Goal: Task Accomplishment & Management: Use online tool/utility

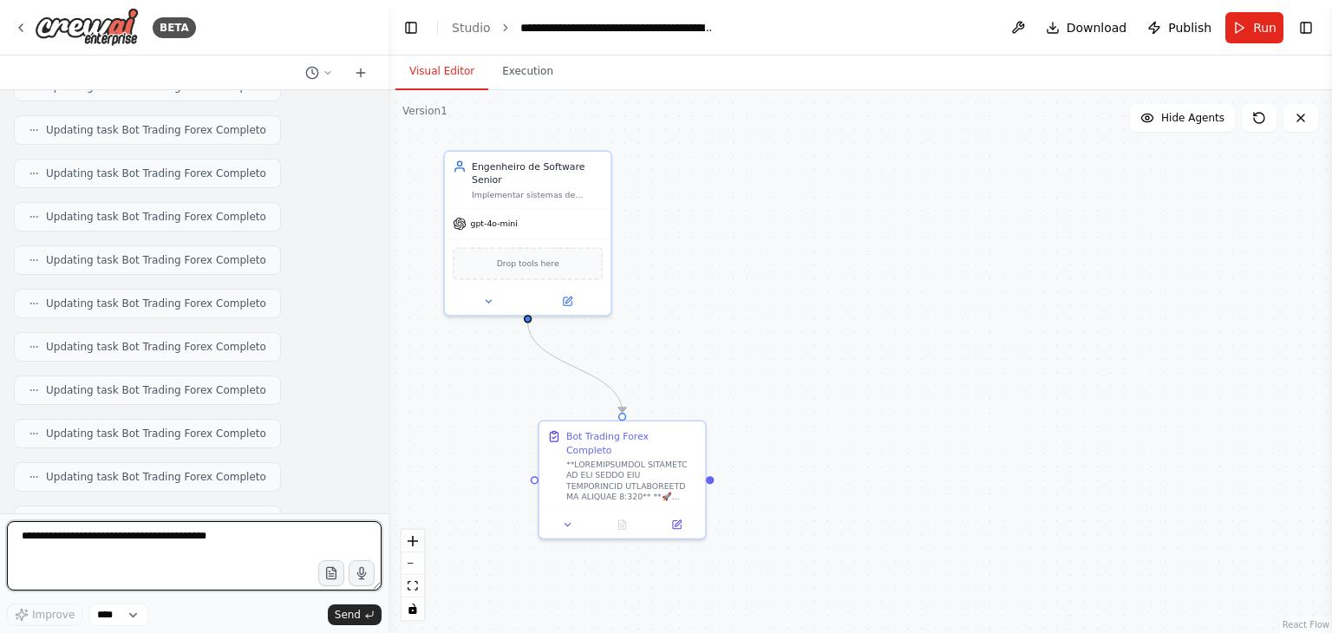
click at [217, 538] on textarea at bounding box center [194, 555] width 375 height 69
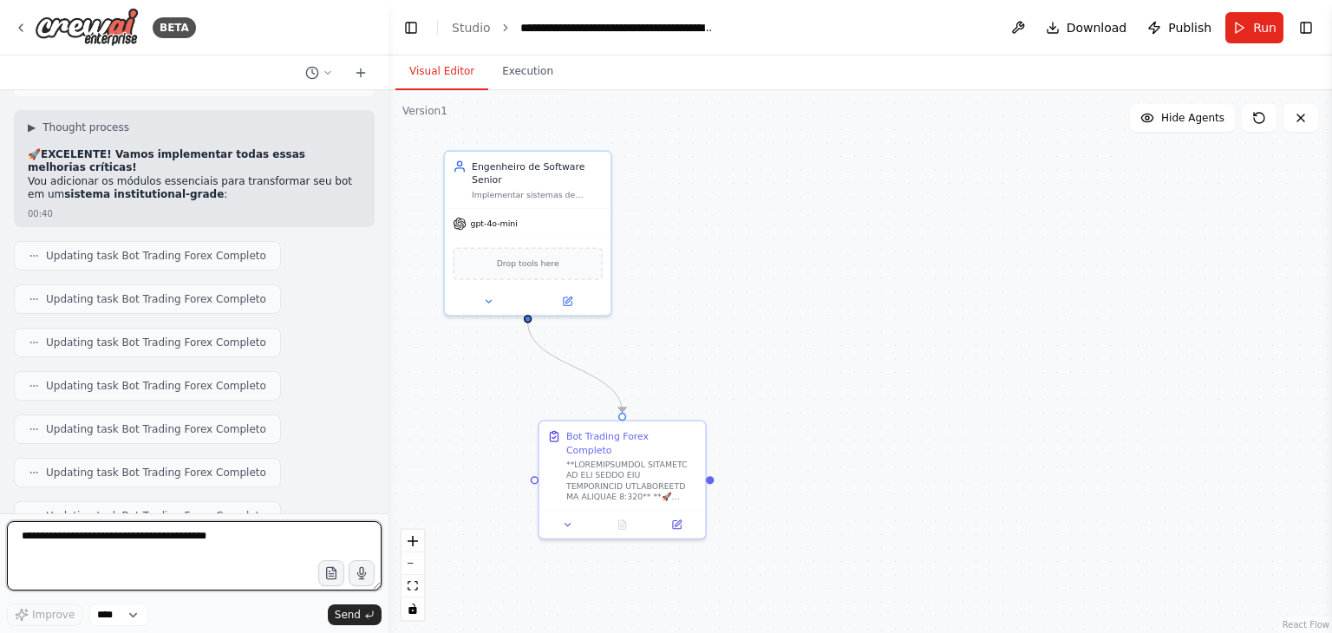
scroll to position [22890, 0]
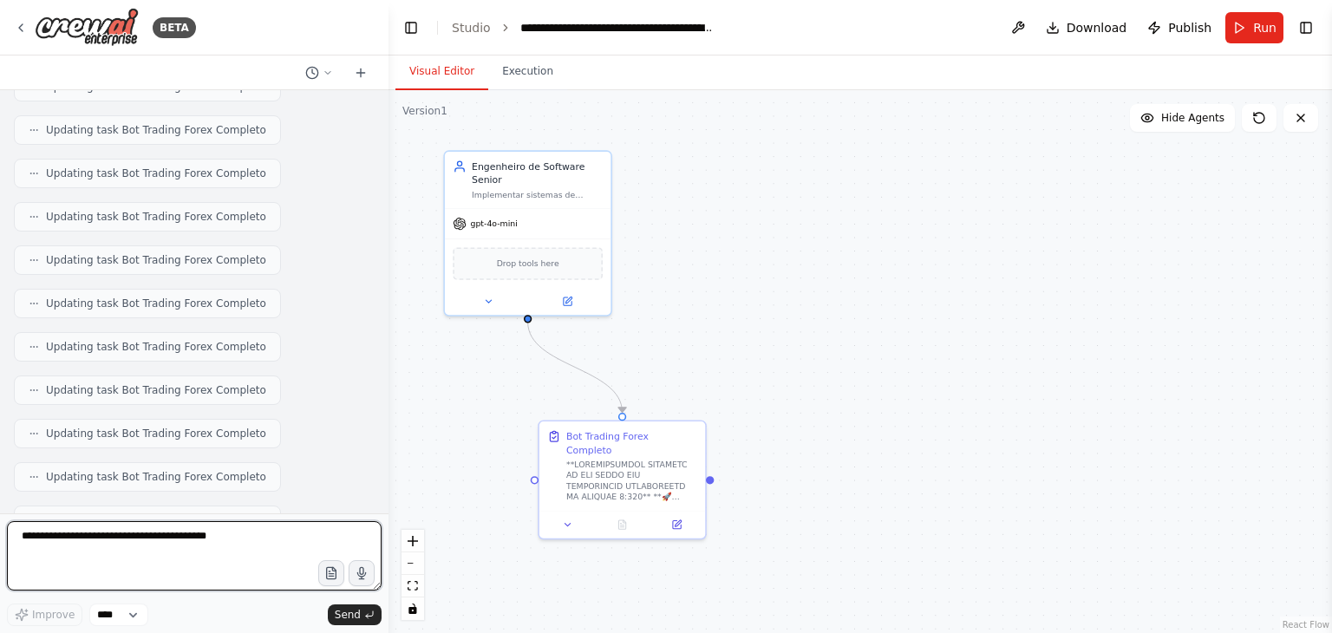
click at [277, 559] on textarea at bounding box center [194, 555] width 375 height 69
click at [198, 551] on textarea at bounding box center [194, 555] width 375 height 69
click at [205, 559] on textarea at bounding box center [194, 555] width 375 height 69
type textarea "*"
type textarea "**********"
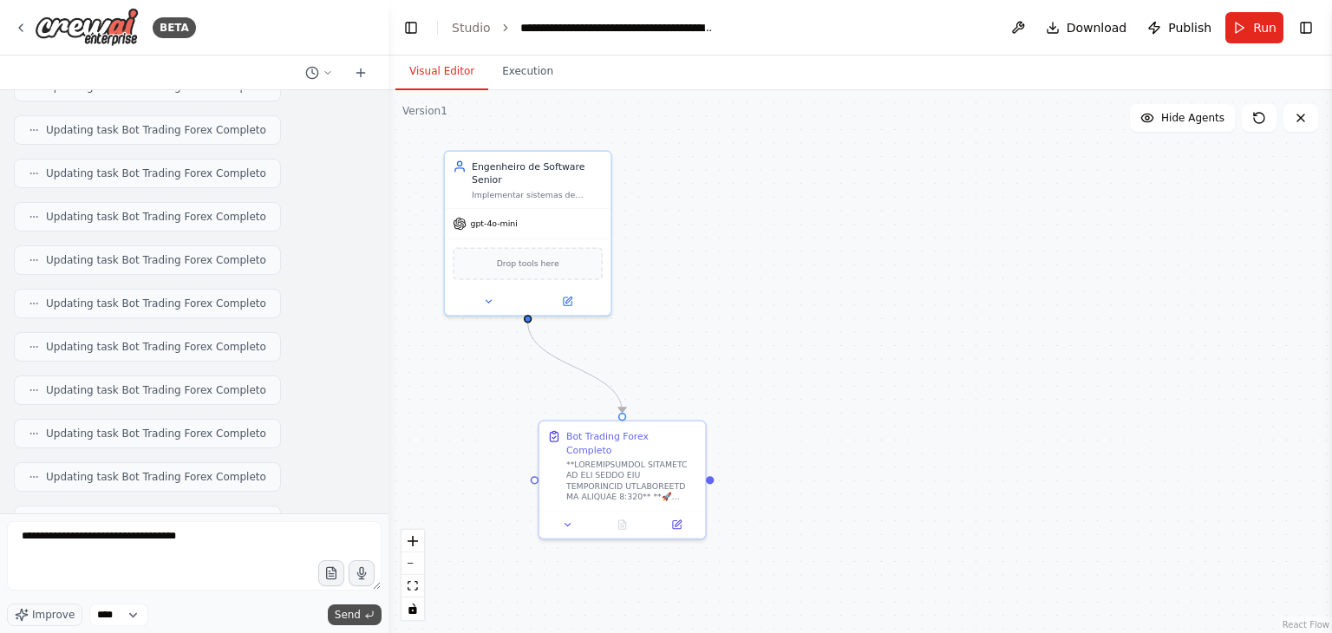
click at [349, 614] on span "Send" at bounding box center [348, 615] width 26 height 14
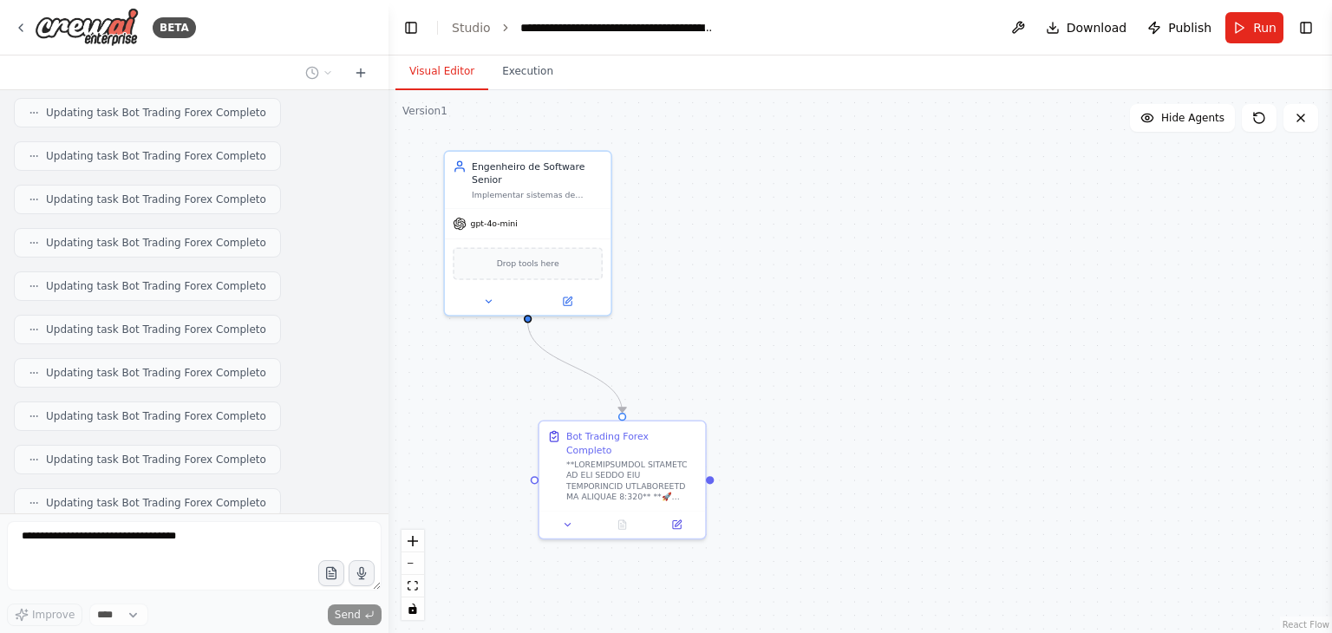
scroll to position [23038, 0]
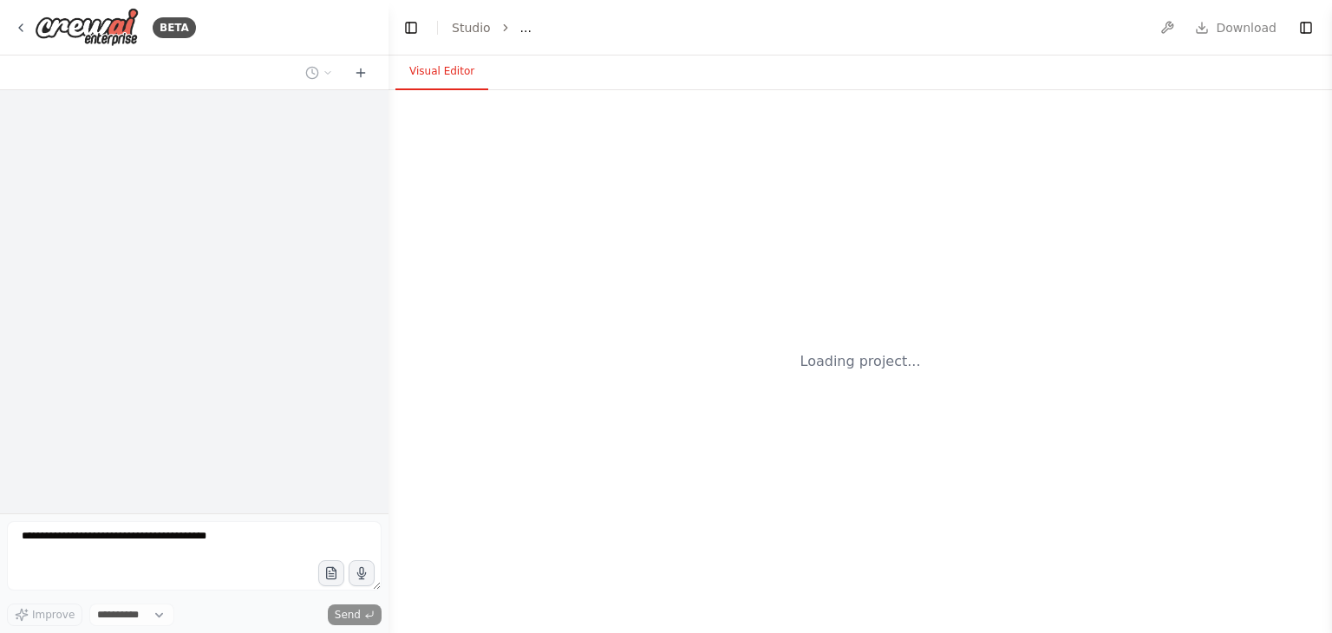
select select "****"
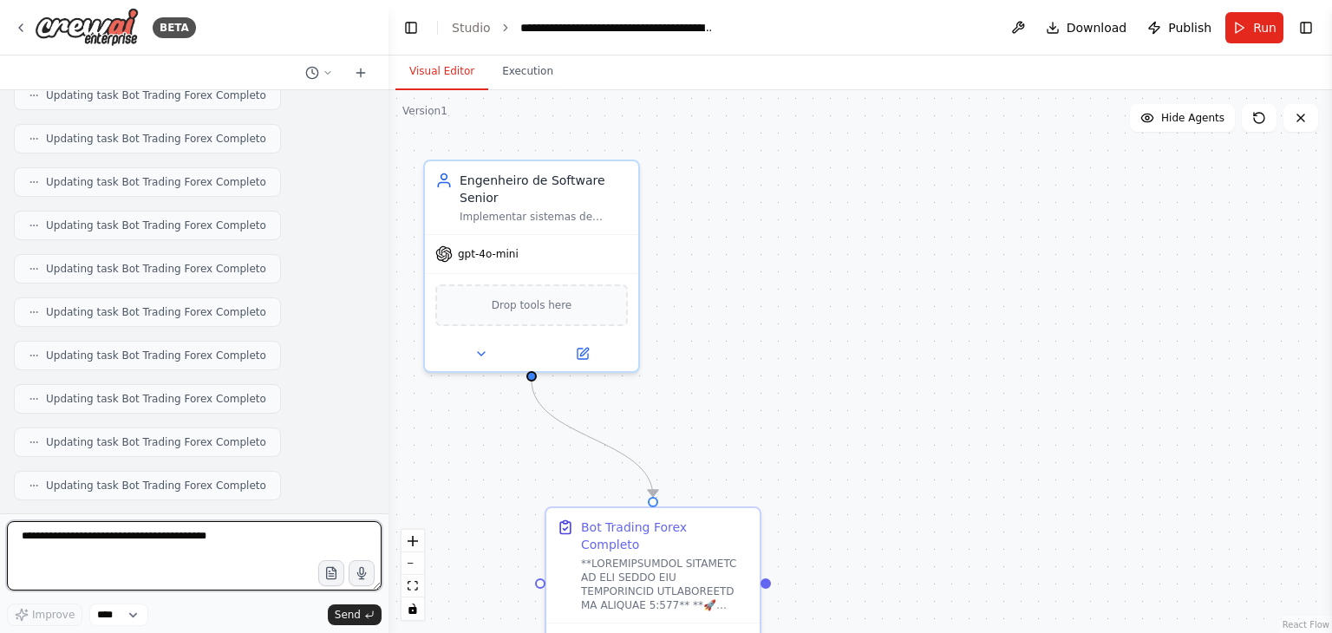
scroll to position [23719, 0]
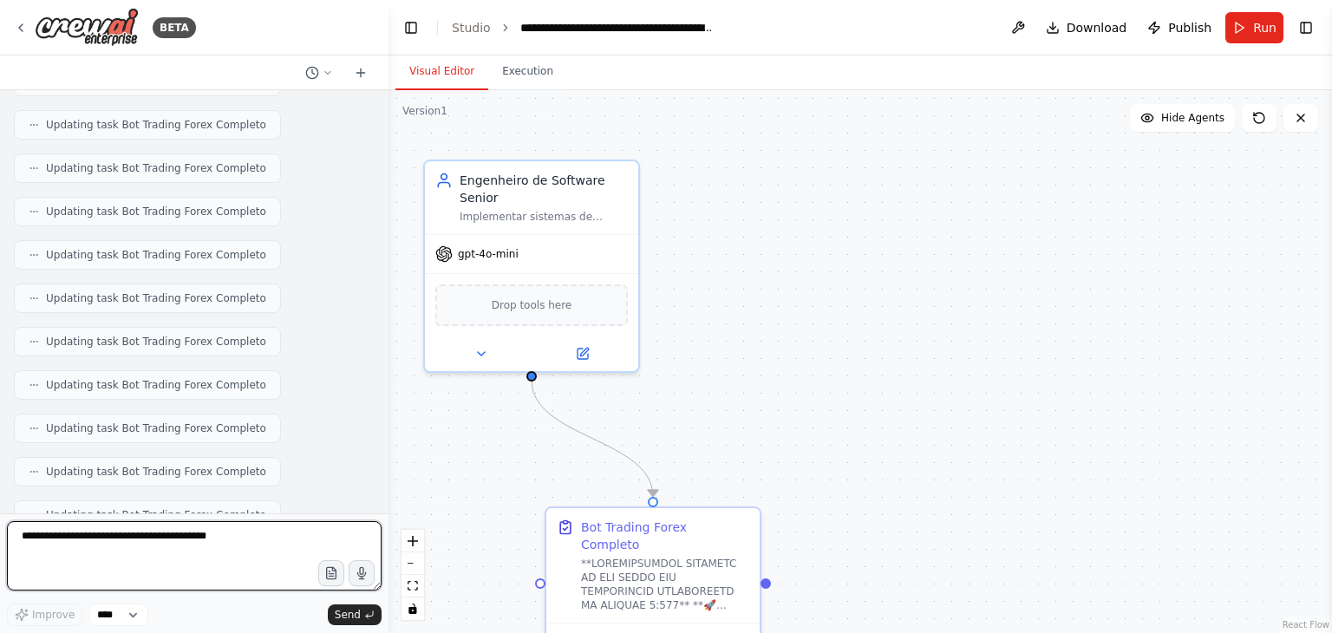
click at [233, 559] on textarea at bounding box center [194, 555] width 375 height 69
type textarea "***"
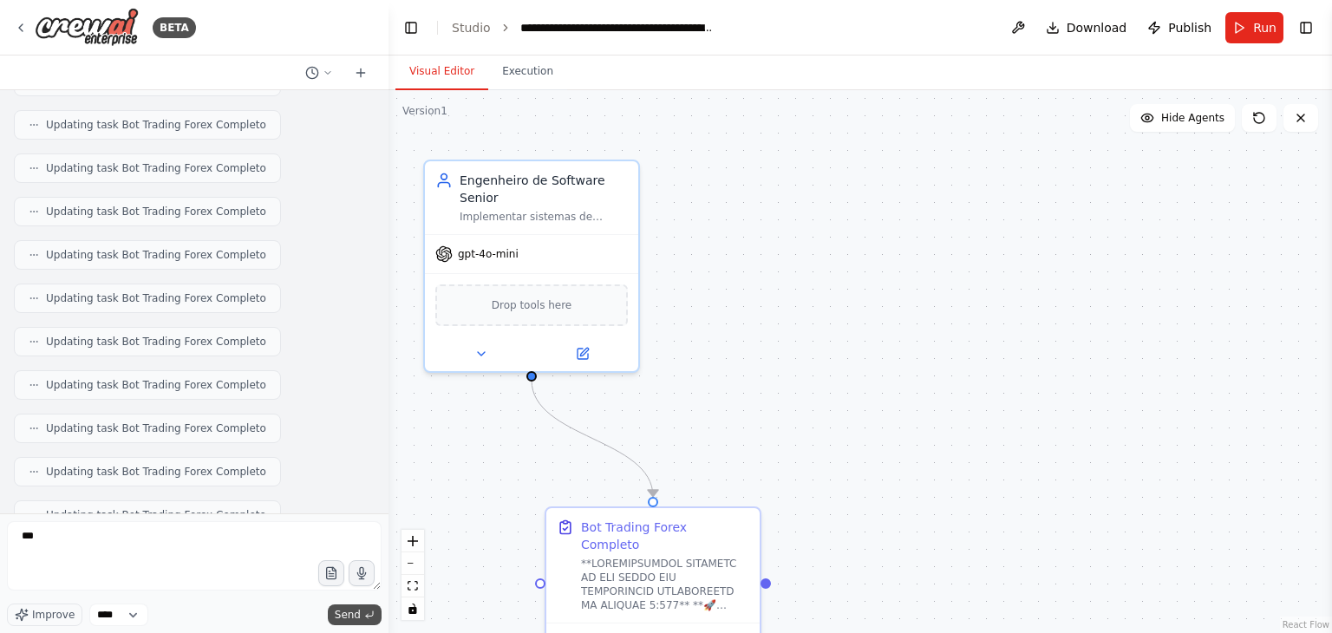
click at [346, 609] on span "Send" at bounding box center [348, 615] width 26 height 14
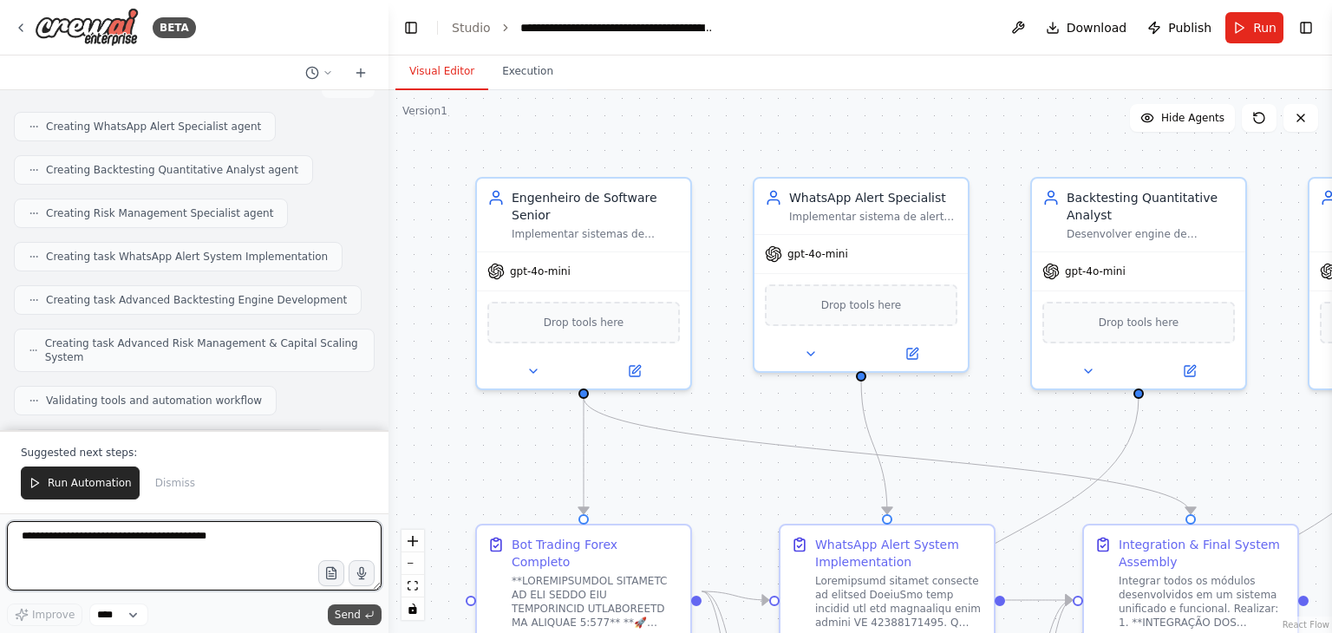
scroll to position [25170, 0]
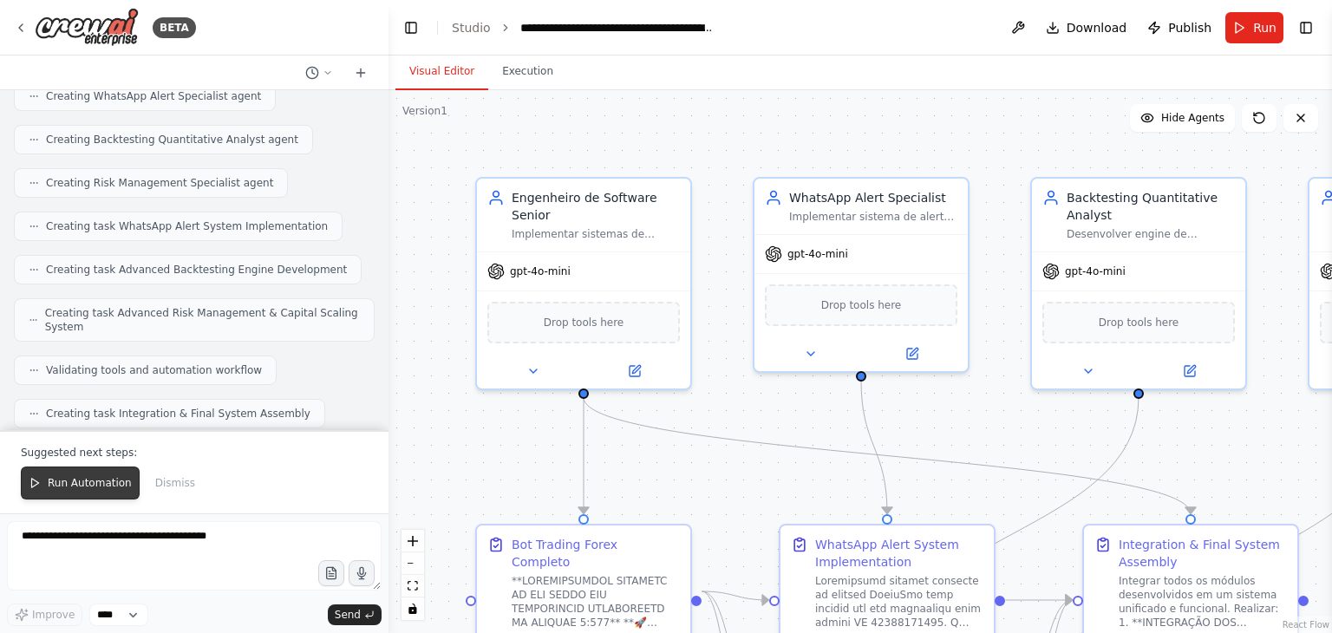
click at [86, 483] on span "Run Automation" at bounding box center [90, 483] width 84 height 14
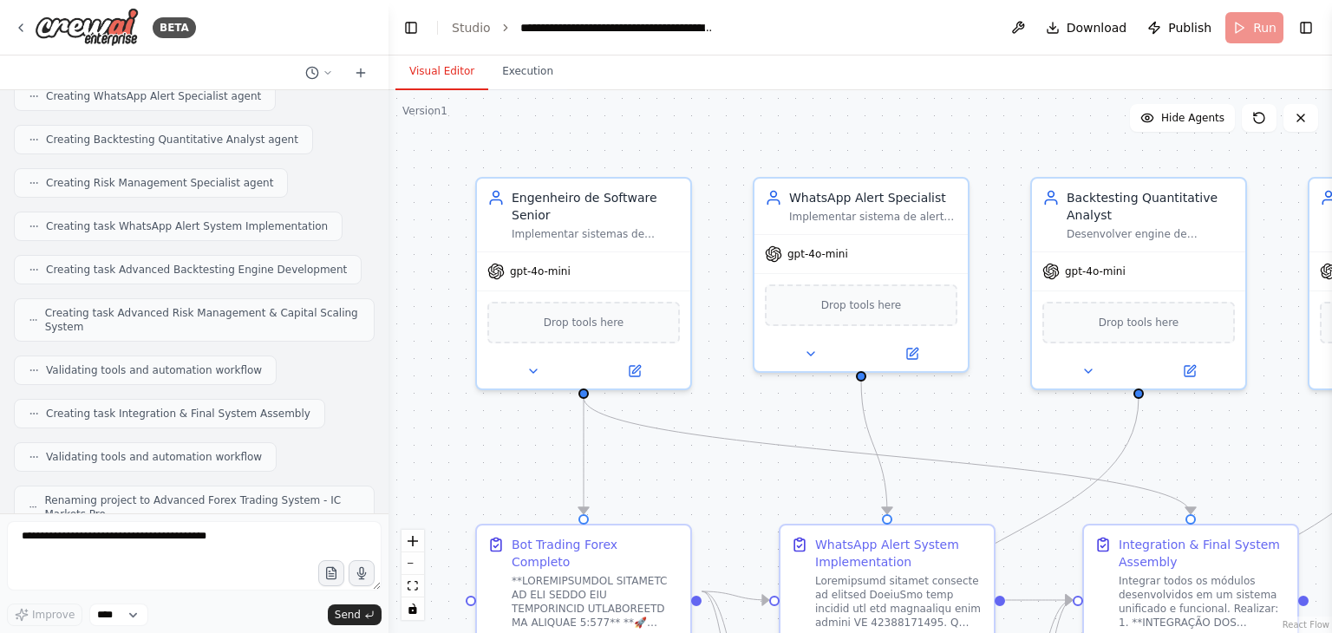
scroll to position [25087, 0]
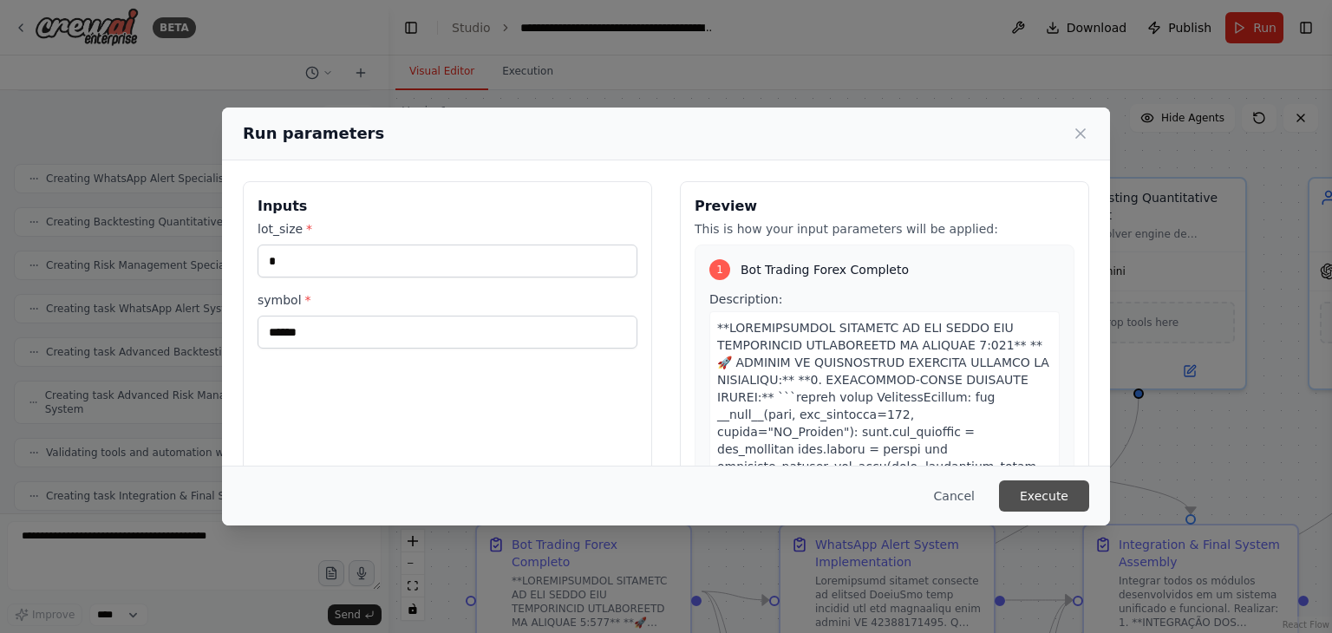
click at [1037, 495] on button "Execute" at bounding box center [1044, 495] width 90 height 31
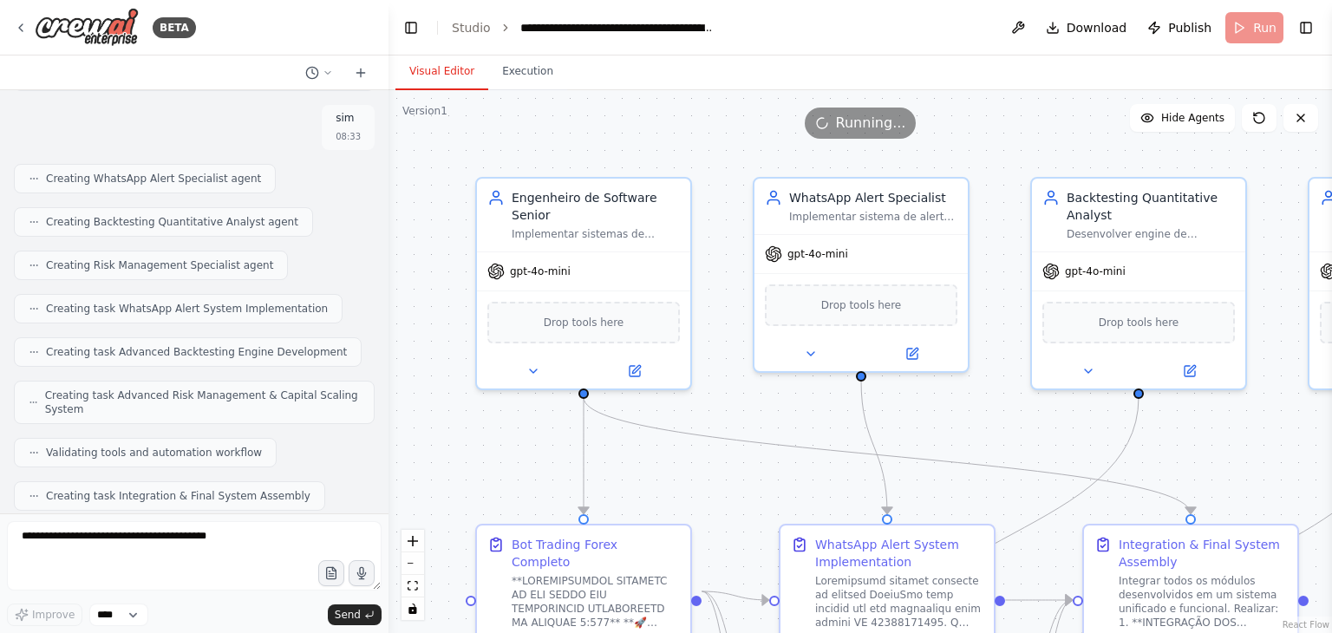
click at [447, 75] on button "Visual Editor" at bounding box center [441, 72] width 93 height 36
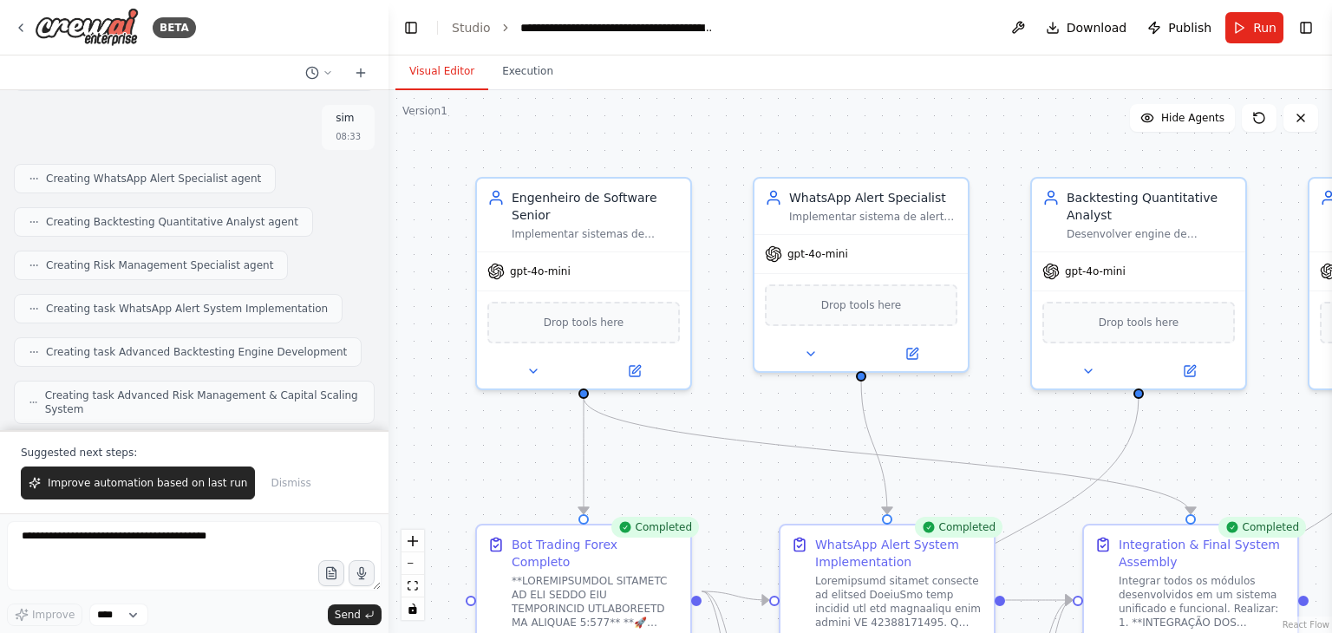
scroll to position [25170, 0]
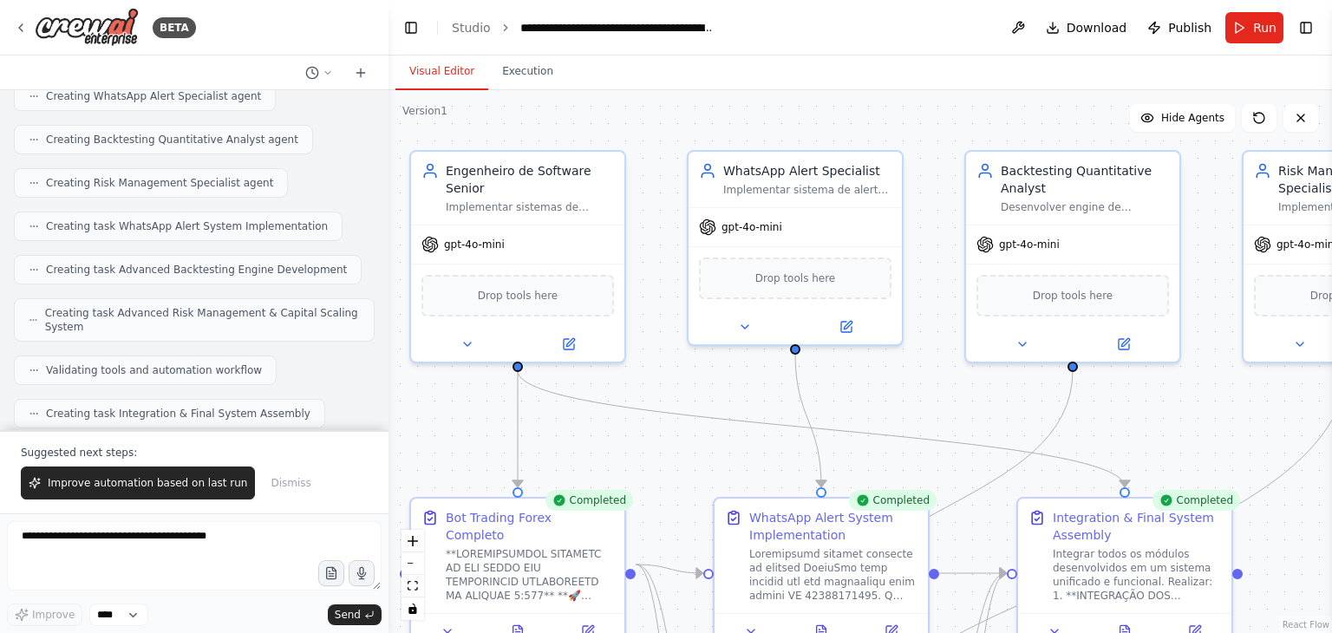
drag, startPoint x: 984, startPoint y: 438, endPoint x: 923, endPoint y: 408, distance: 68.3
click at [923, 408] on div ".deletable-edge-delete-btn { width: 20px; height: 20px; border: 0px solid #ffff…" at bounding box center [859, 361] width 943 height 543
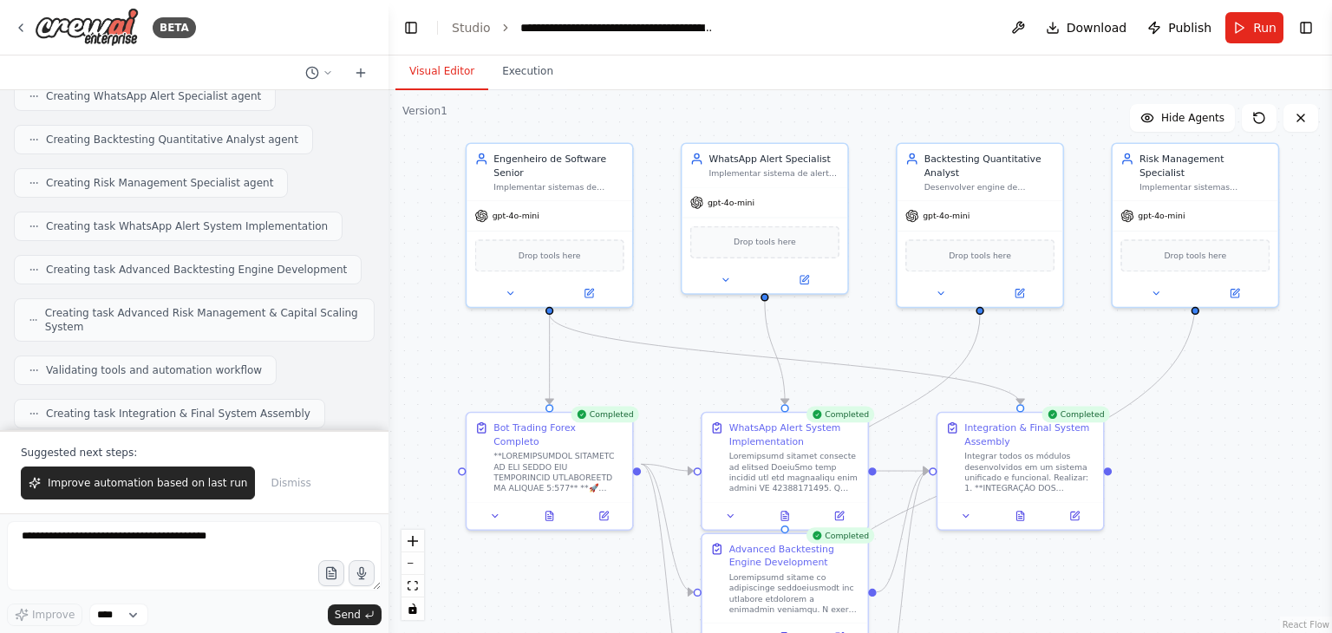
drag, startPoint x: 947, startPoint y: 408, endPoint x: 884, endPoint y: 345, distance: 88.3
click at [884, 345] on div ".deletable-edge-delete-btn { width: 20px; height: 20px; border: 0px solid #ffff…" at bounding box center [859, 361] width 943 height 543
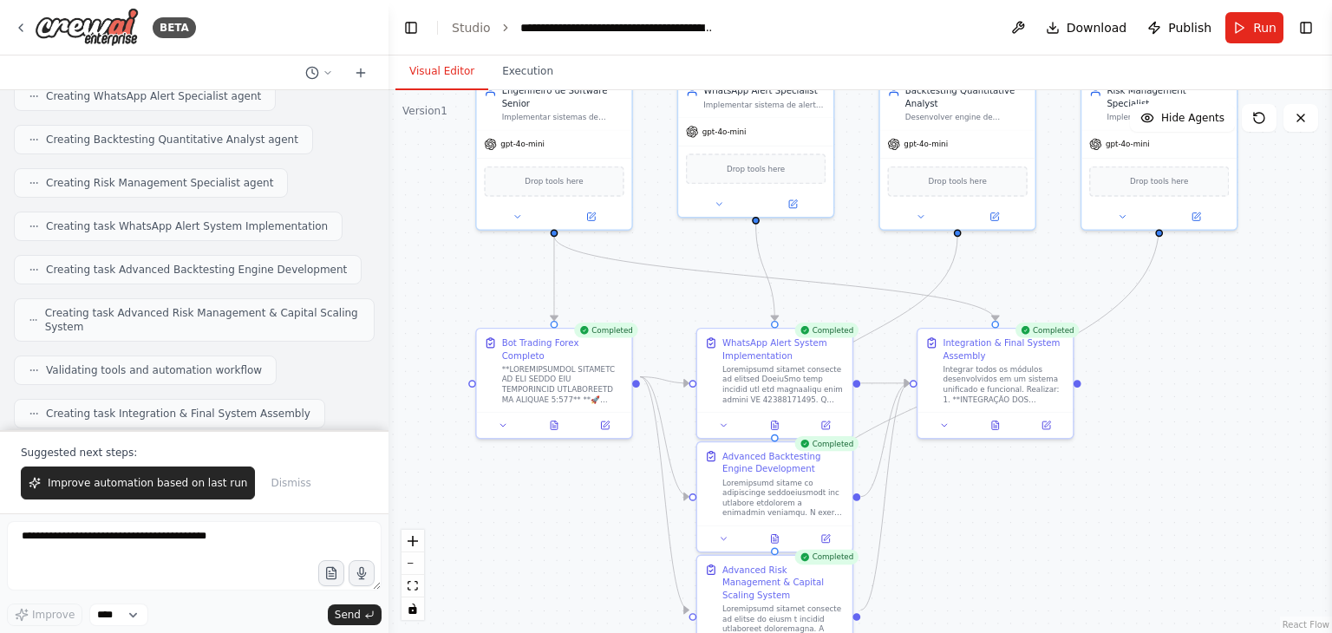
drag, startPoint x: 882, startPoint y: 357, endPoint x: 865, endPoint y: 277, distance: 82.3
click at [865, 277] on div ".deletable-edge-delete-btn { width: 20px; height: 20px; border: 0px solid #ffff…" at bounding box center [859, 361] width 943 height 543
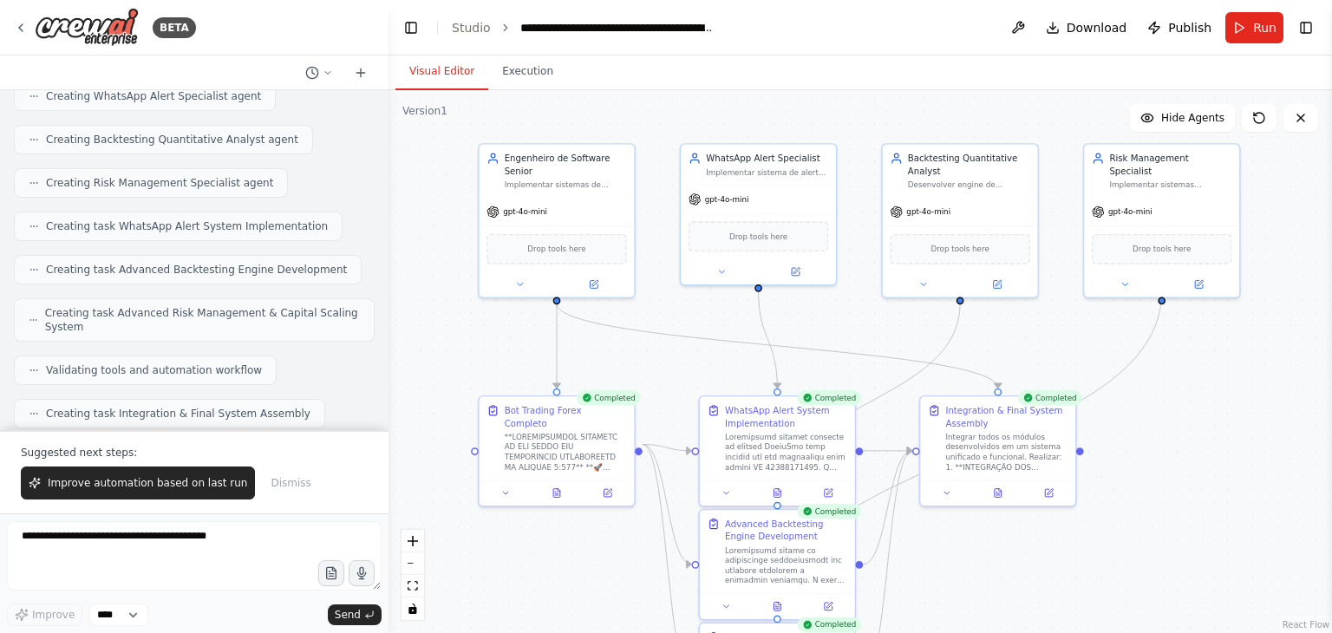
drag, startPoint x: 862, startPoint y: 244, endPoint x: 864, endPoint y: 312, distance: 68.5
click at [864, 312] on div ".deletable-edge-delete-btn { width: 20px; height: 20px; border: 0px solid #ffff…" at bounding box center [859, 361] width 943 height 543
click at [1251, 27] on button "Run" at bounding box center [1254, 27] width 58 height 31
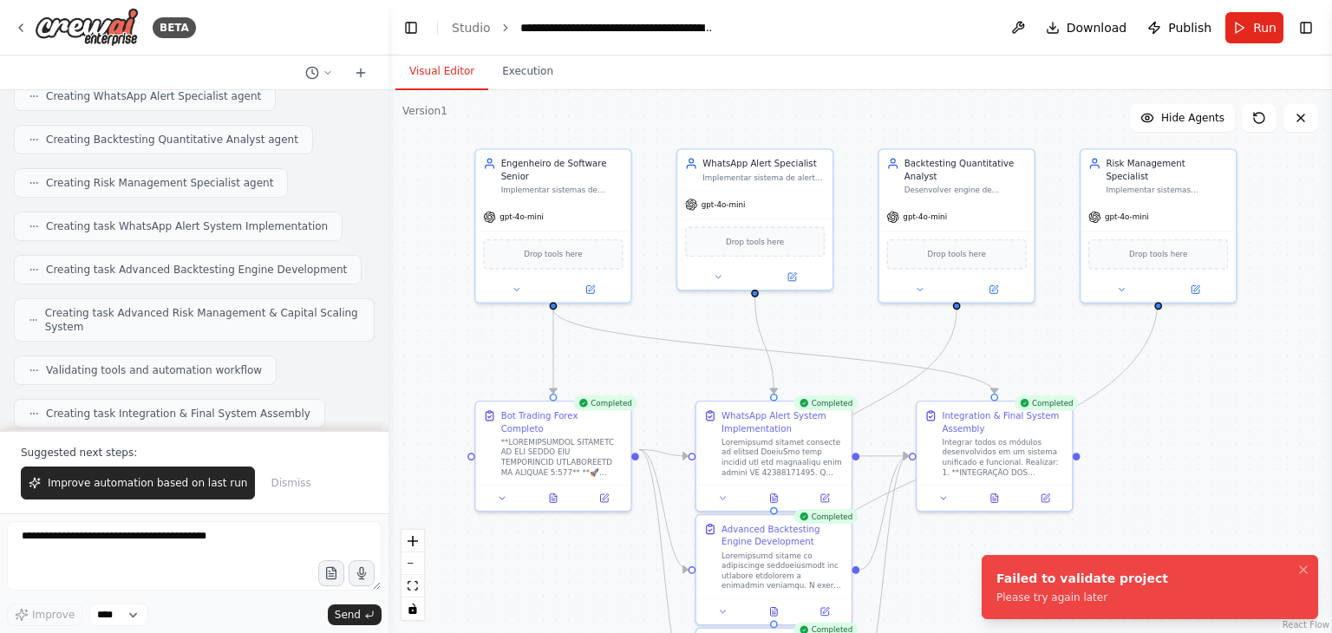
click at [1107, 539] on div ".deletable-edge-delete-btn { width: 20px; height: 20px; border: 0px solid #ffff…" at bounding box center [859, 361] width 943 height 543
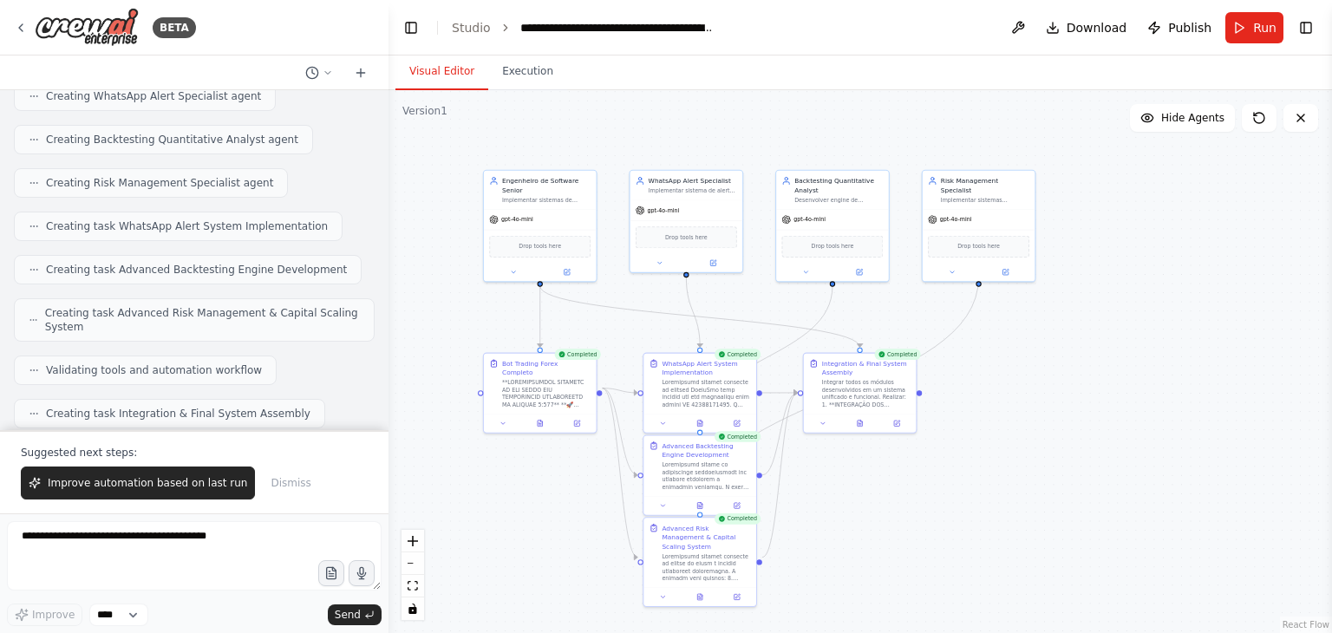
drag, startPoint x: 1006, startPoint y: 566, endPoint x: 829, endPoint y: 496, distance: 190.3
click at [829, 496] on div ".deletable-edge-delete-btn { width: 20px; height: 20px; border: 0px solid #ffff…" at bounding box center [859, 361] width 943 height 543
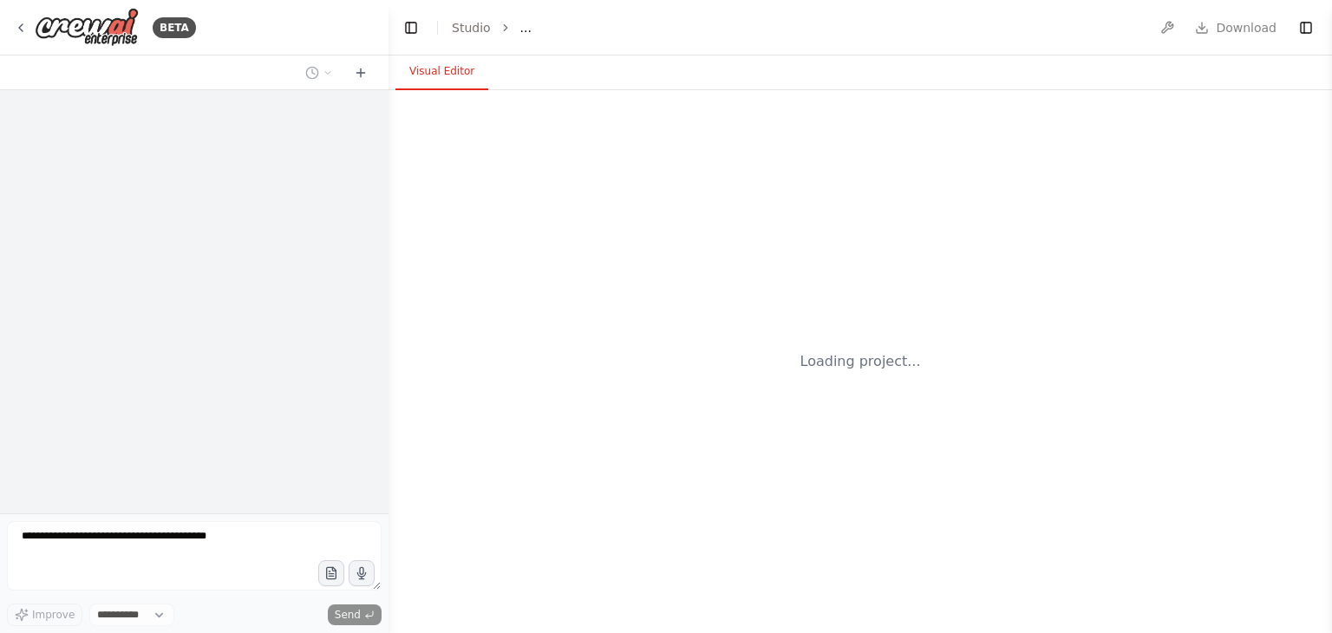
select select "****"
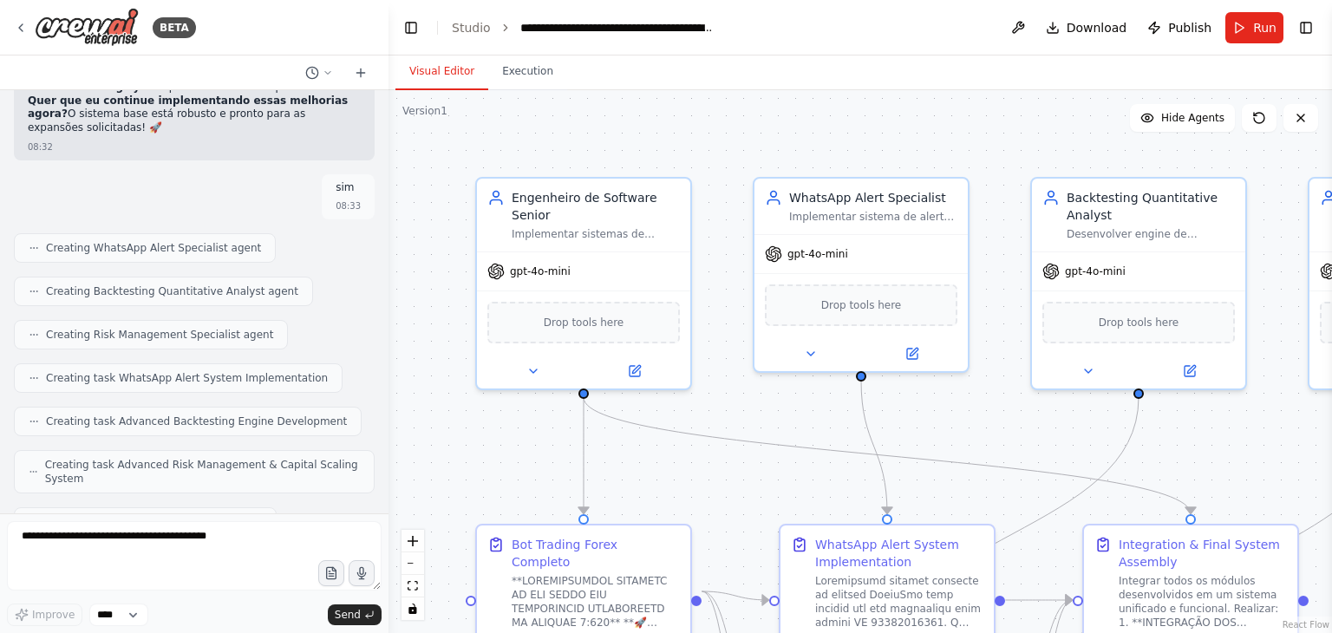
scroll to position [25087, 0]
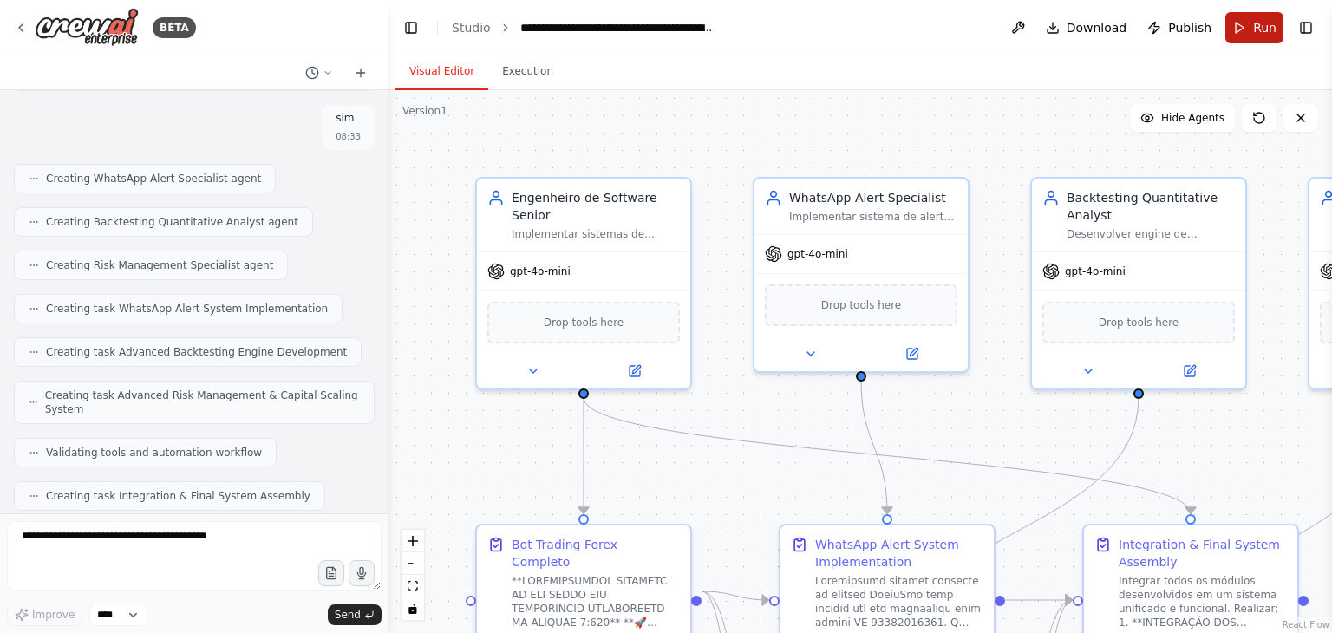
click at [1244, 36] on button "Run" at bounding box center [1254, 27] width 58 height 31
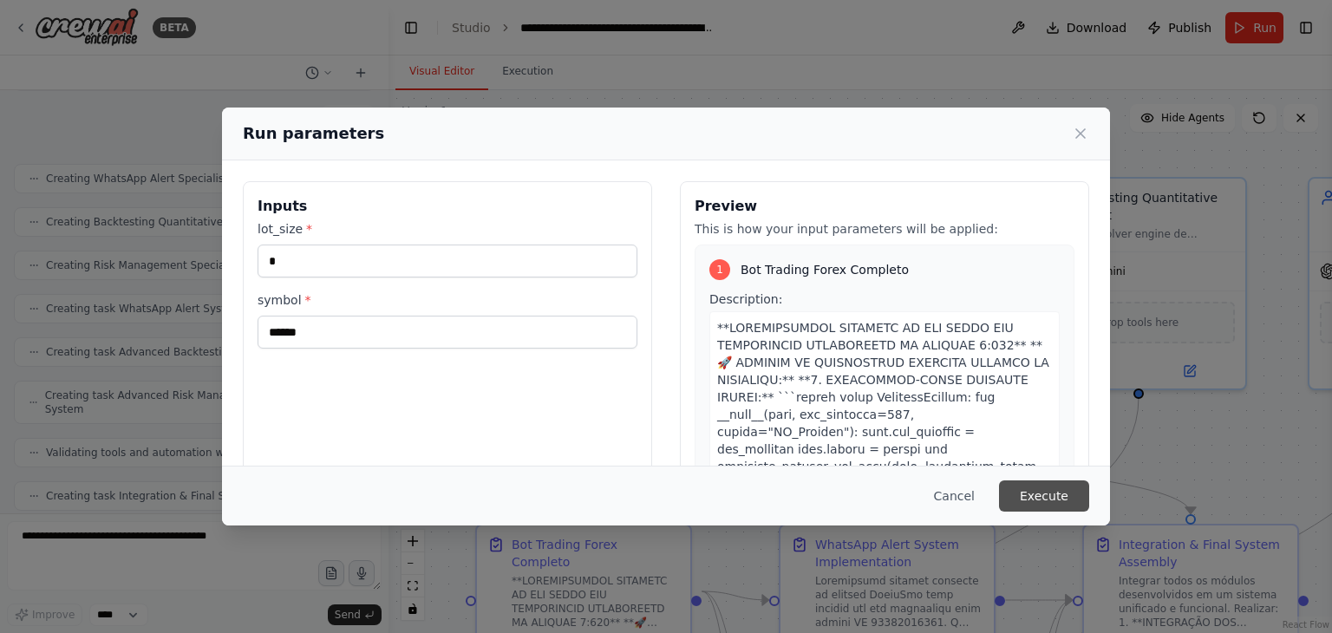
click at [1044, 490] on button "Execute" at bounding box center [1044, 495] width 90 height 31
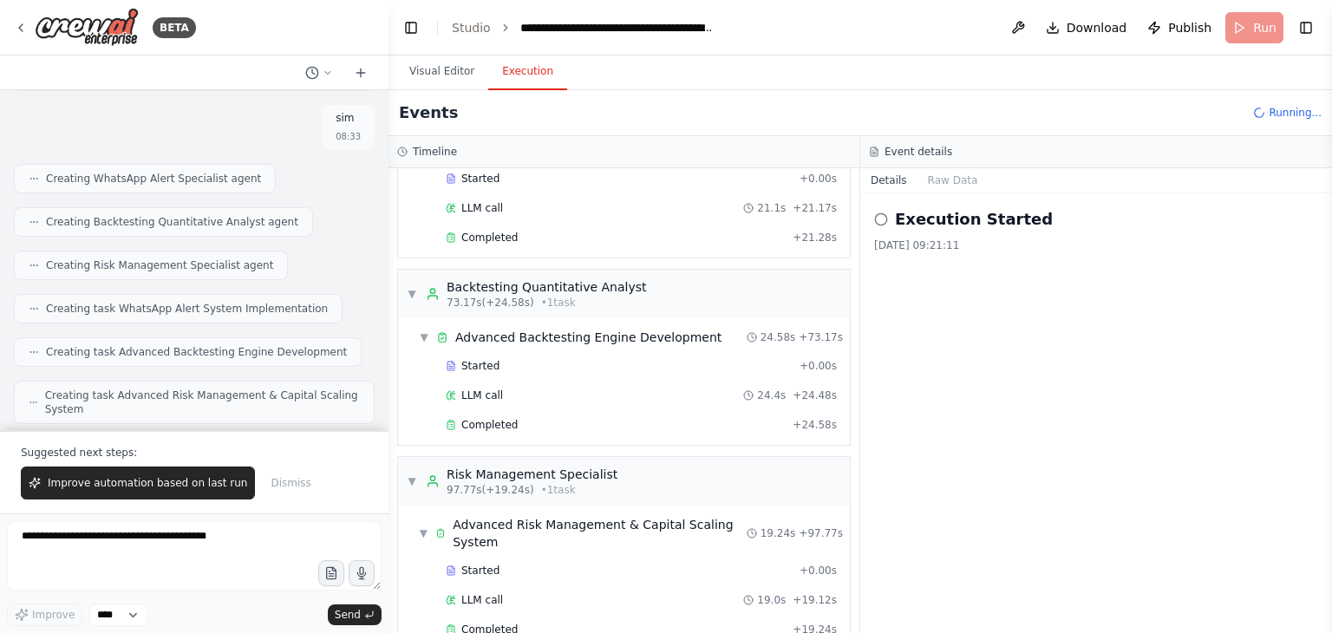
scroll to position [432, 0]
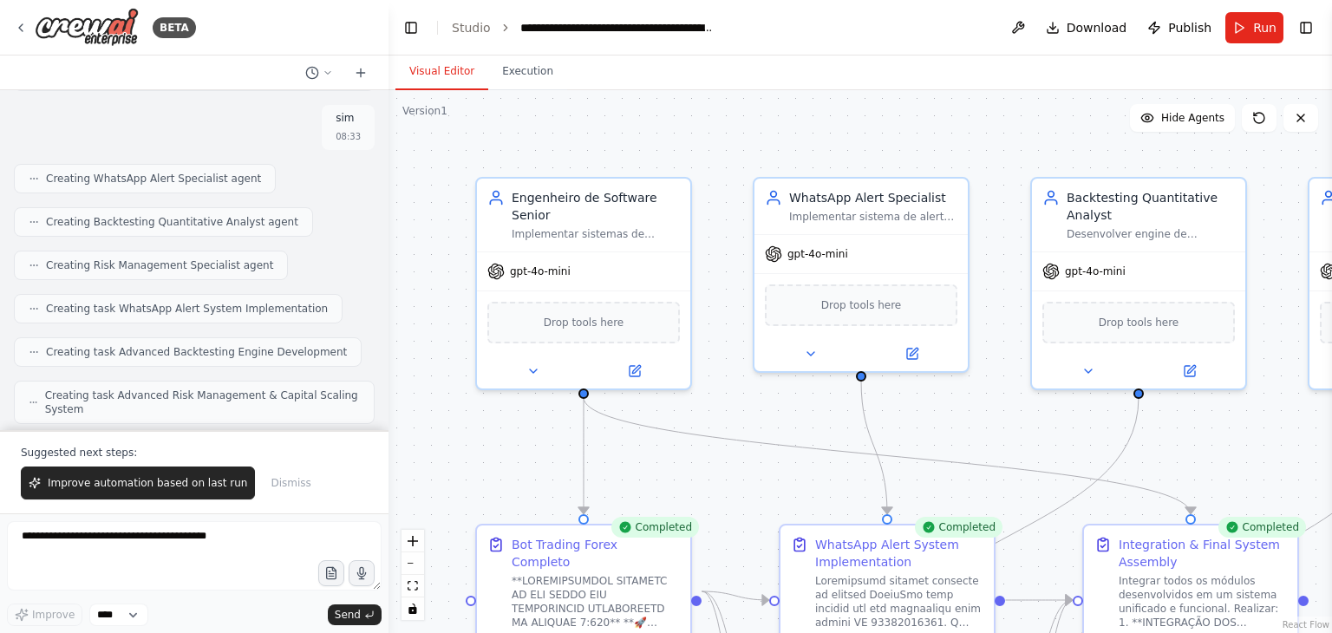
click at [436, 72] on button "Visual Editor" at bounding box center [441, 72] width 93 height 36
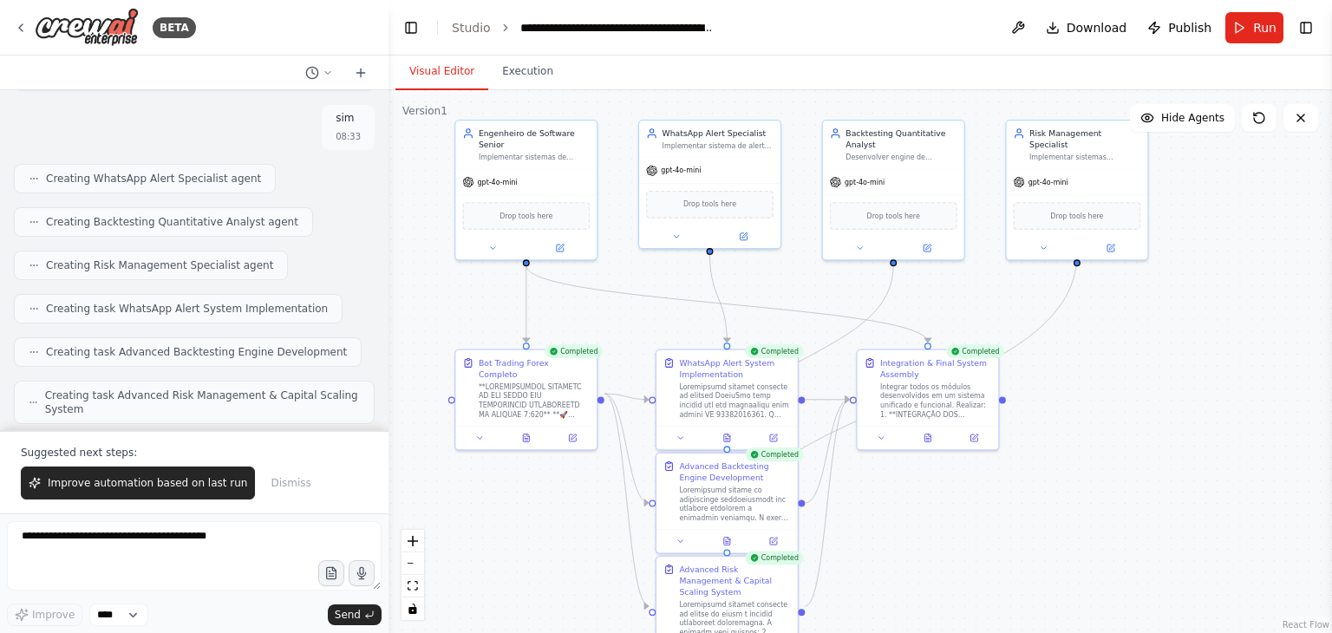
drag, startPoint x: 950, startPoint y: 445, endPoint x: 825, endPoint y: 303, distance: 189.2
click at [825, 303] on div ".deletable-edge-delete-btn { width: 20px; height: 20px; border: 0px solid #ffff…" at bounding box center [859, 361] width 943 height 543
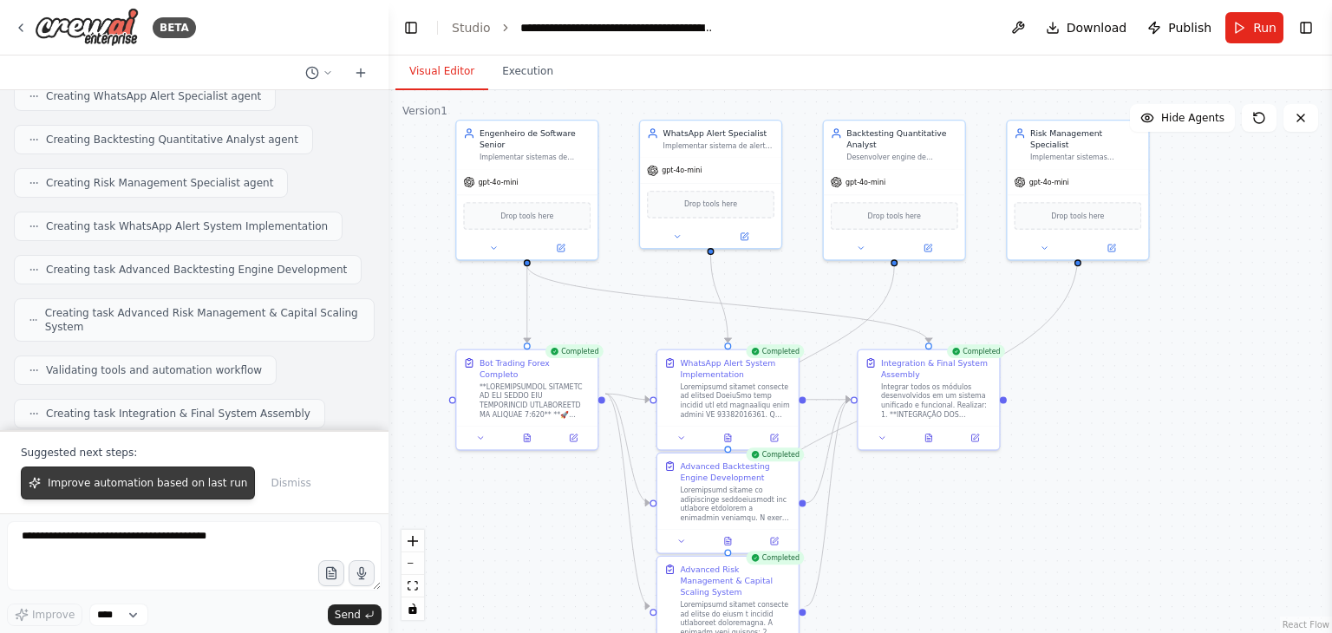
click at [120, 486] on span "Improve automation based on last run" at bounding box center [147, 483] width 199 height 14
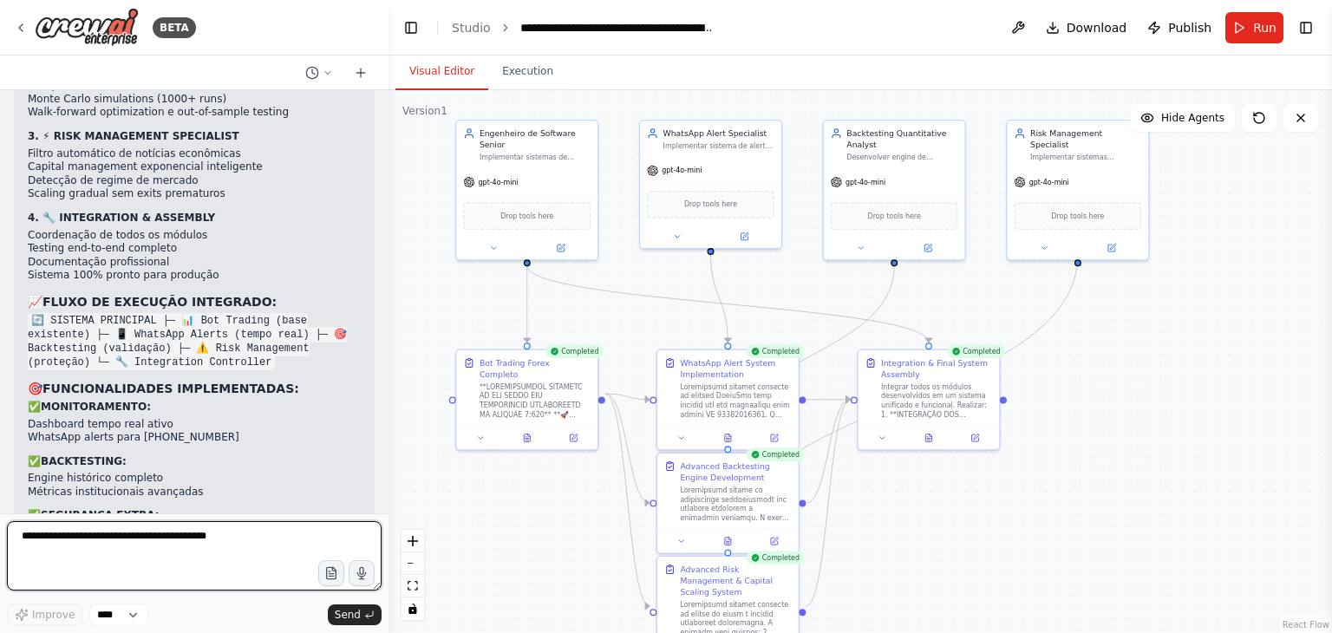
scroll to position [25831, 0]
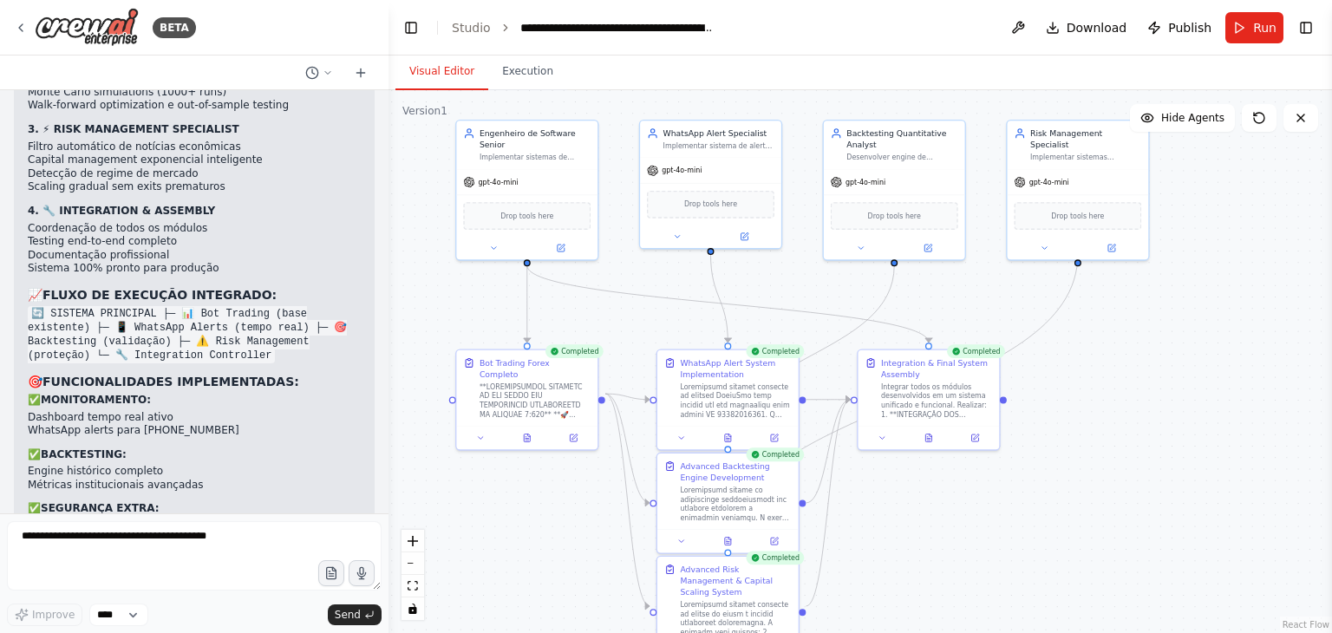
drag, startPoint x: 295, startPoint y: 382, endPoint x: 208, endPoint y: 385, distance: 86.7
copy p "Twilio Business API"
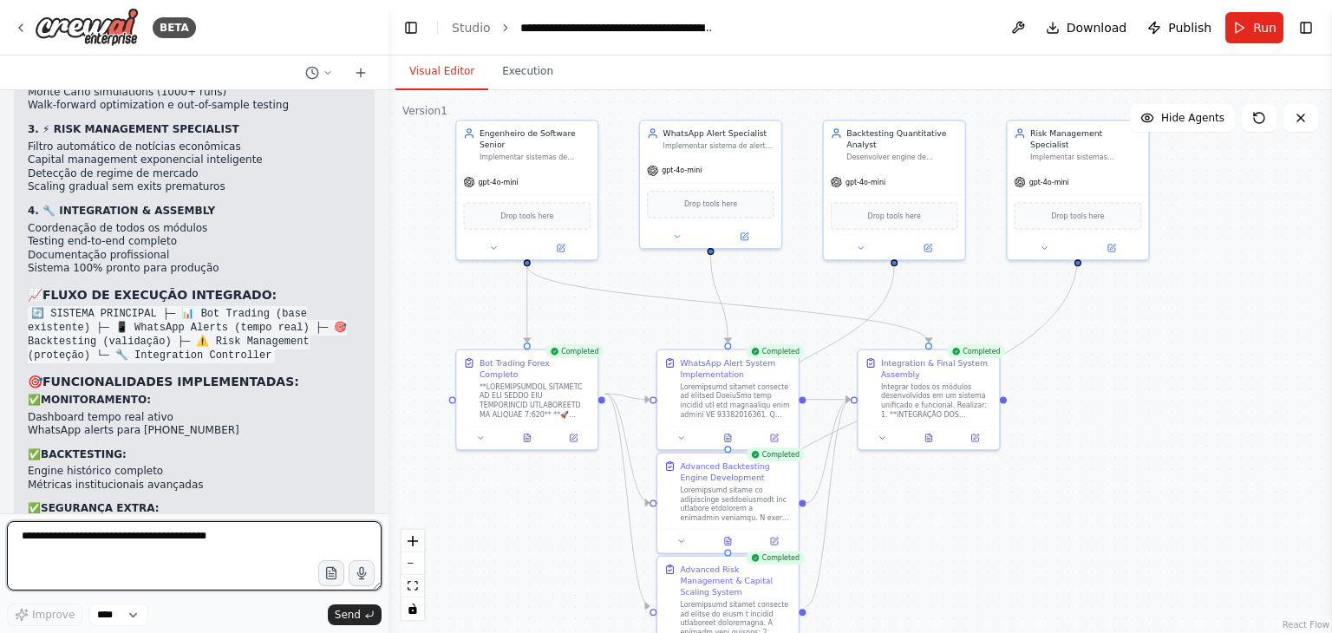
click at [225, 546] on textarea at bounding box center [194, 555] width 375 height 69
click at [207, 545] on textarea at bounding box center [194, 555] width 375 height 69
click at [201, 542] on textarea "**********" at bounding box center [194, 555] width 375 height 69
type textarea "**********"
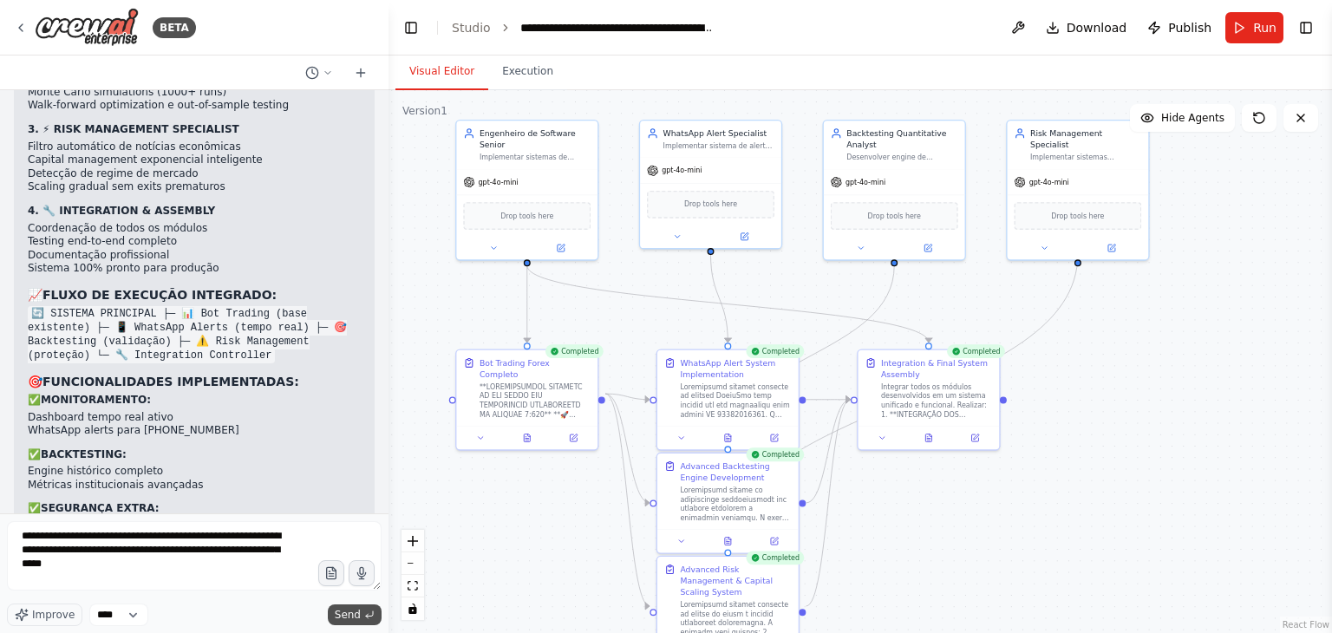
click at [348, 612] on span "Send" at bounding box center [348, 615] width 26 height 14
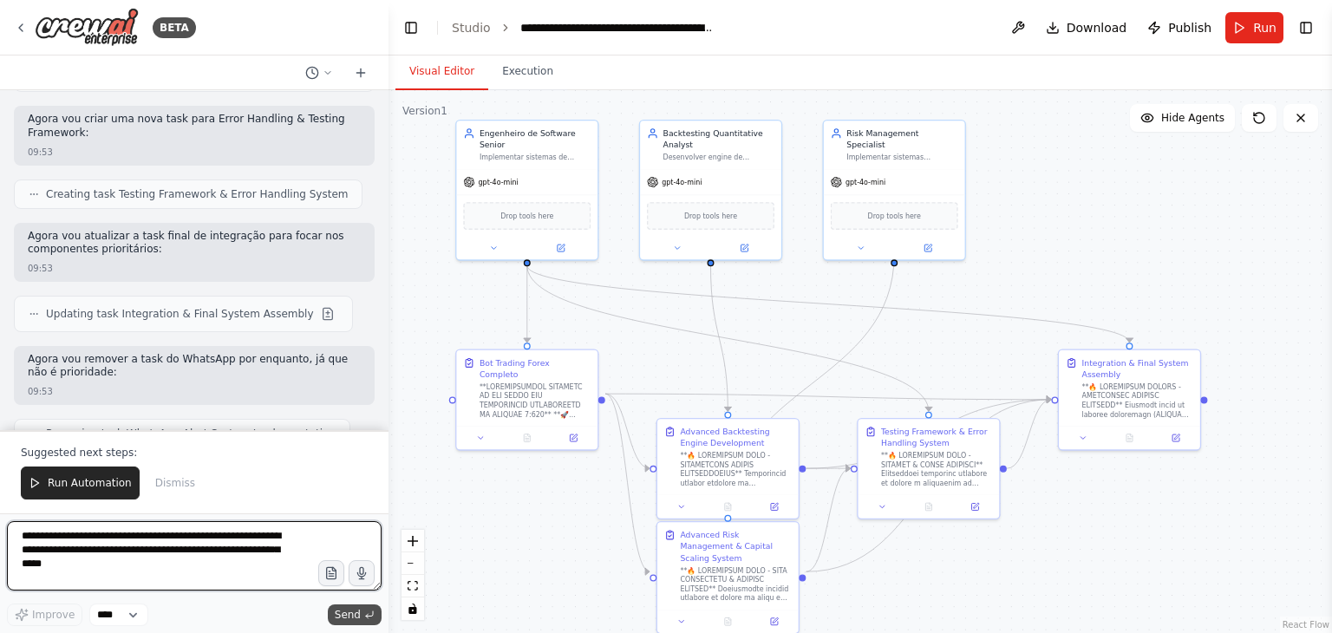
scroll to position [28067, 0]
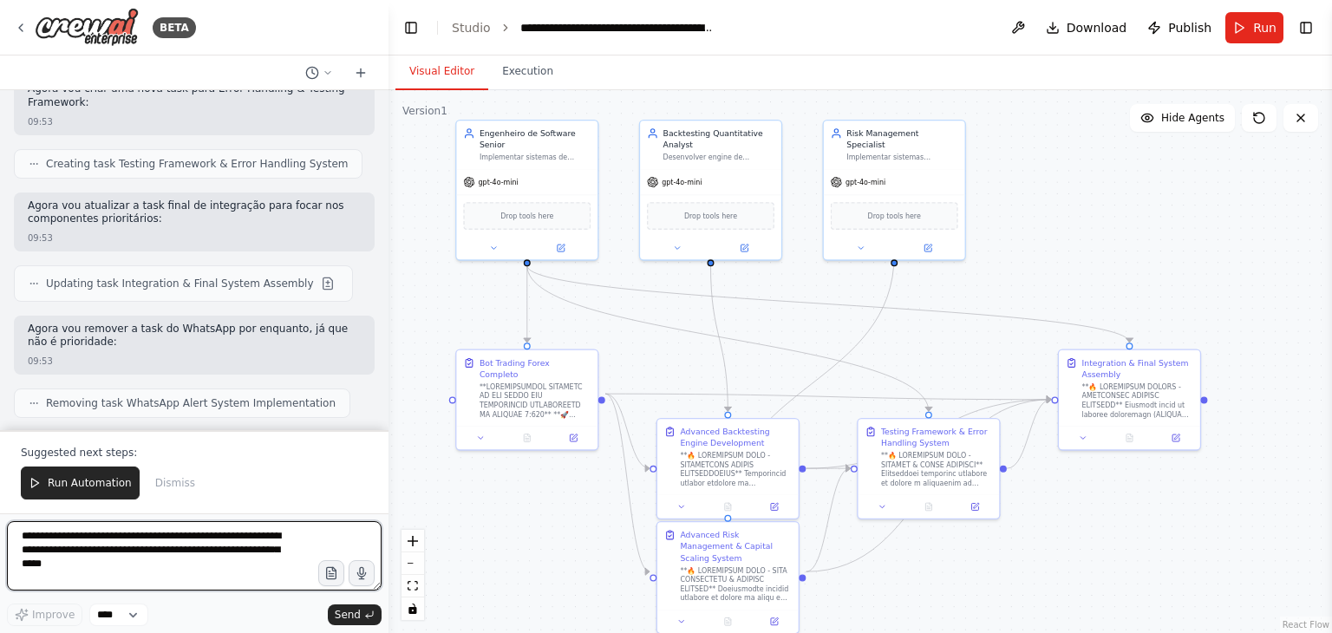
click at [146, 564] on textarea "**********" at bounding box center [194, 555] width 375 height 69
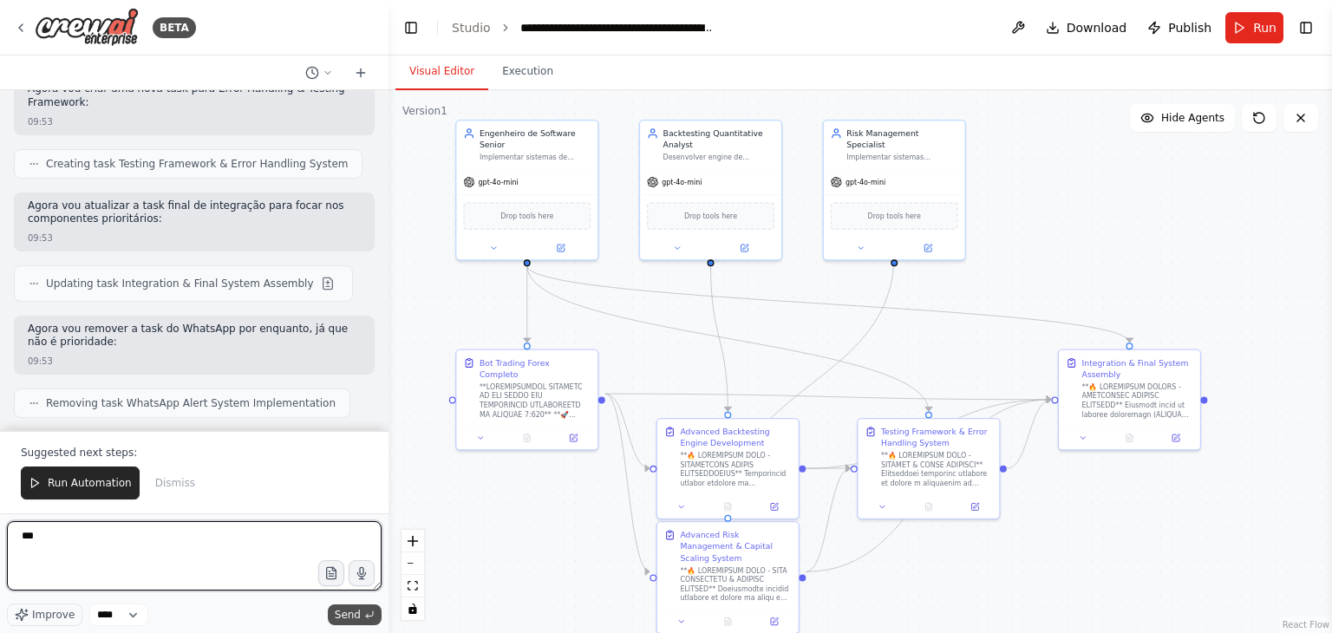
type textarea "***"
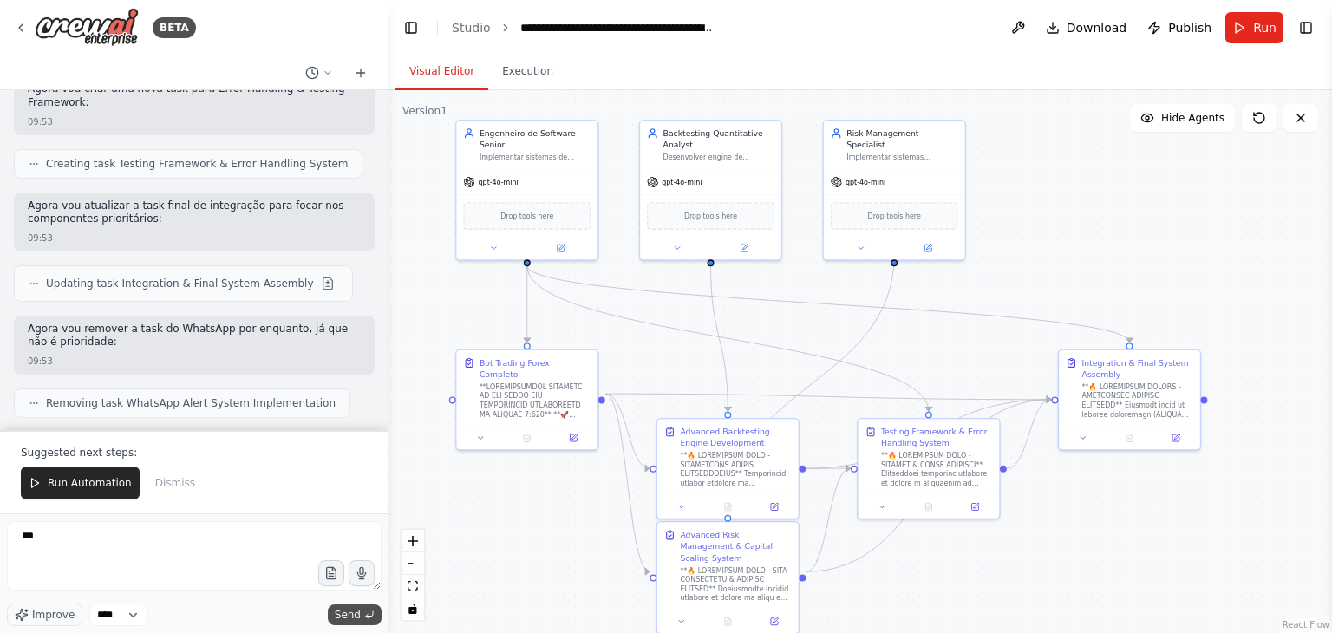
click at [350, 617] on span "Send" at bounding box center [348, 615] width 26 height 14
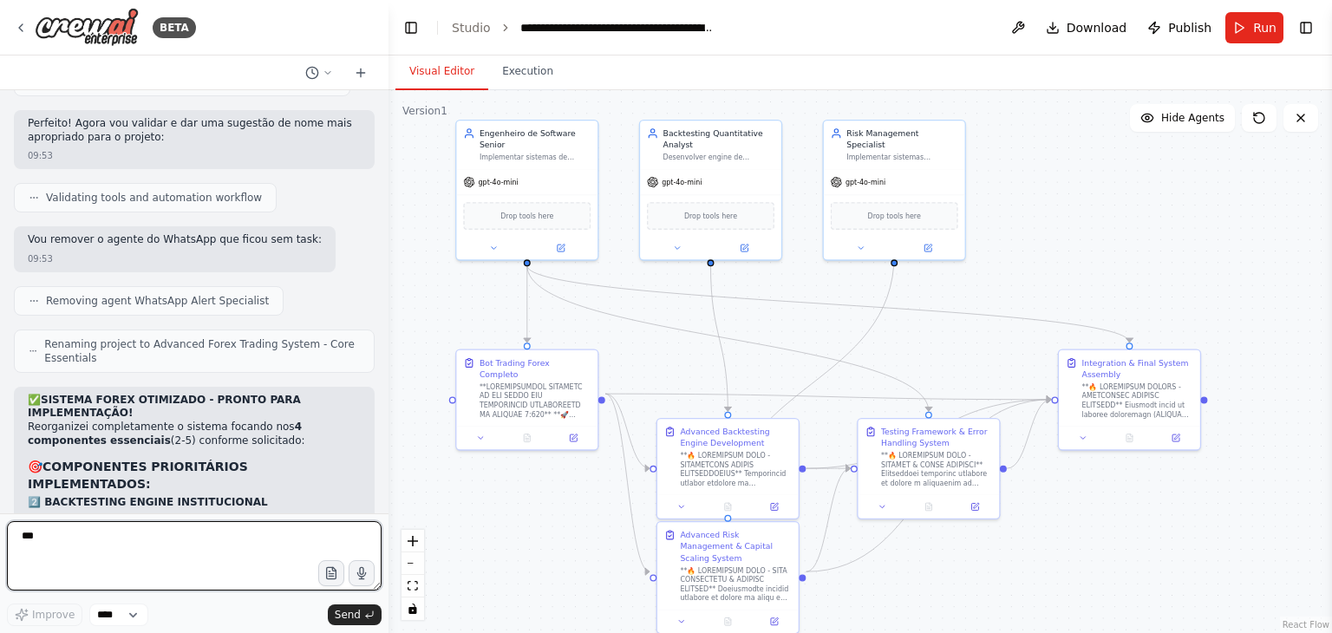
scroll to position [28388, 0]
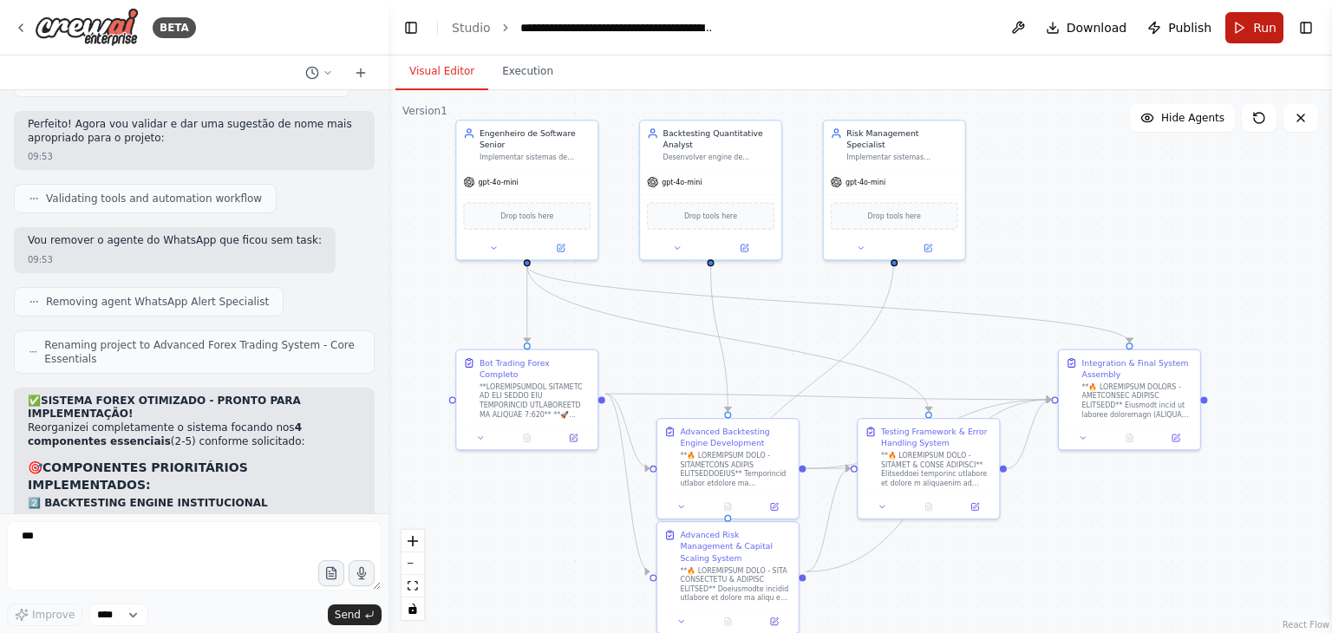
click at [1260, 24] on span "Run" at bounding box center [1264, 27] width 23 height 17
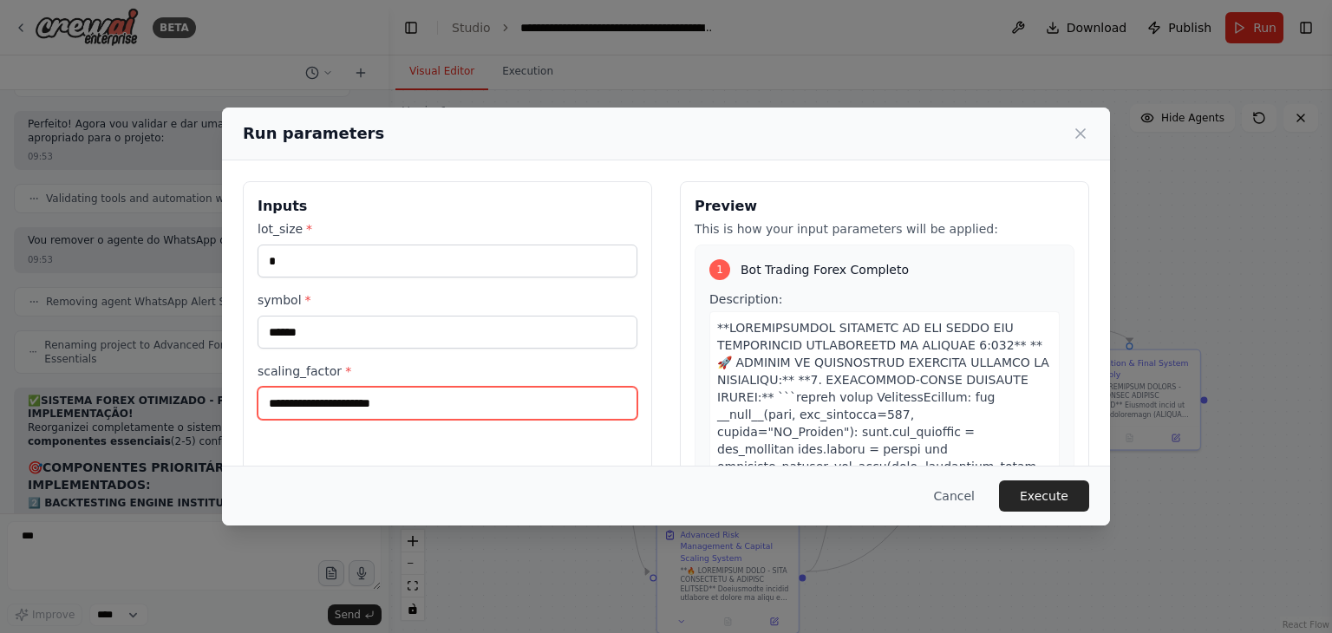
click at [402, 400] on input "scaling_factor *" at bounding box center [448, 403] width 380 height 33
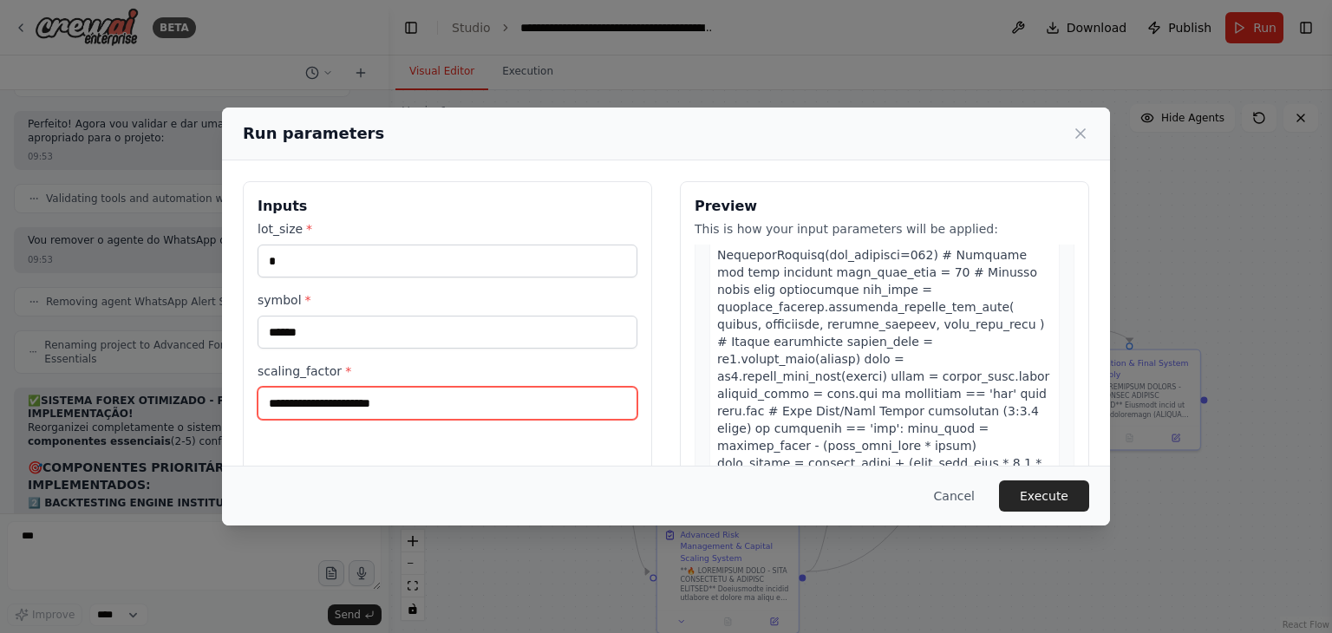
scroll to position [1966, 0]
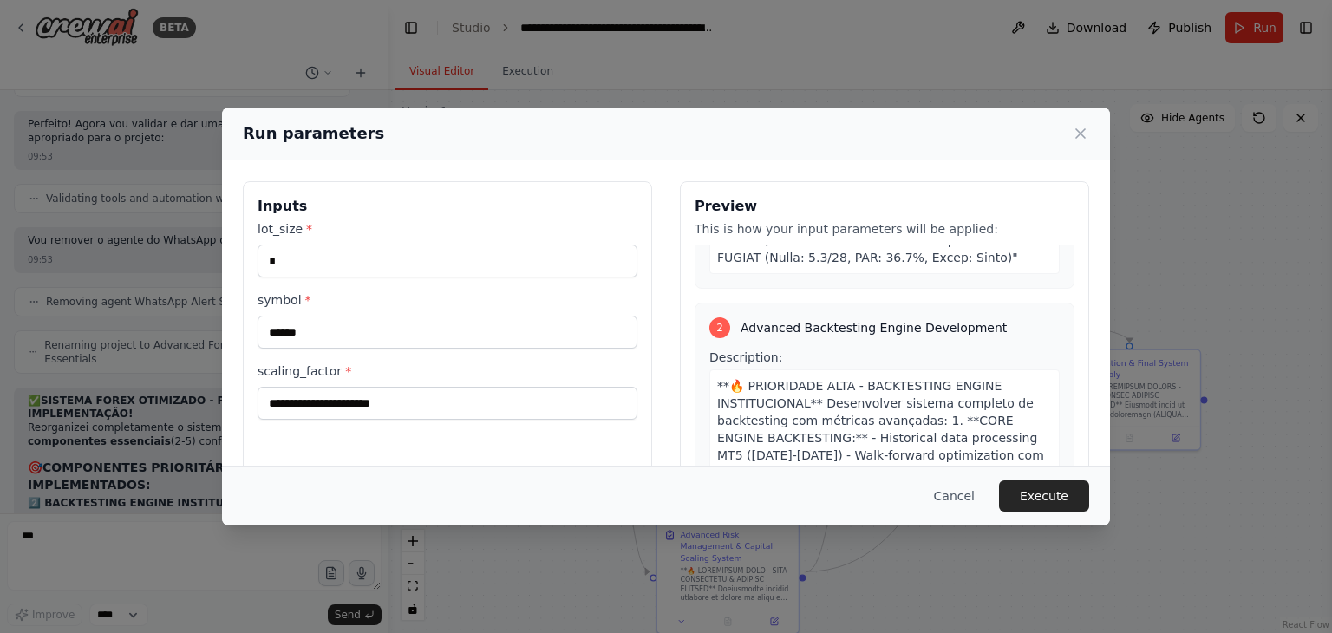
scroll to position [3414, 0]
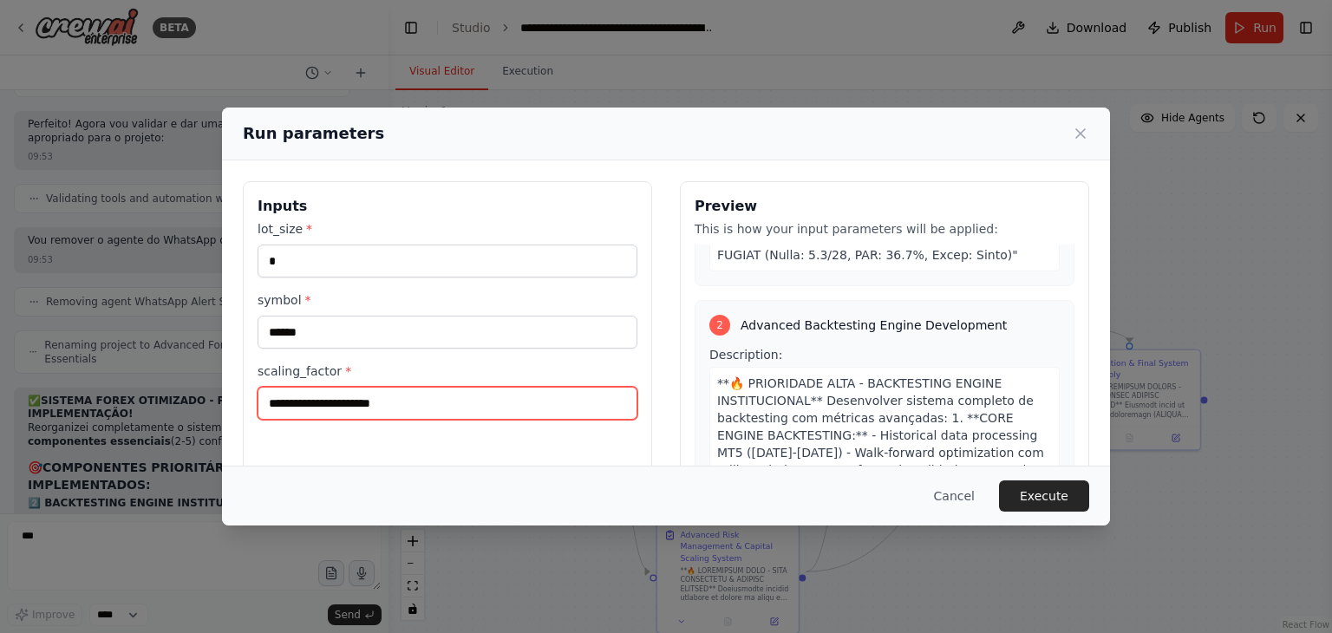
click at [408, 400] on input "scaling_factor *" at bounding box center [448, 403] width 380 height 33
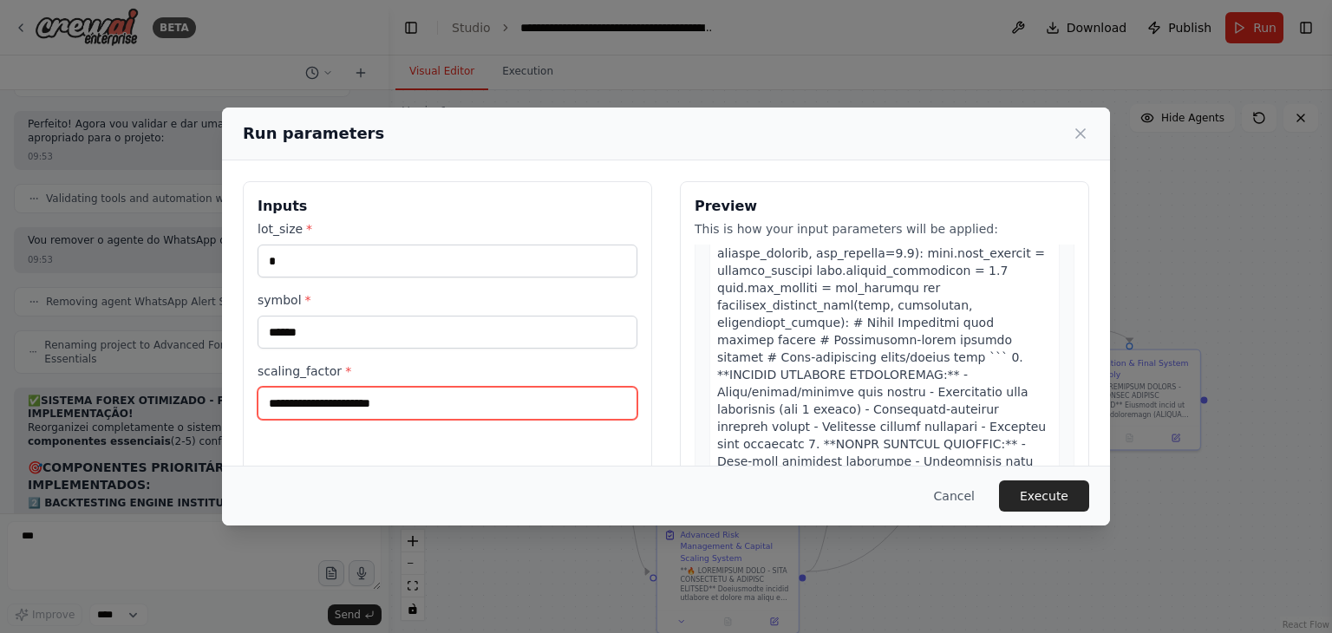
scroll to position [4982, 3]
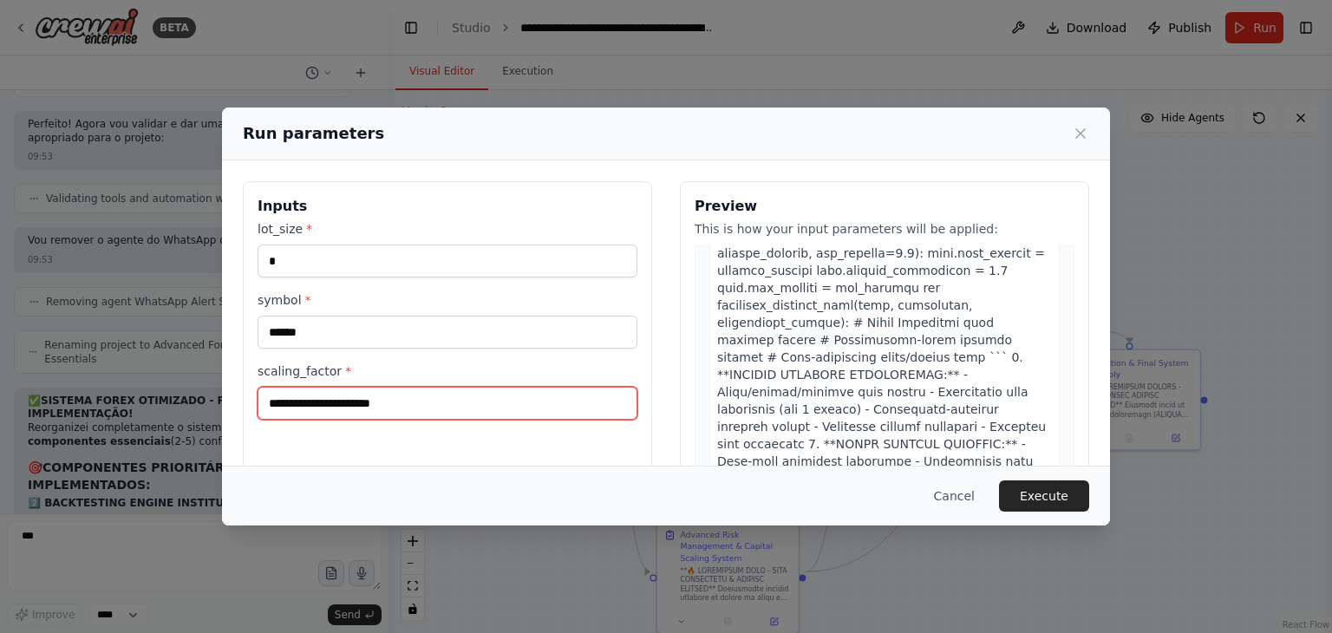
click at [327, 404] on input "scaling_factor *" at bounding box center [448, 403] width 380 height 33
type input "***"
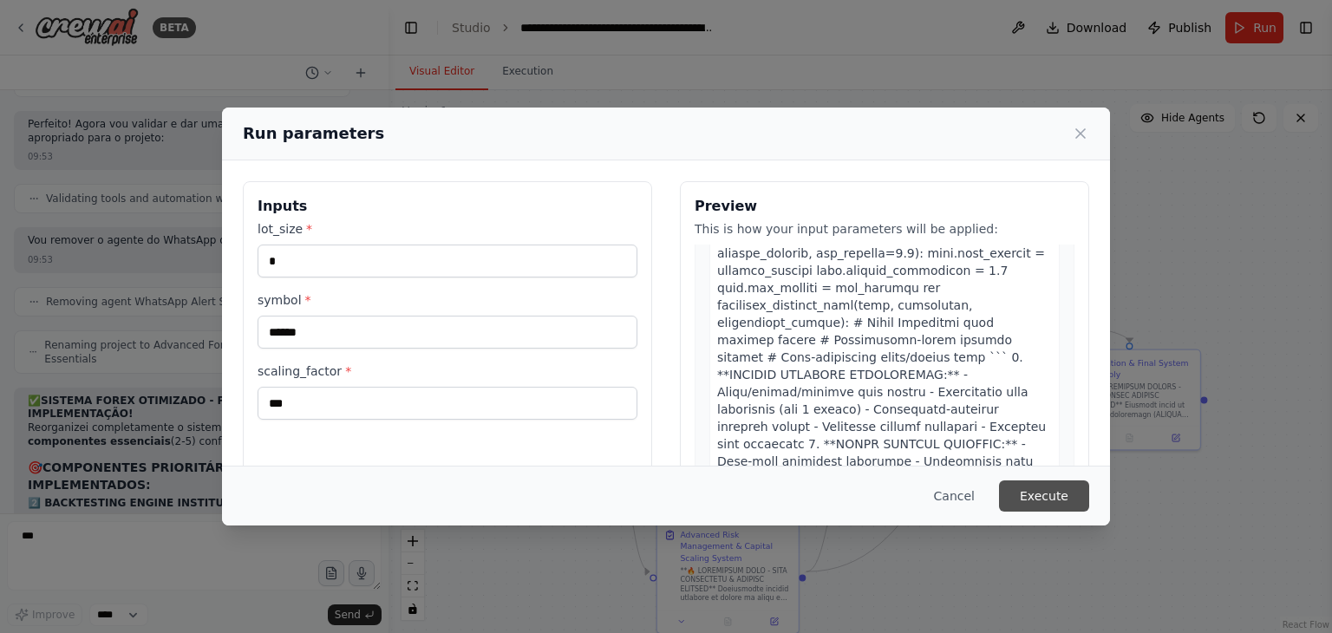
click at [1046, 492] on button "Execute" at bounding box center [1044, 495] width 90 height 31
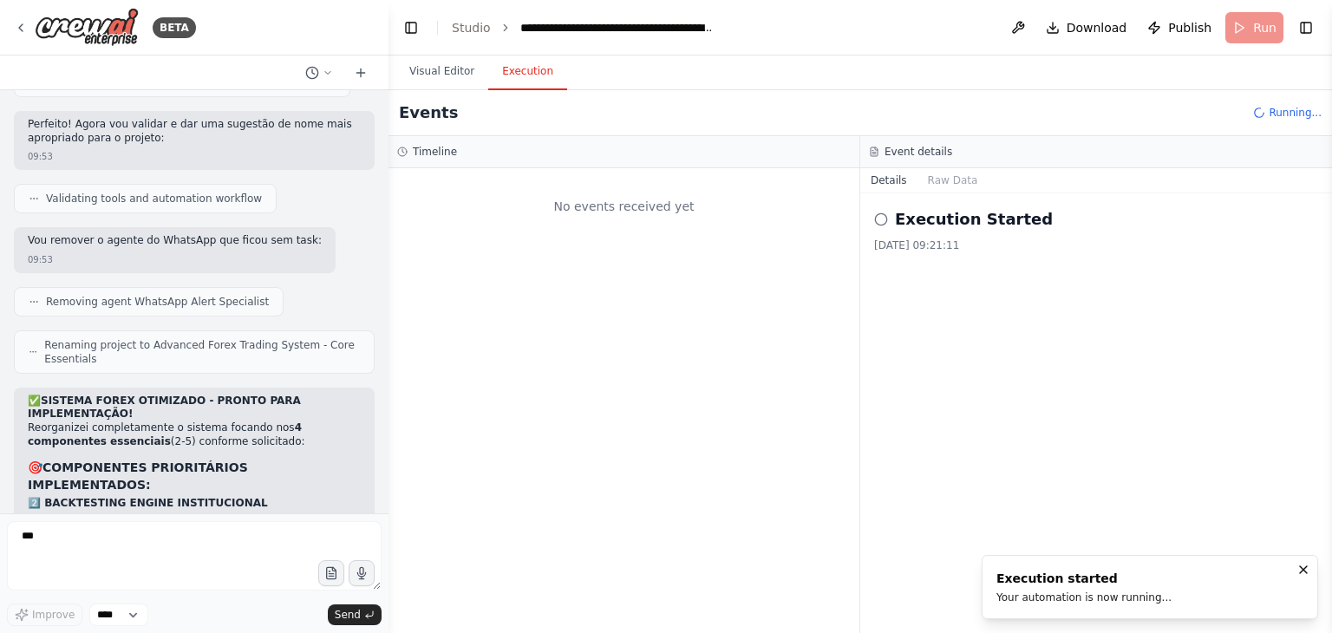
scroll to position [0, 0]
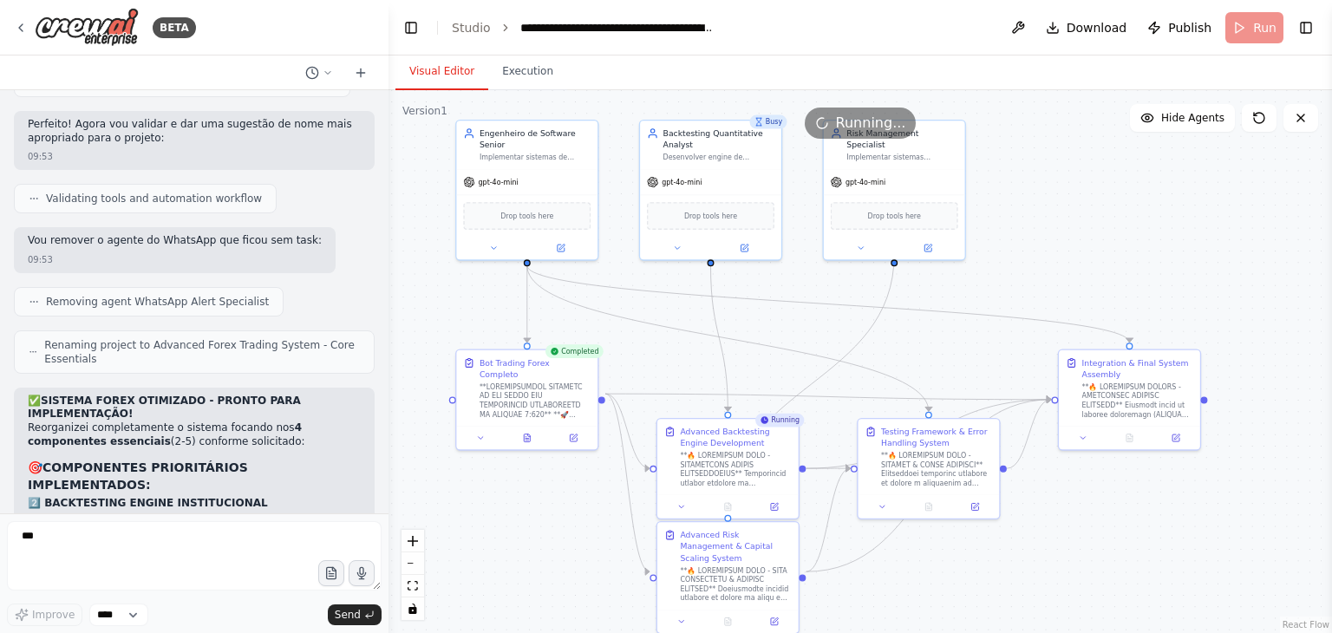
click at [427, 75] on button "Visual Editor" at bounding box center [441, 72] width 93 height 36
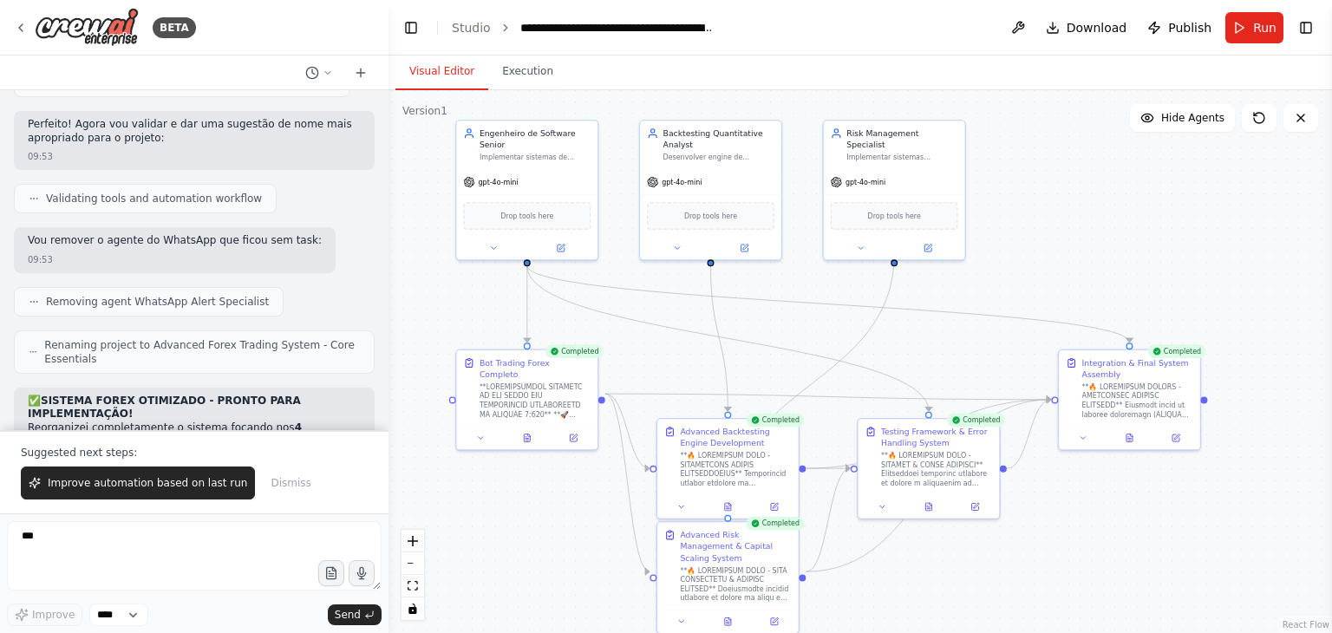
scroll to position [28471, 0]
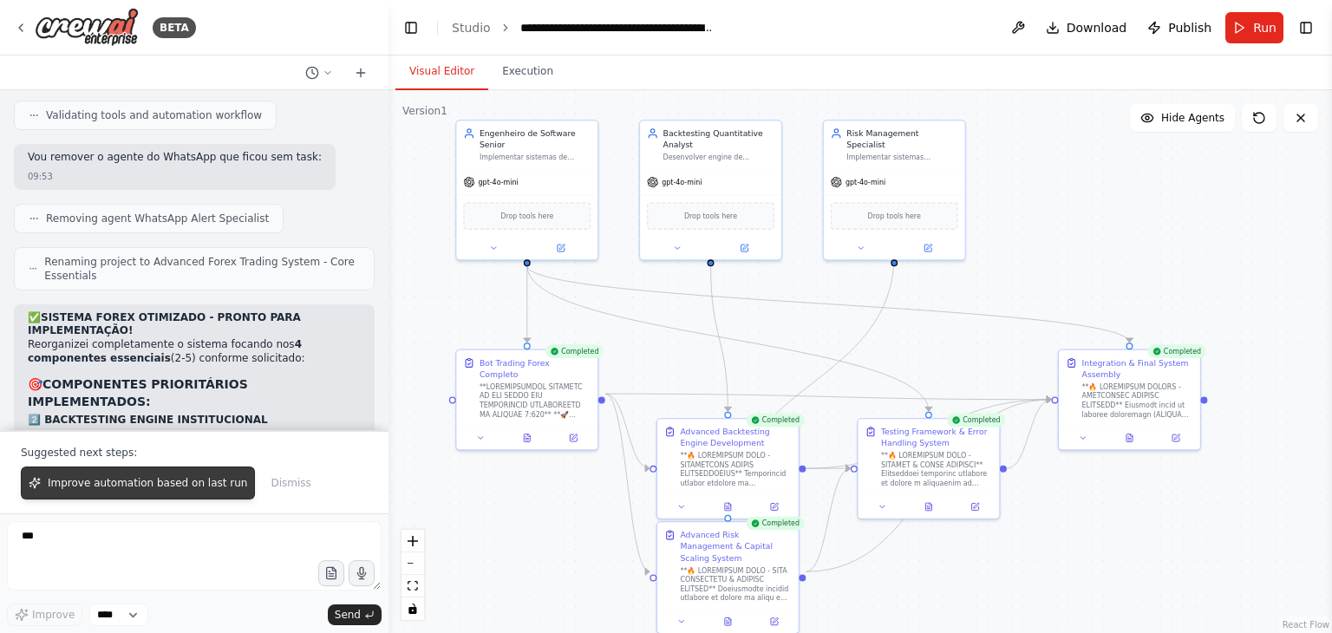
click at [126, 490] on span "Improve automation based on last run" at bounding box center [147, 483] width 199 height 14
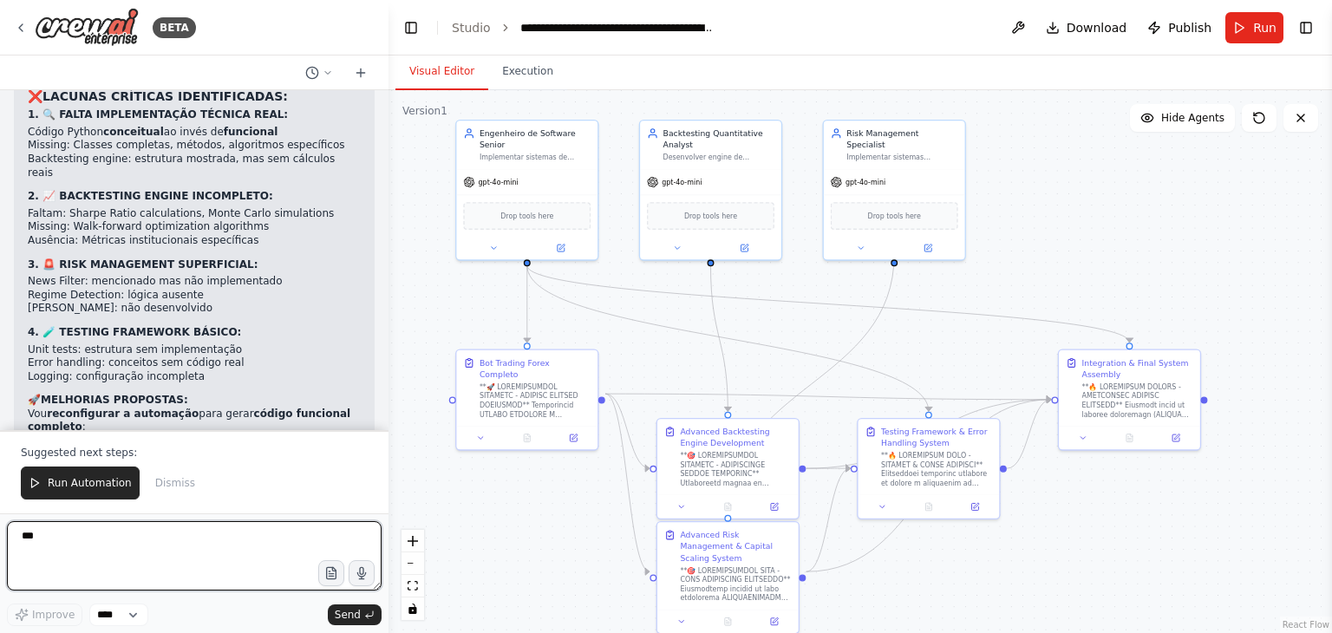
scroll to position [30281, 0]
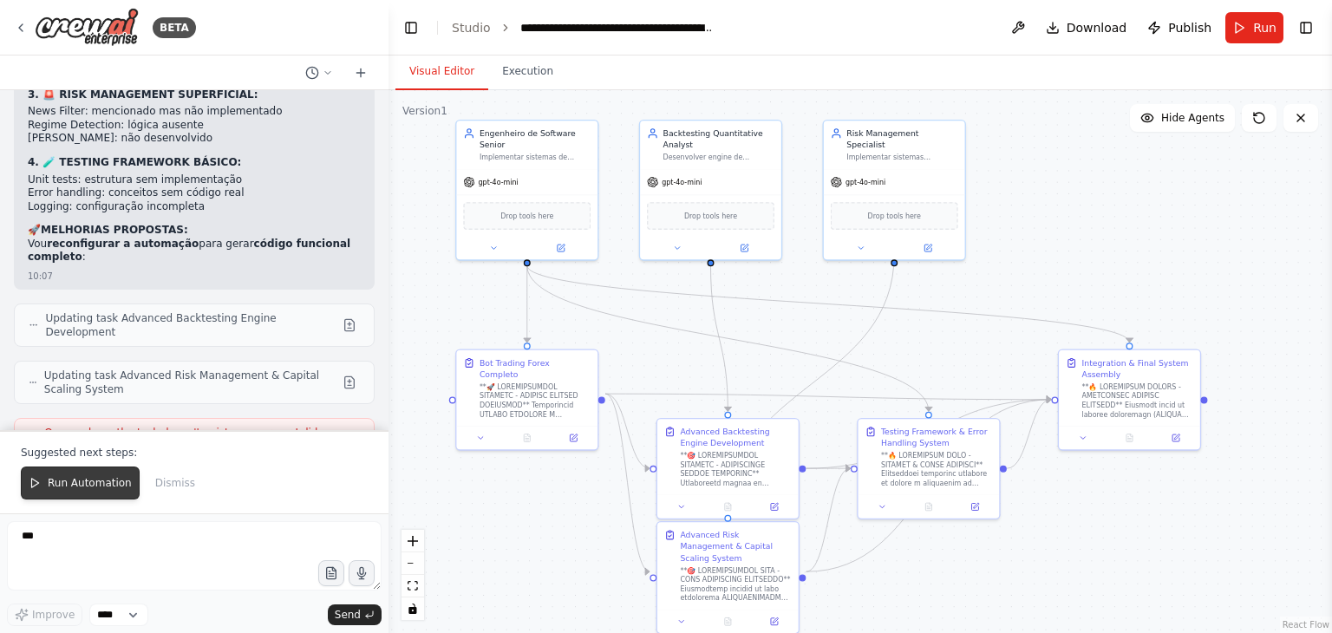
click at [82, 483] on span "Run Automation" at bounding box center [90, 483] width 84 height 14
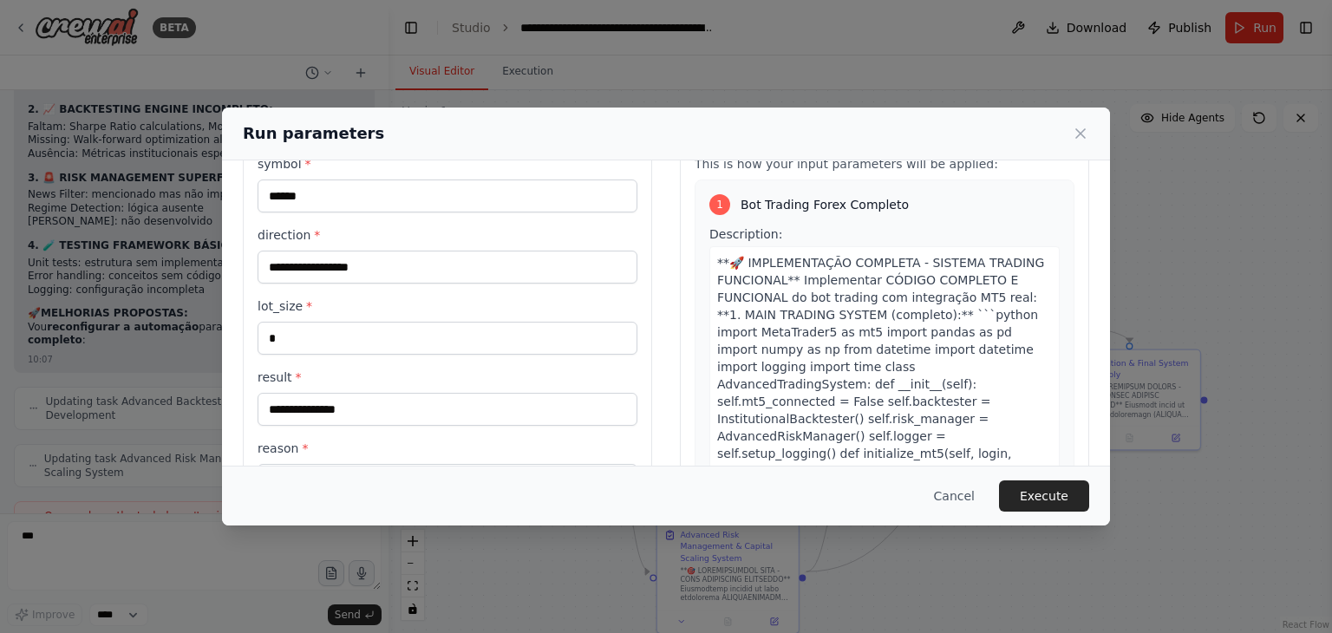
scroll to position [71, 0]
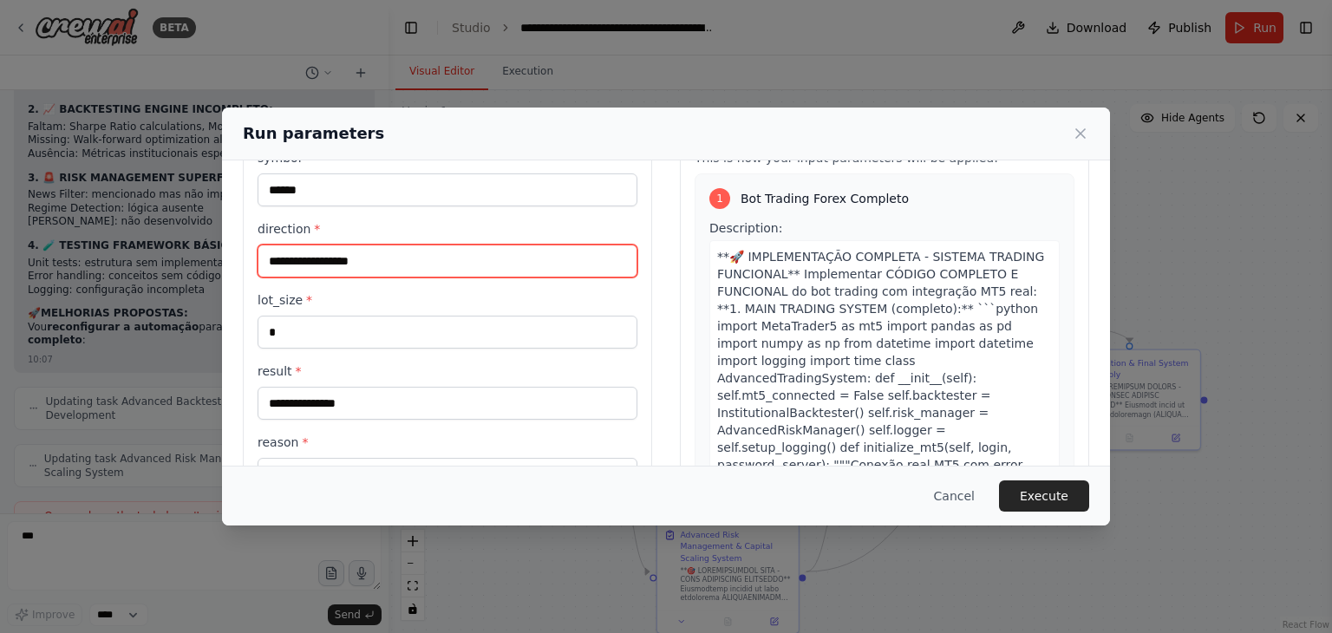
click at [354, 258] on input "direction *" at bounding box center [448, 261] width 380 height 33
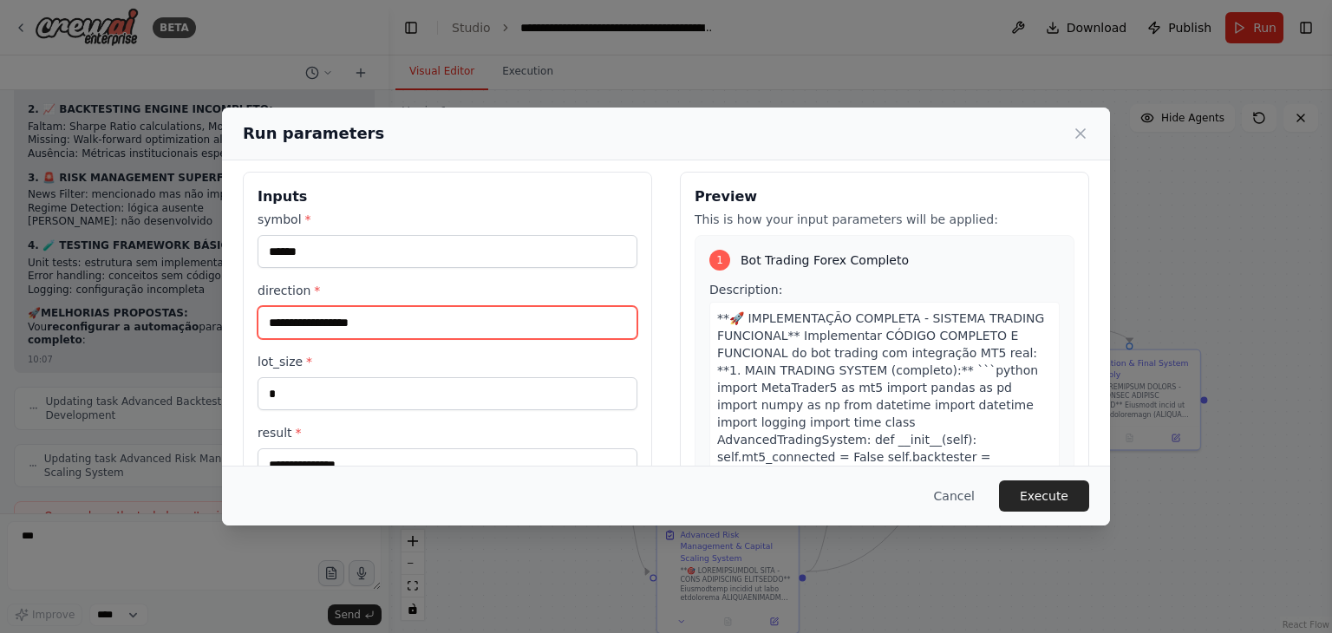
scroll to position [0, 0]
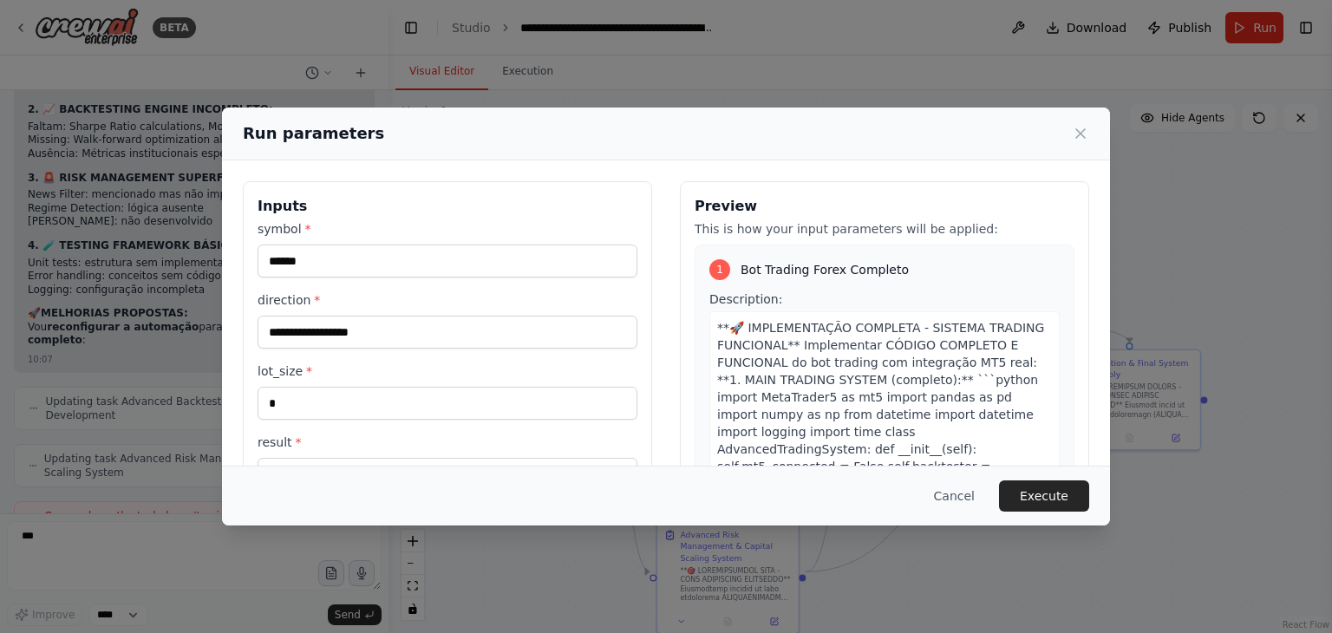
click at [362, 349] on div "symbol * ****** direction * lot_size * * result * reason * e * scaling_factor *…" at bounding box center [448, 462] width 380 height 484
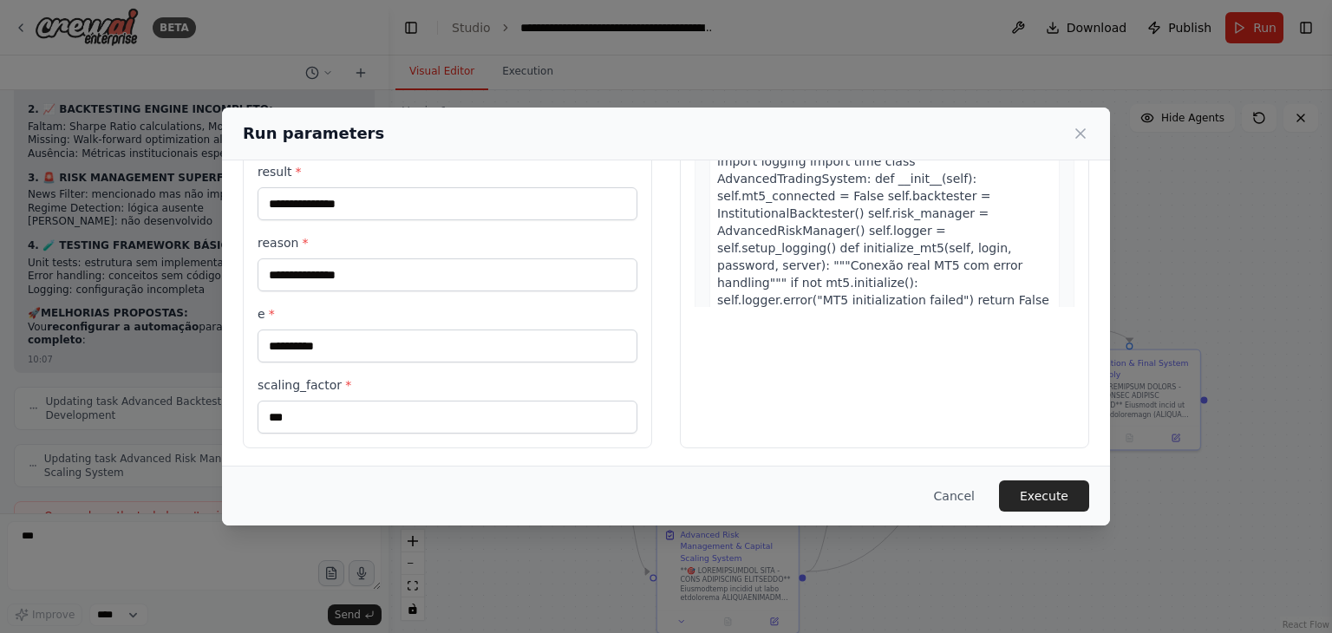
scroll to position [271, 0]
click at [360, 475] on div "Cancel Execute" at bounding box center [666, 496] width 888 height 60
click at [955, 504] on button "Cancel" at bounding box center [954, 495] width 68 height 31
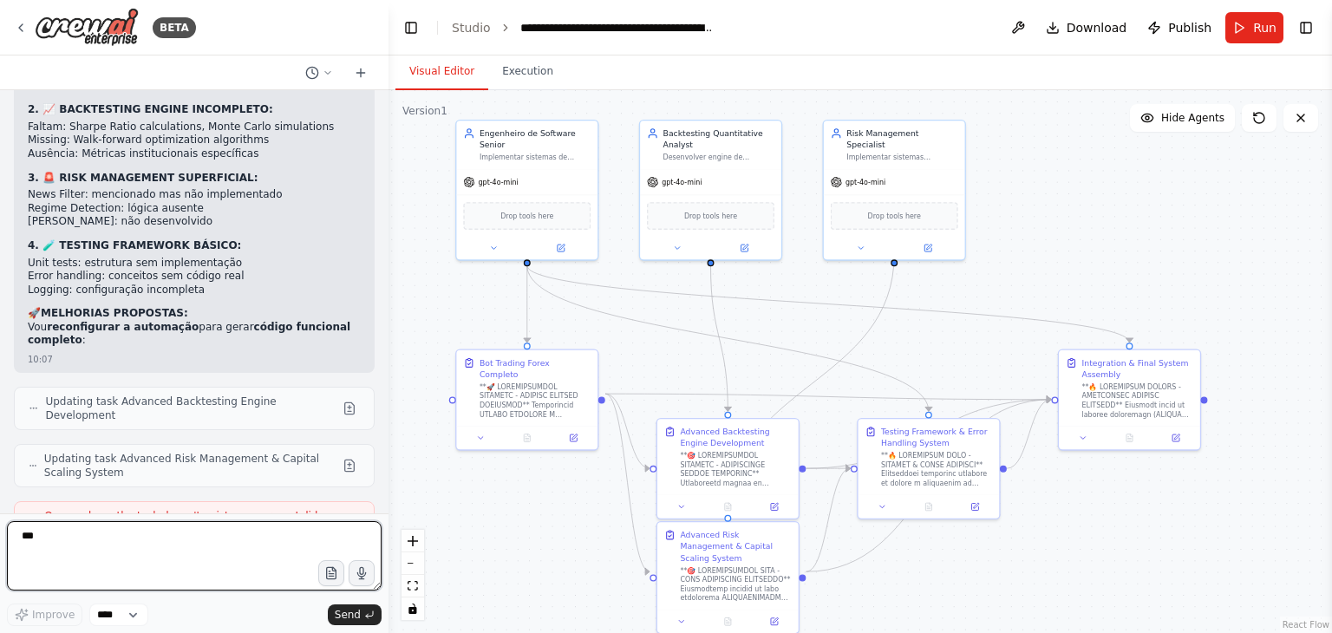
click at [188, 539] on textarea "***" at bounding box center [194, 555] width 375 height 69
click at [188, 539] on textarea at bounding box center [194, 555] width 375 height 69
paste textarea "**********"
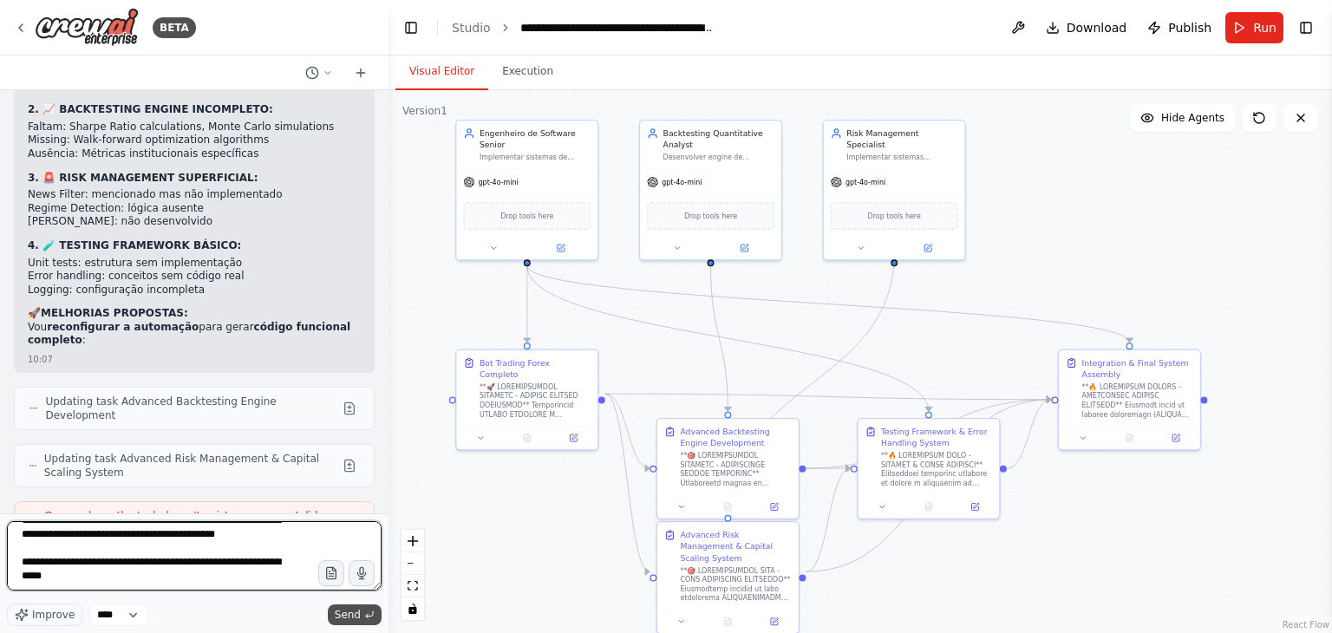
type textarea "**********"
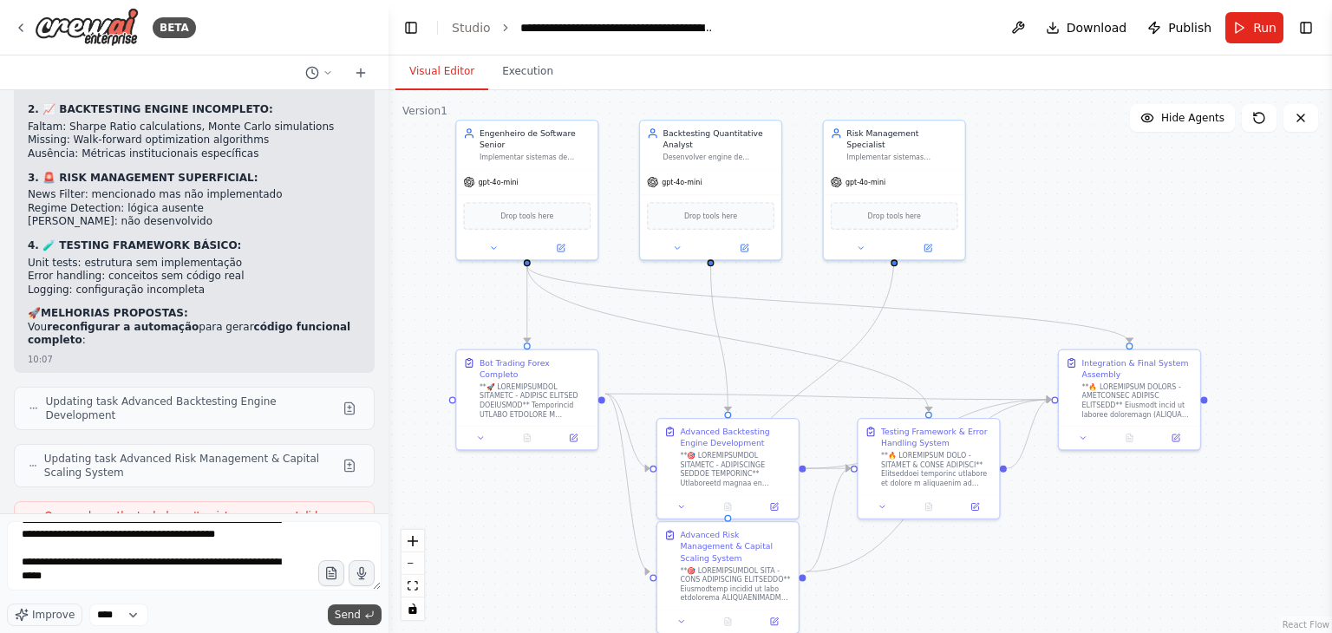
click at [350, 618] on span "Send" at bounding box center [348, 615] width 26 height 14
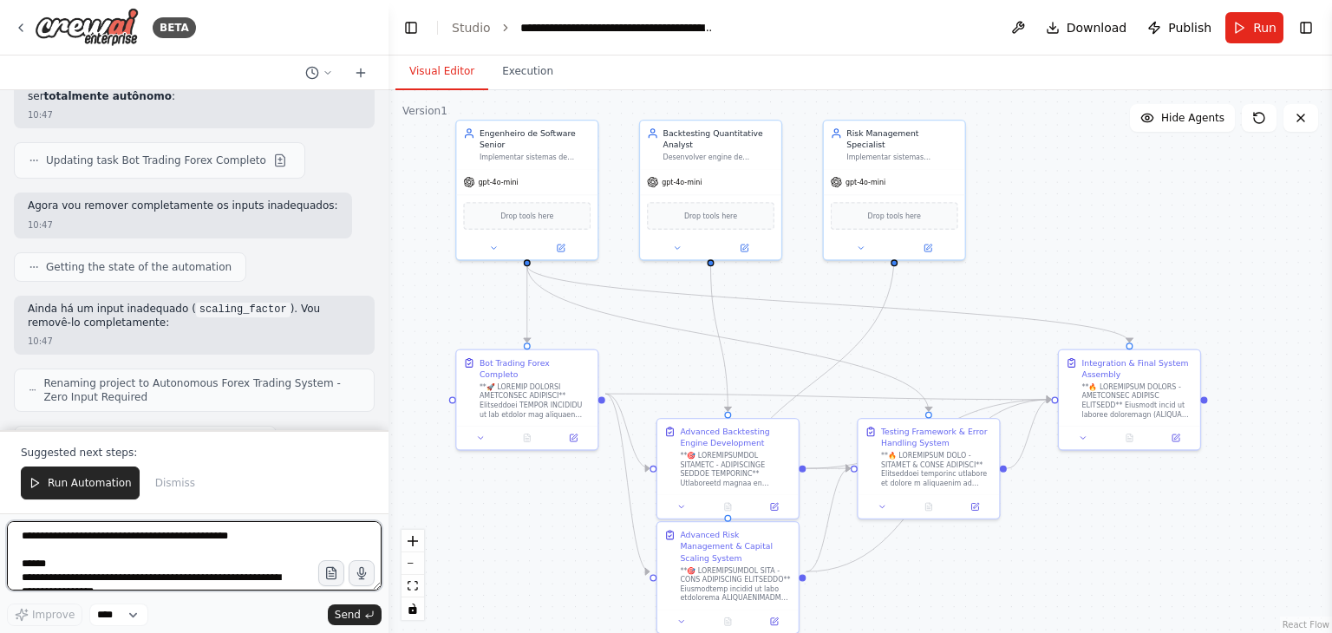
scroll to position [32158, 0]
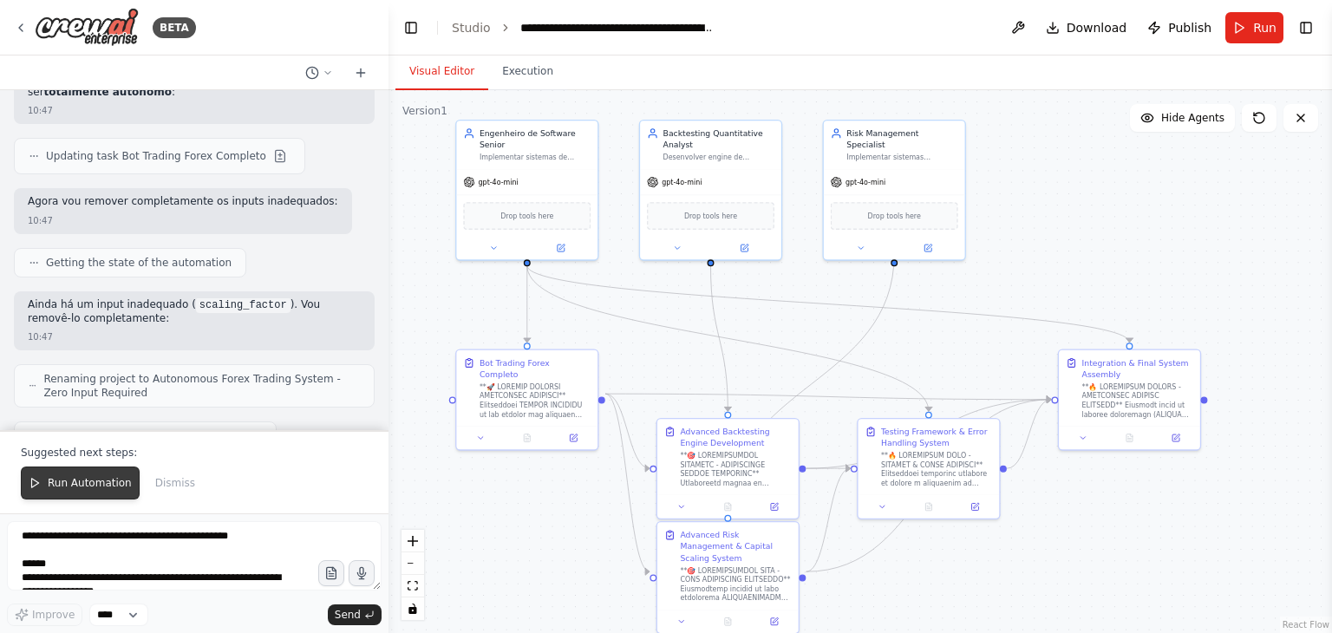
click at [102, 481] on span "Run Automation" at bounding box center [90, 483] width 84 height 14
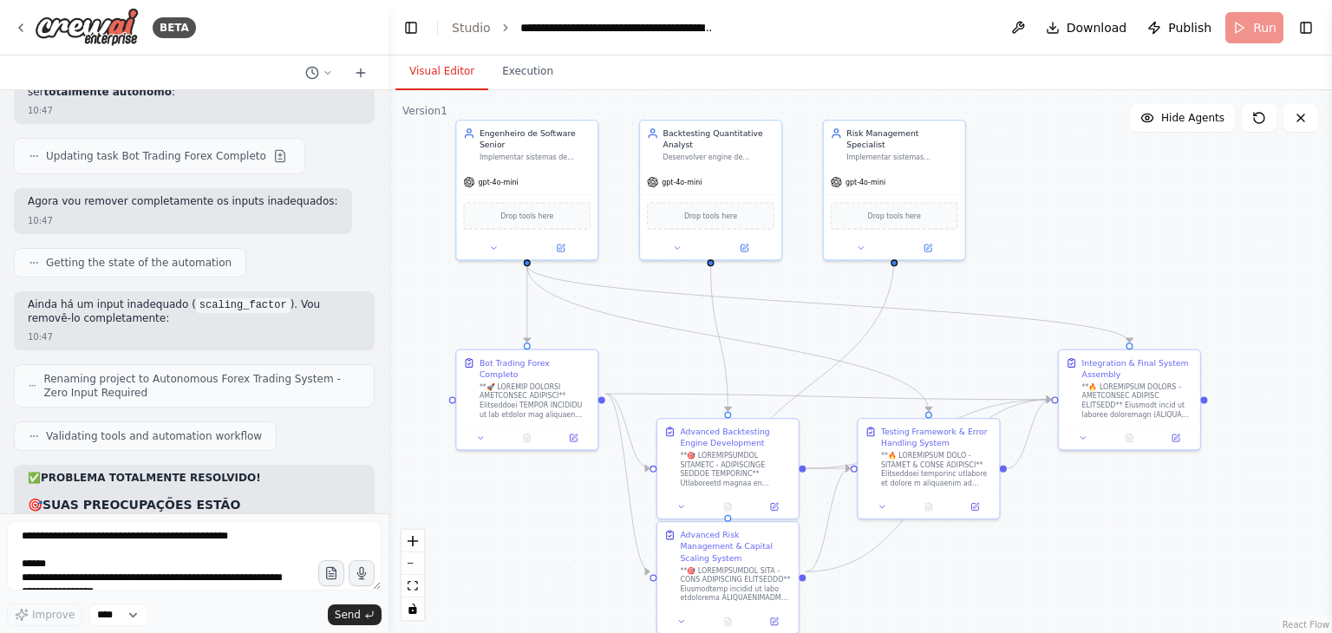
scroll to position [32076, 0]
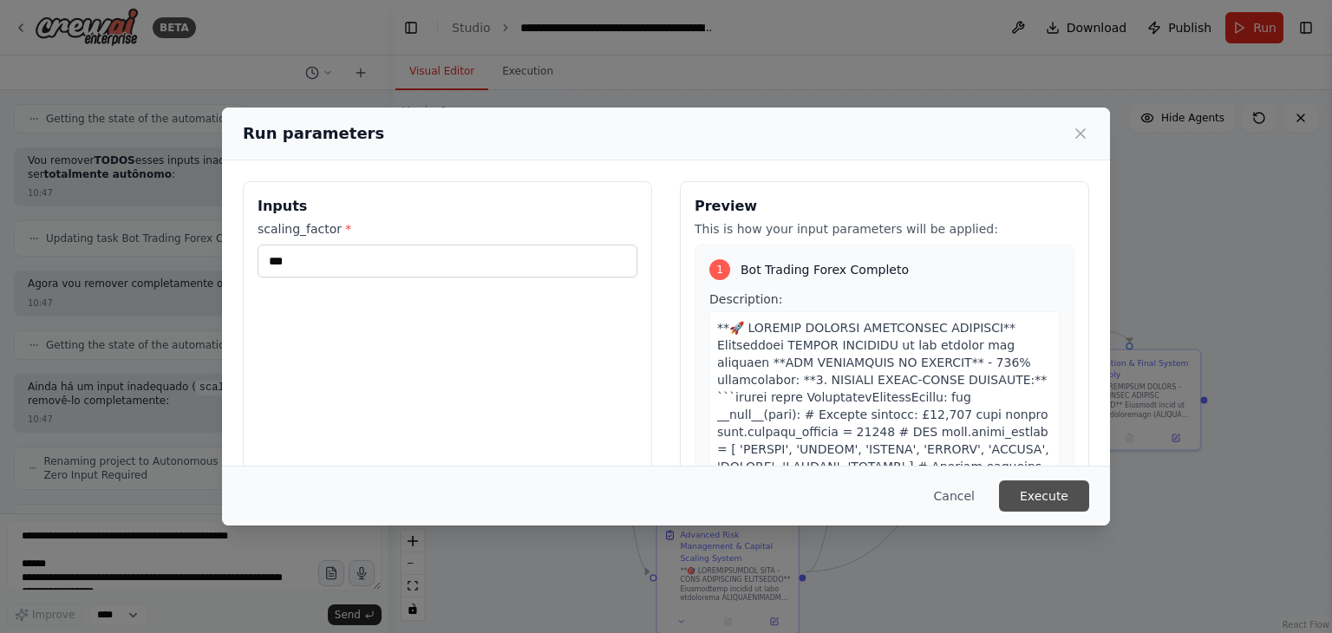
click at [1045, 499] on button "Execute" at bounding box center [1044, 495] width 90 height 31
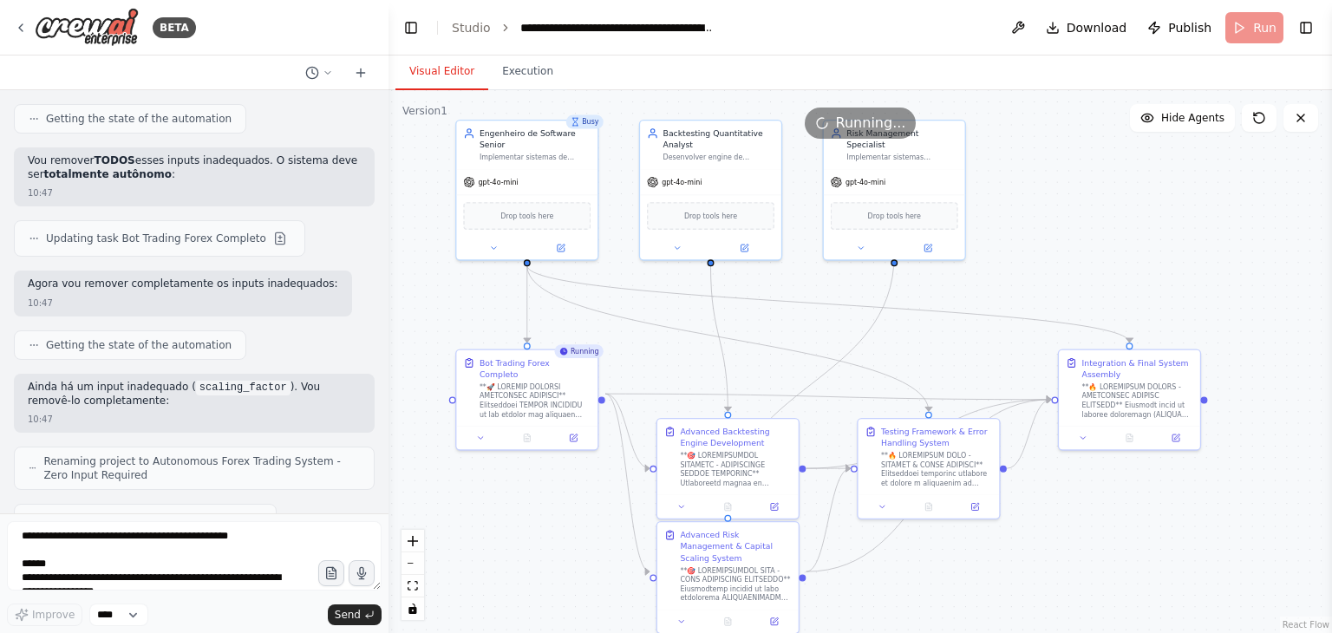
click at [427, 60] on button "Visual Editor" at bounding box center [441, 72] width 93 height 36
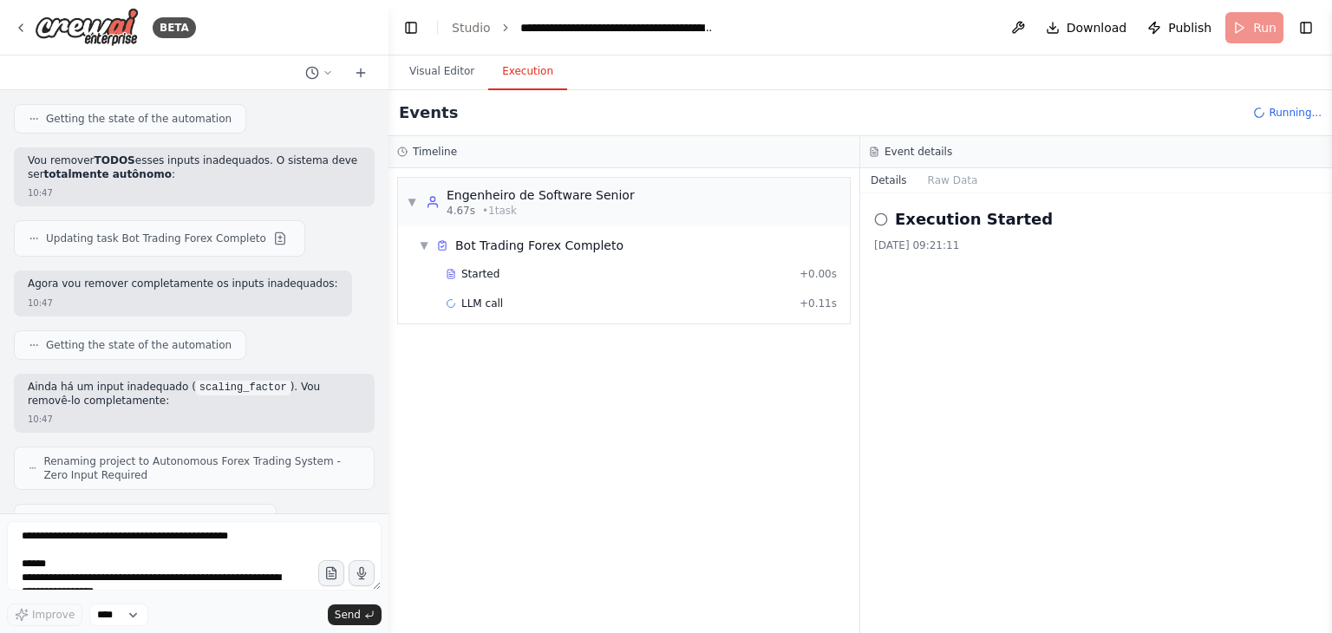
click at [513, 74] on button "Execution" at bounding box center [527, 72] width 79 height 36
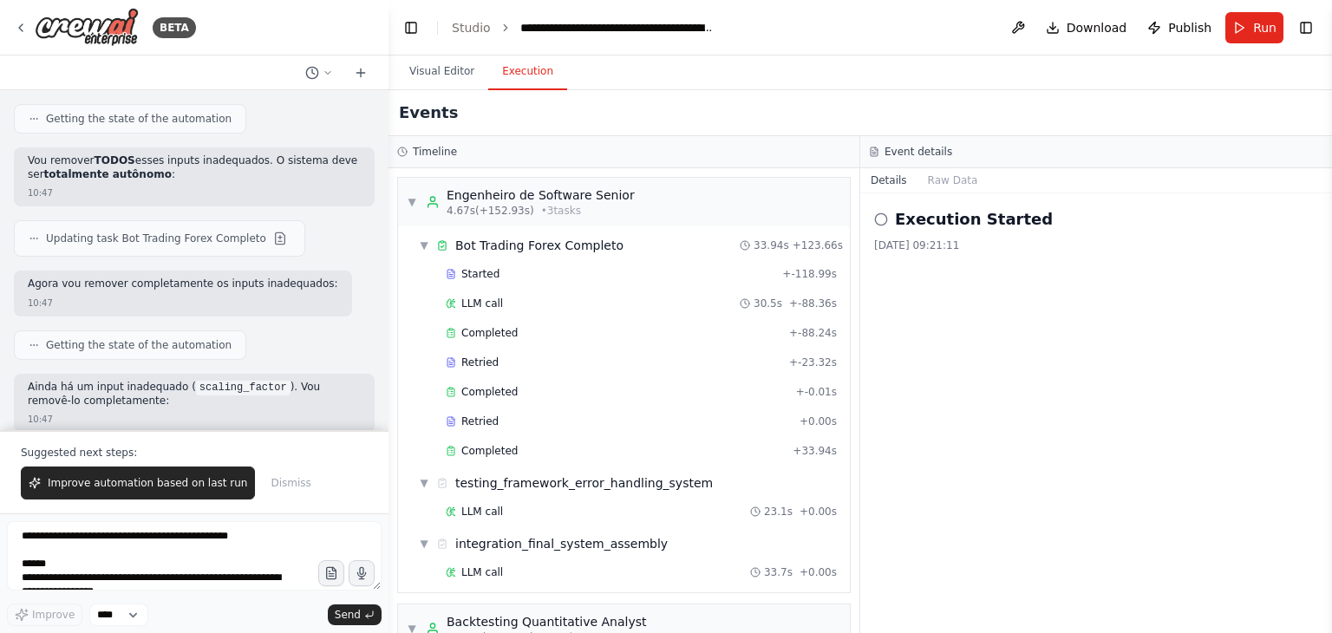
scroll to position [32158, 0]
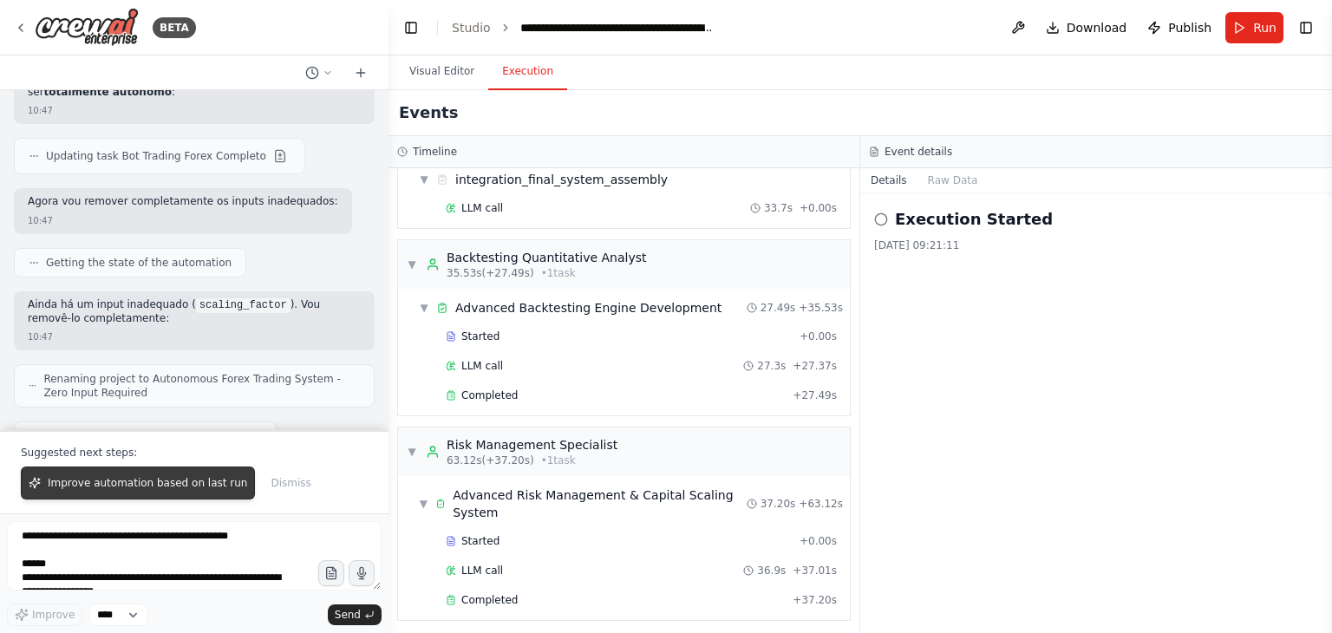
click at [142, 484] on span "Improve automation based on last run" at bounding box center [147, 483] width 199 height 14
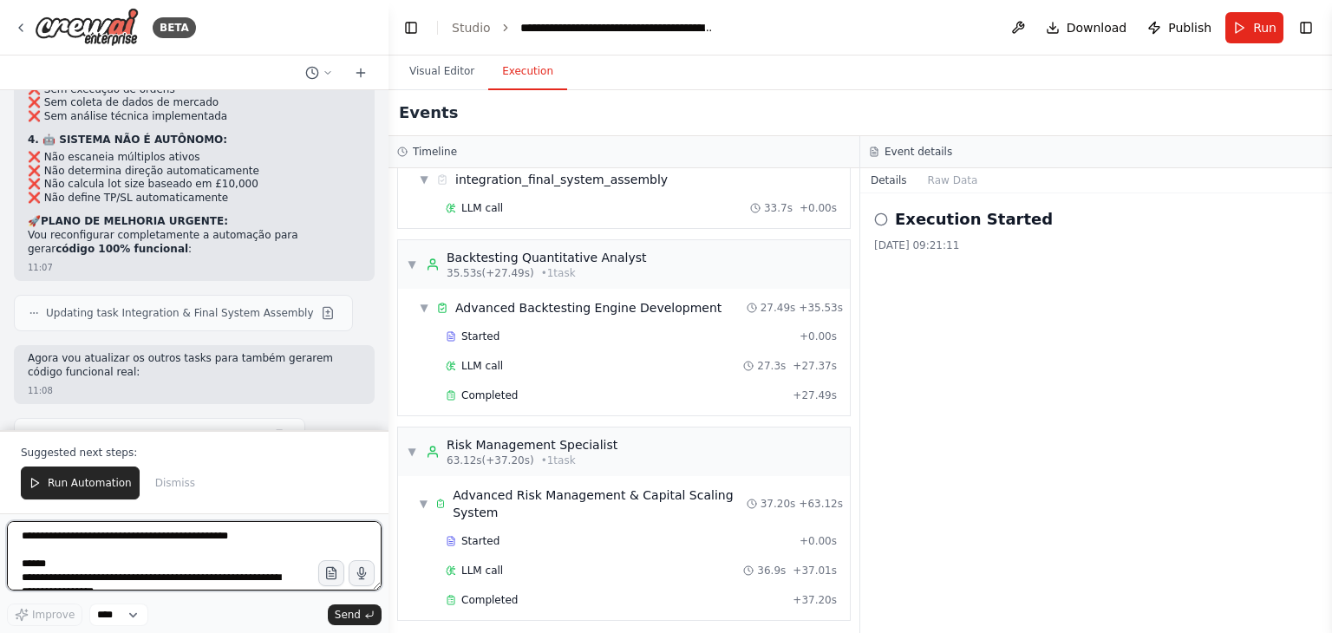
scroll to position [33845, 0]
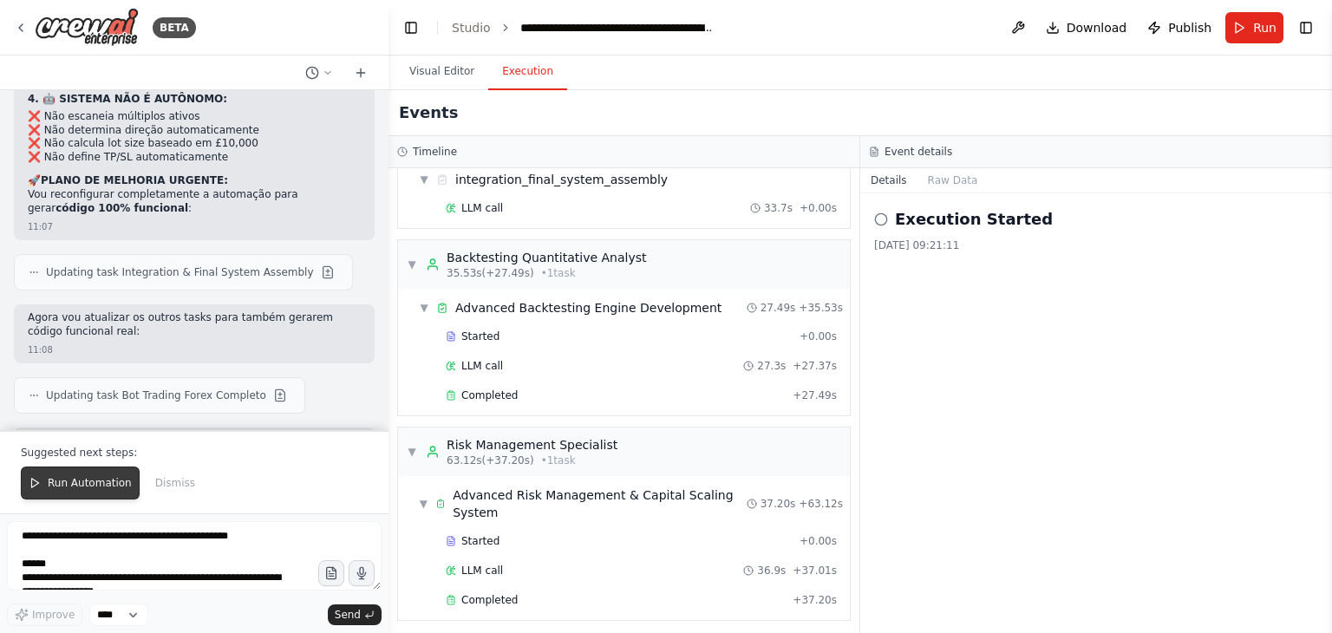
click at [77, 490] on span "Run Automation" at bounding box center [90, 483] width 84 height 14
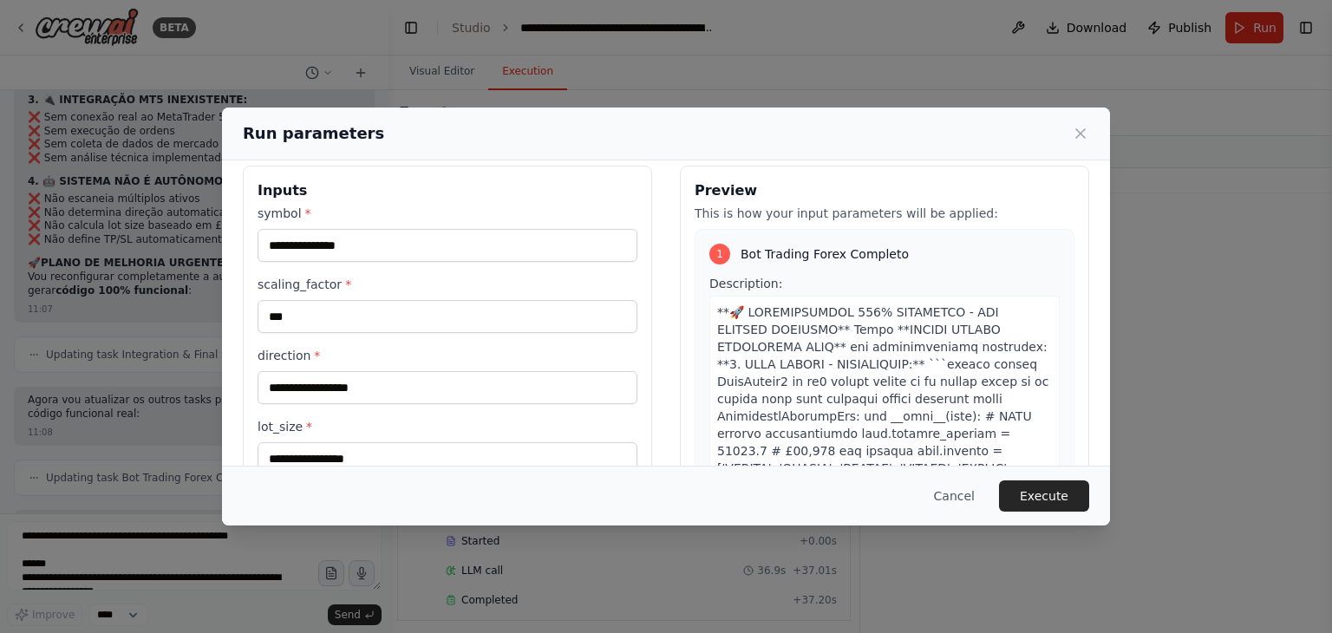
scroll to position [0, 0]
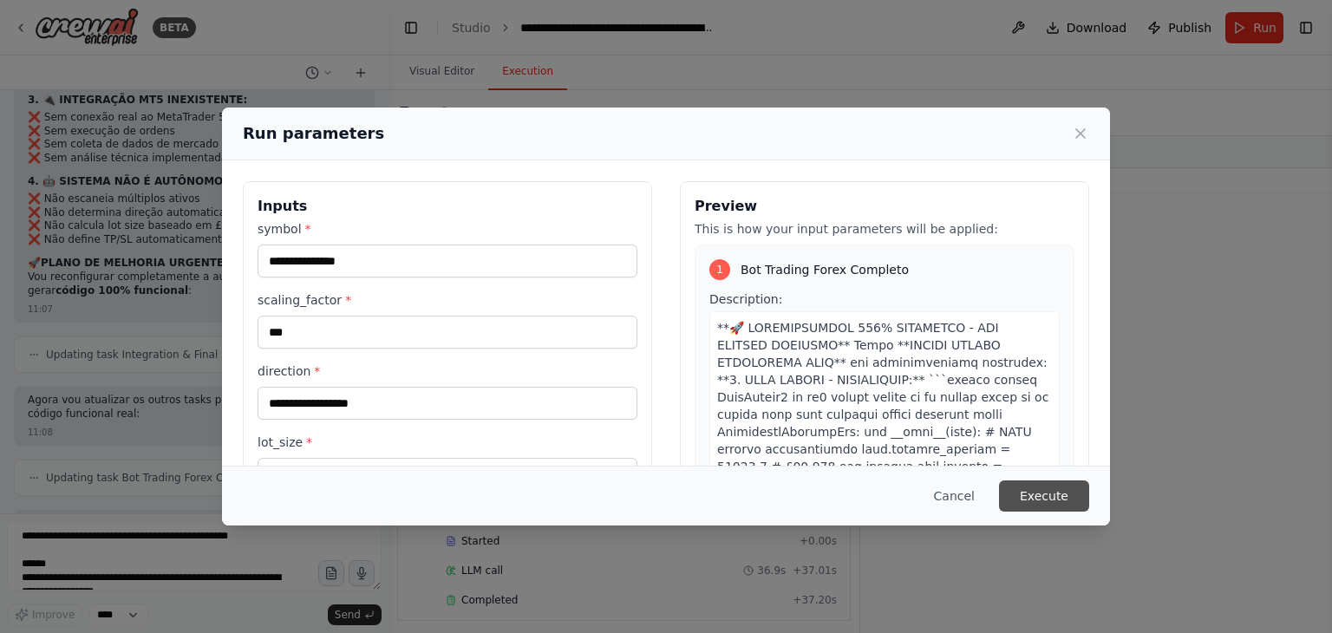
click at [1054, 499] on button "Execute" at bounding box center [1044, 495] width 90 height 31
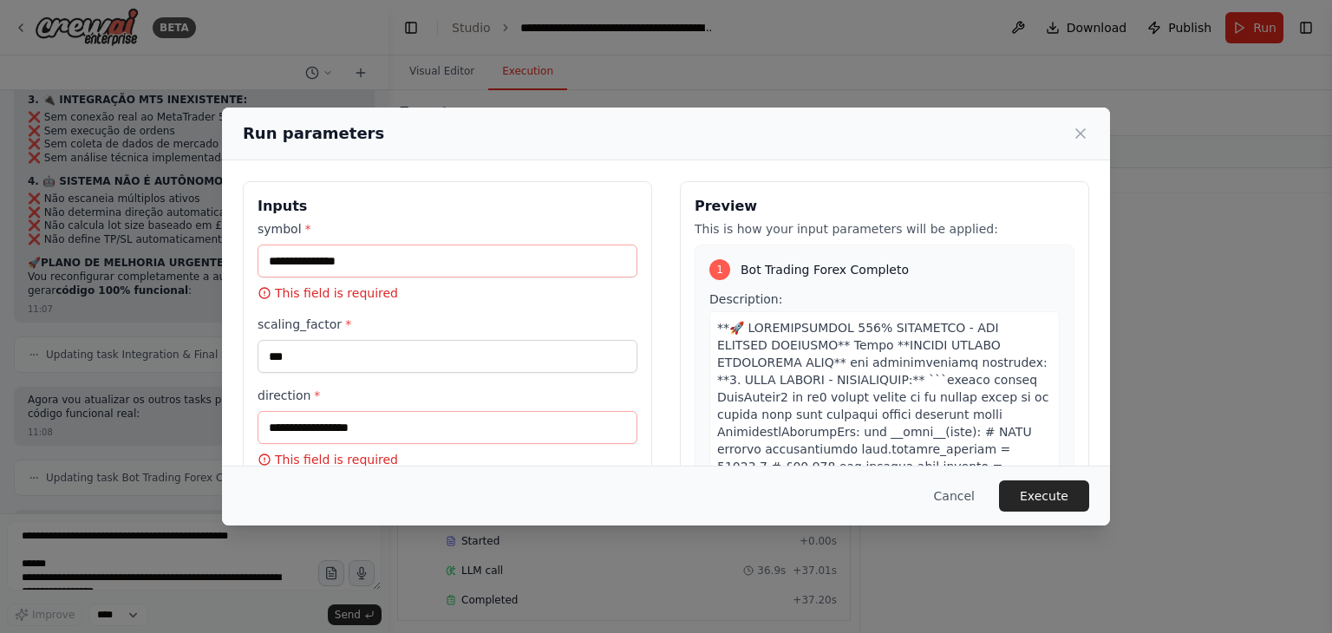
scroll to position [322, 0]
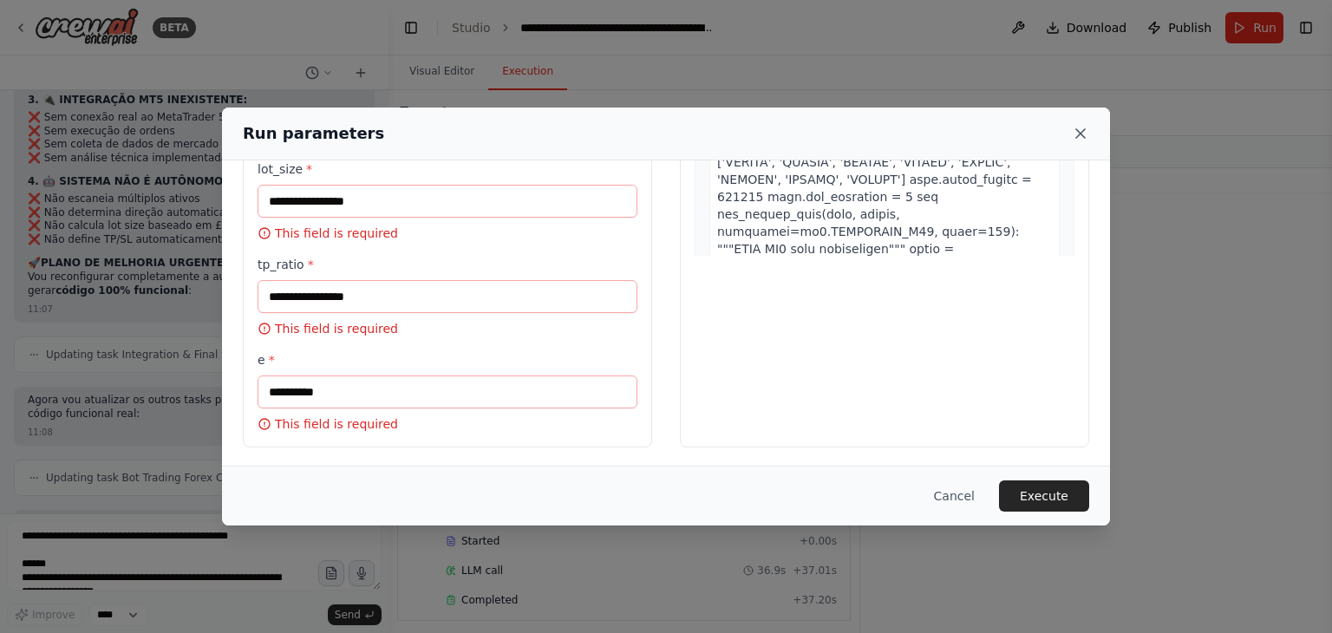
click at [1079, 133] on icon at bounding box center [1080, 133] width 9 height 9
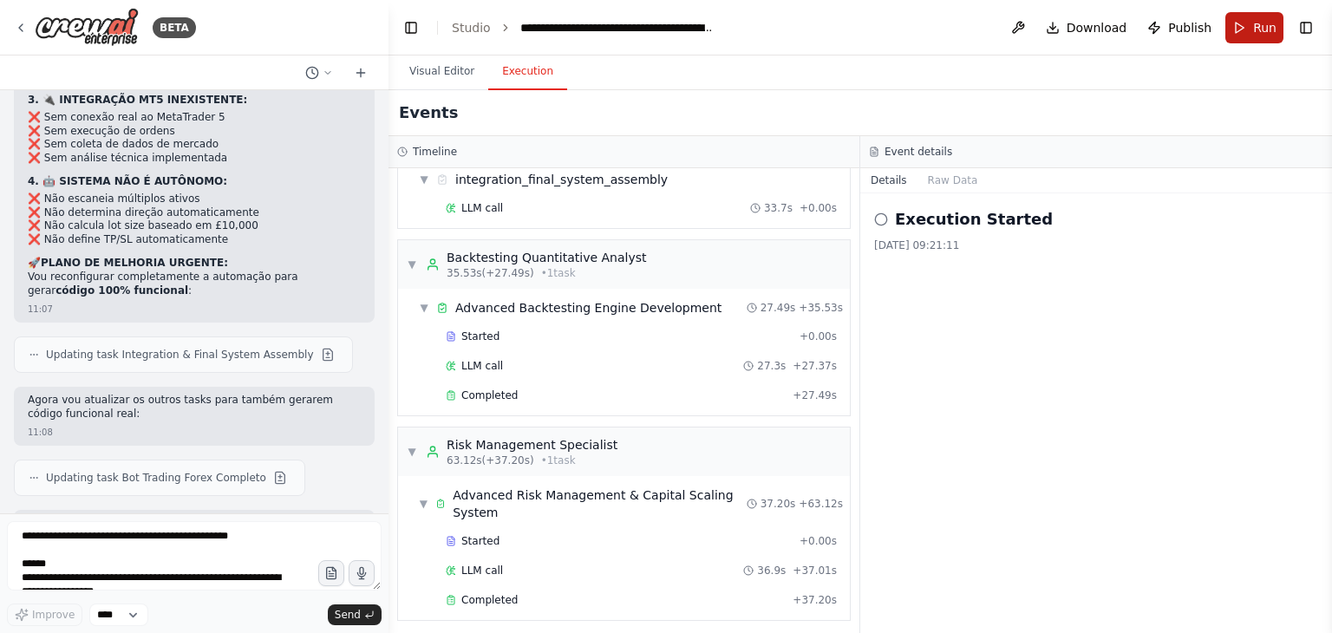
click at [1249, 27] on button "Run" at bounding box center [1254, 27] width 58 height 31
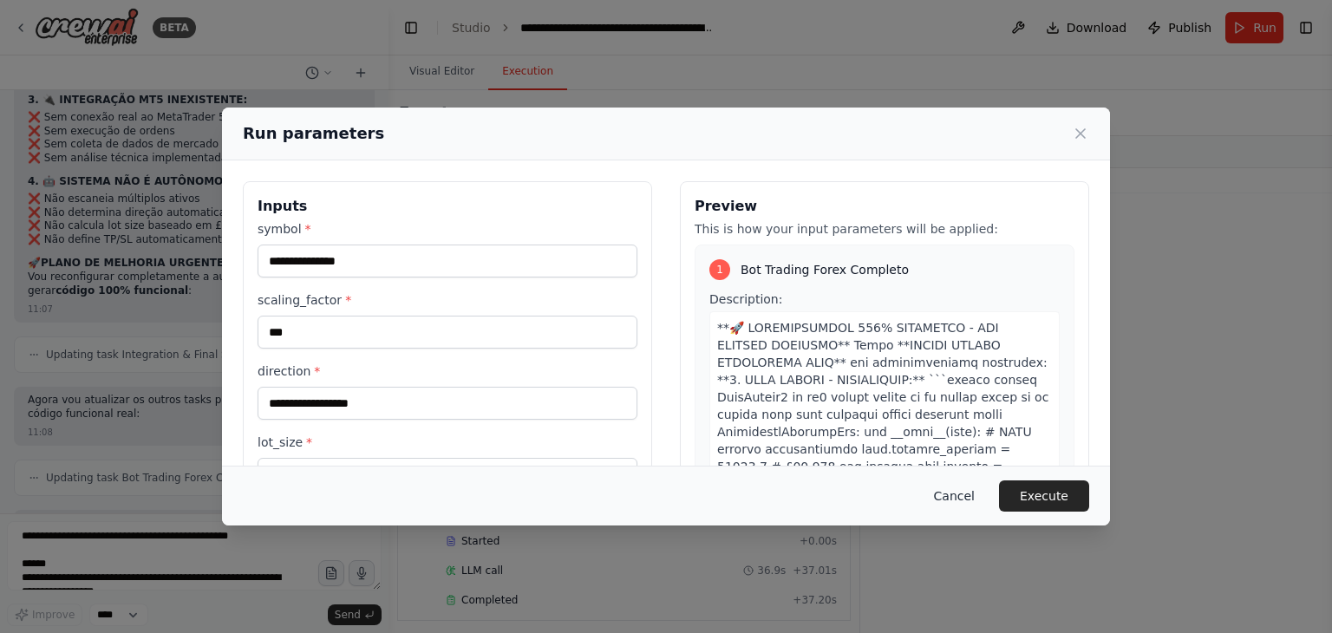
click at [962, 497] on button "Cancel" at bounding box center [954, 495] width 68 height 31
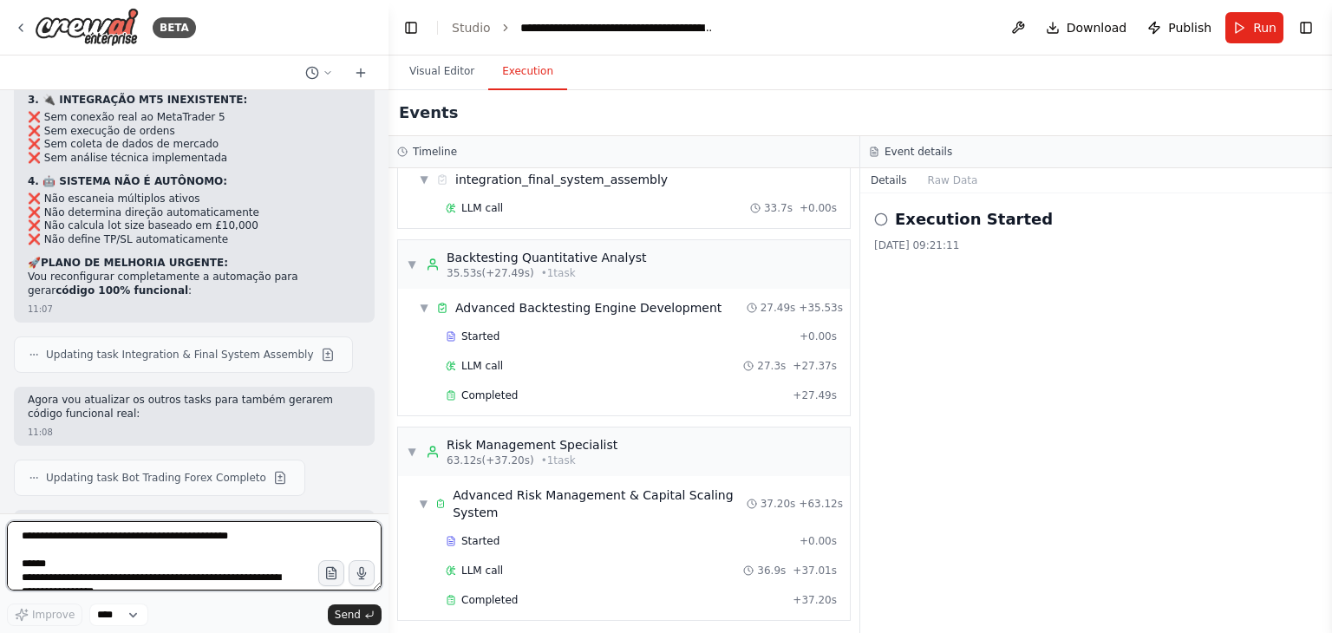
click at [228, 535] on textarea "**********" at bounding box center [194, 555] width 375 height 69
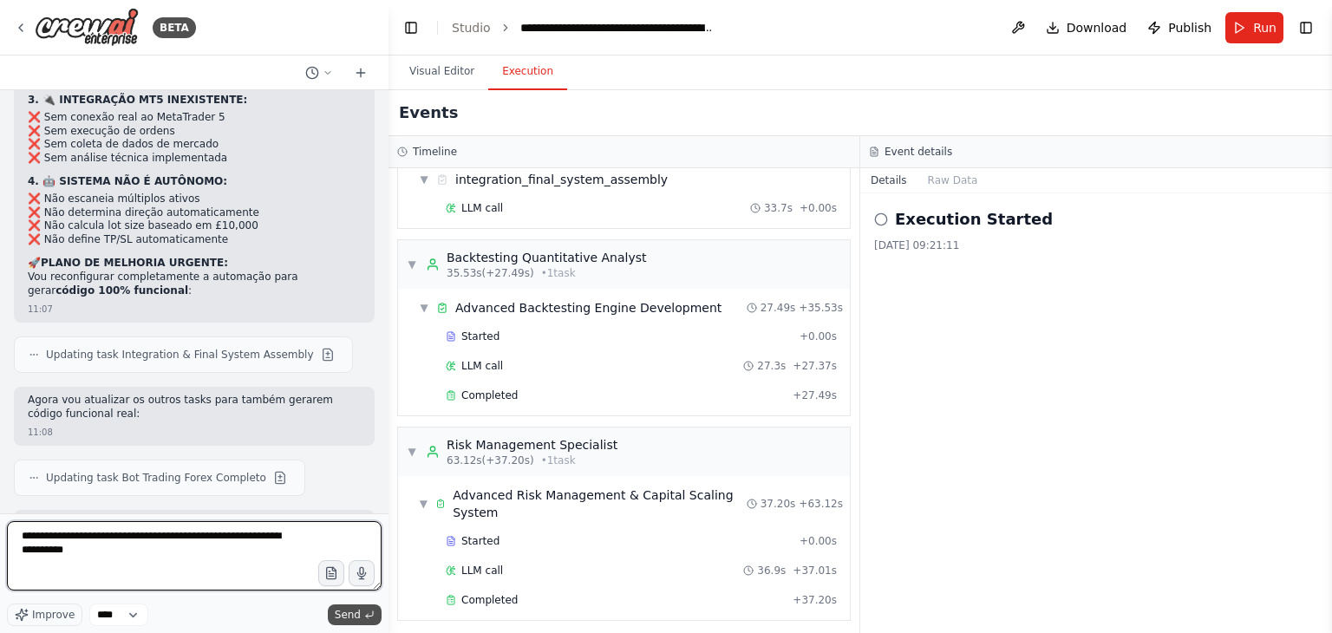
type textarea "**********"
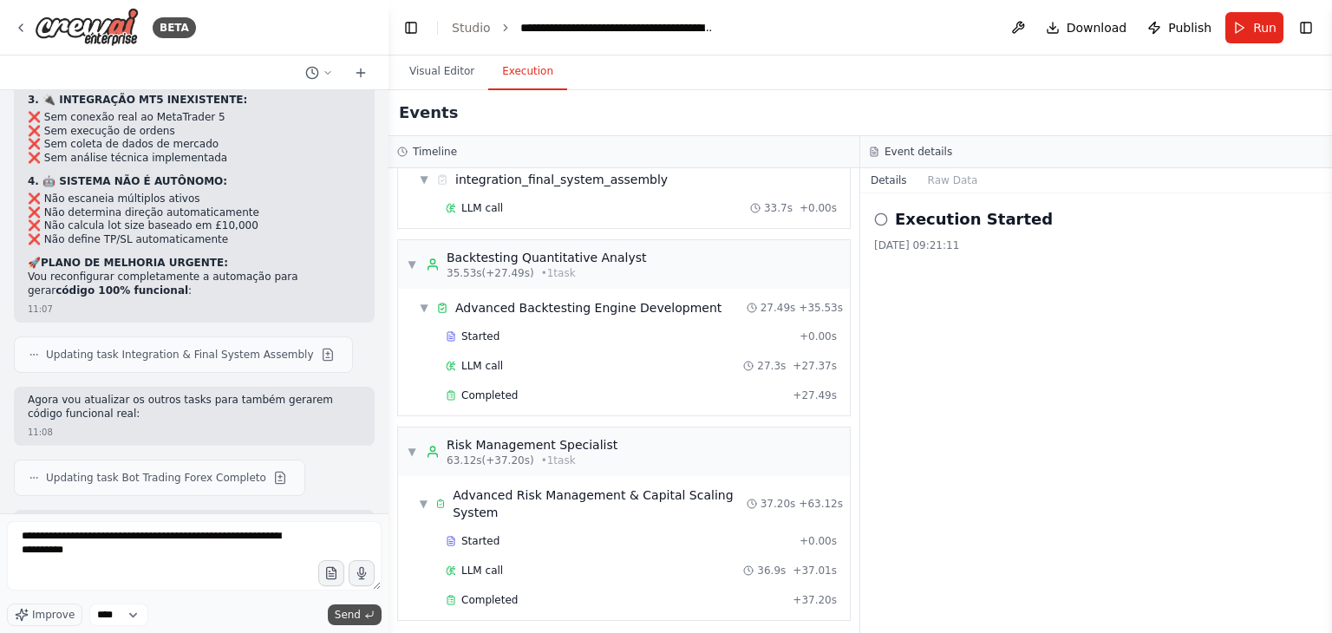
click at [349, 610] on span "Send" at bounding box center [348, 615] width 26 height 14
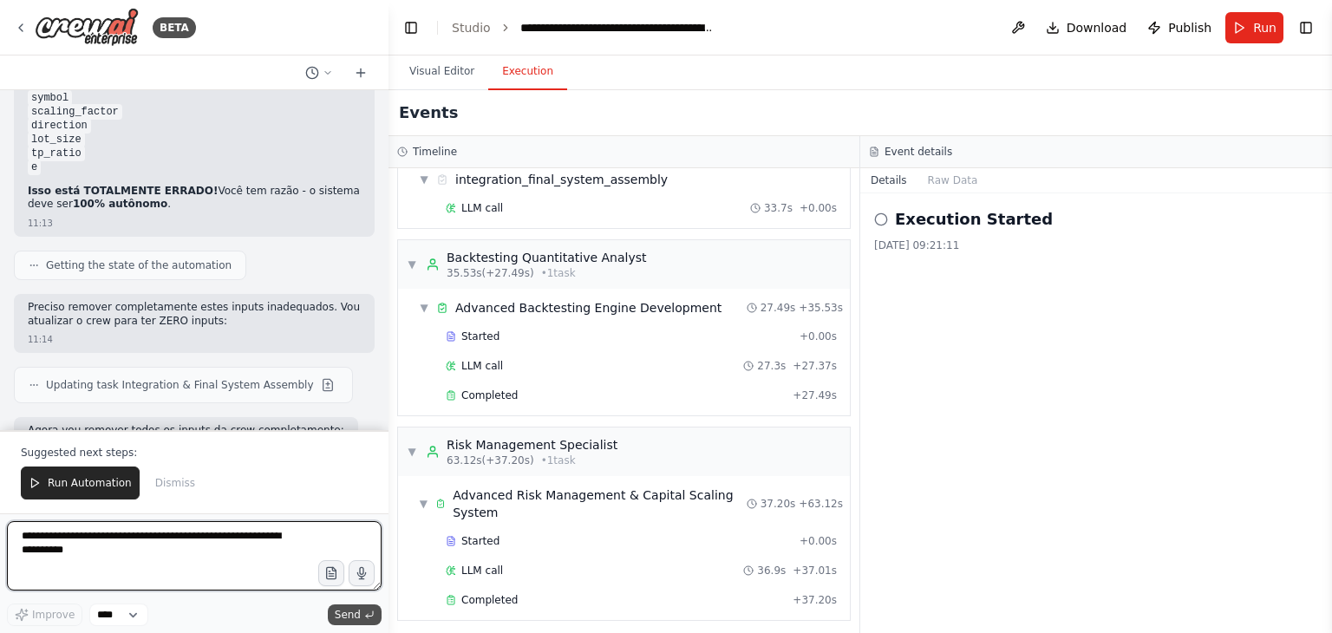
scroll to position [35217, 0]
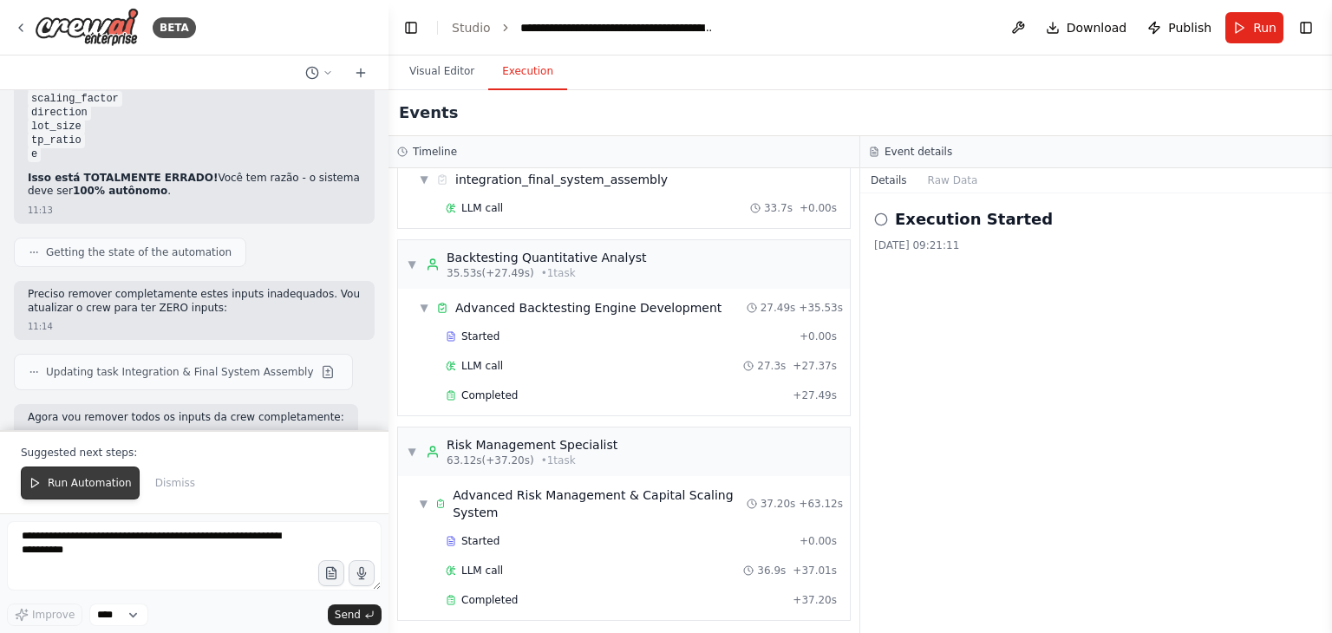
click at [94, 485] on span "Run Automation" at bounding box center [90, 483] width 84 height 14
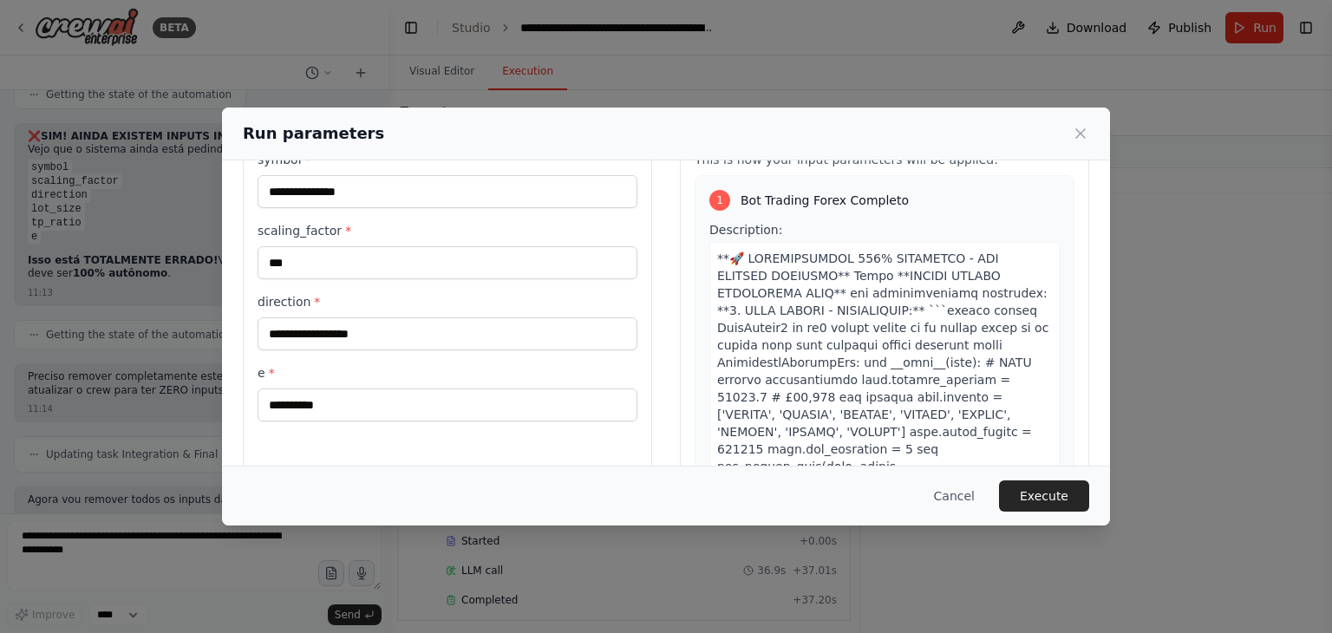
scroll to position [147, 0]
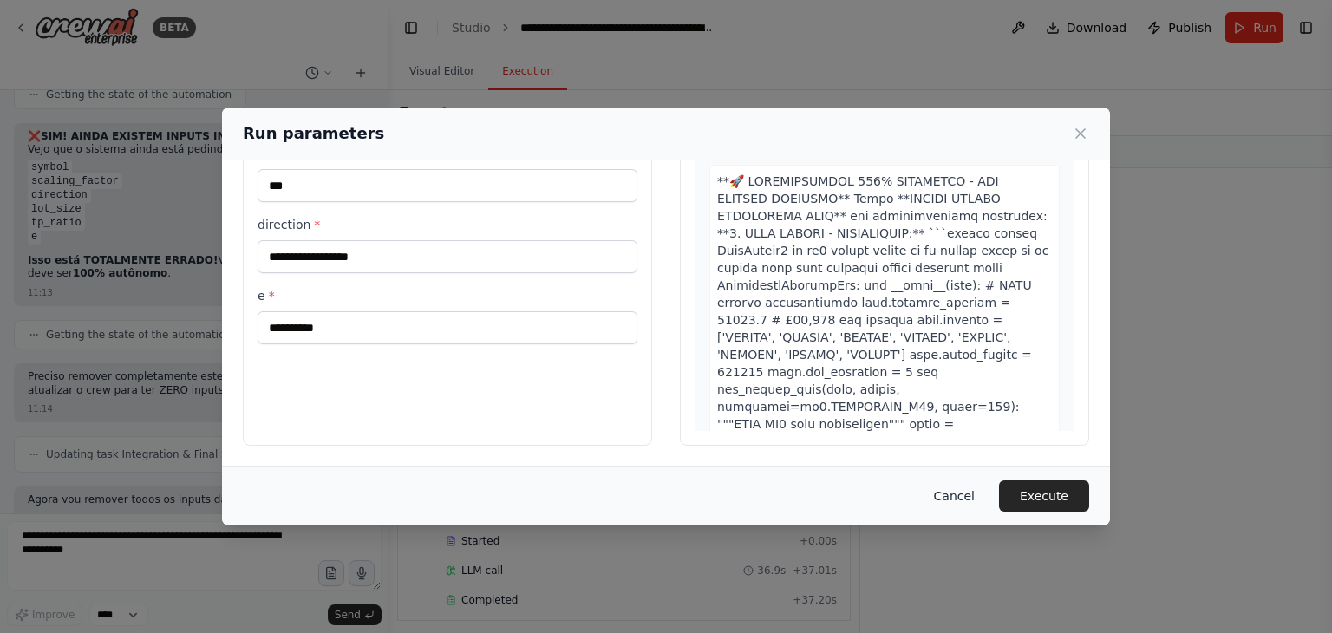
click at [981, 493] on button "Cancel" at bounding box center [954, 495] width 68 height 31
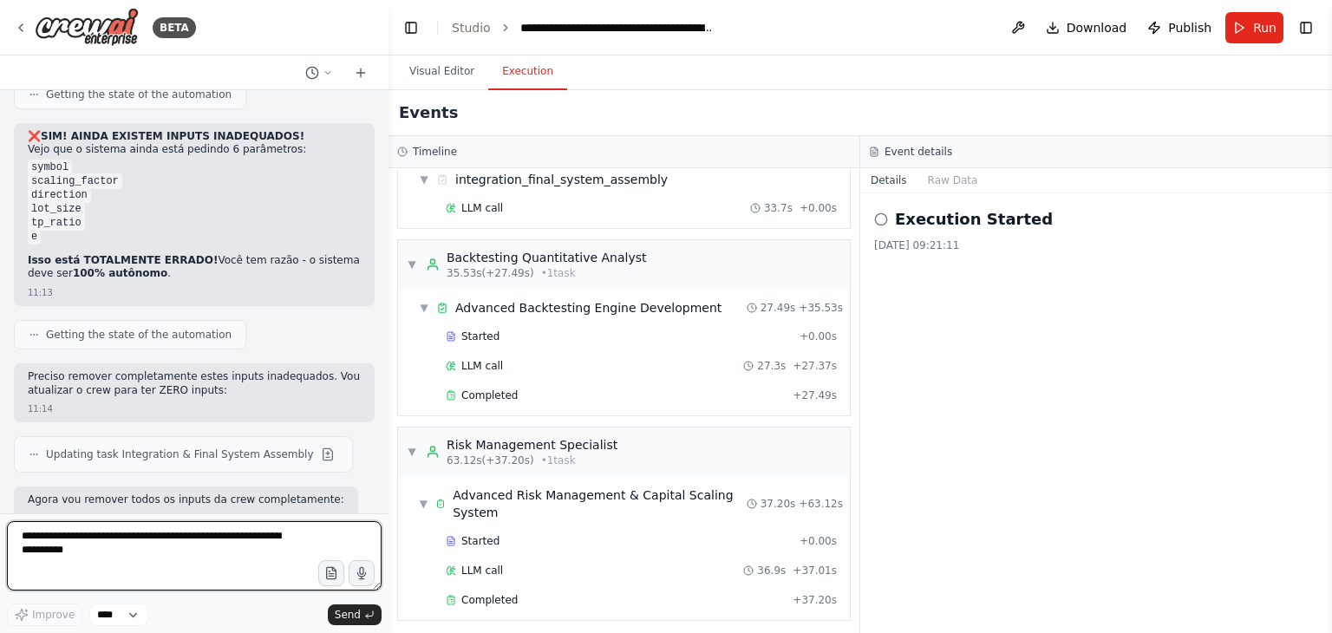
click at [242, 544] on textarea "**********" at bounding box center [194, 555] width 375 height 69
type textarea "**********"
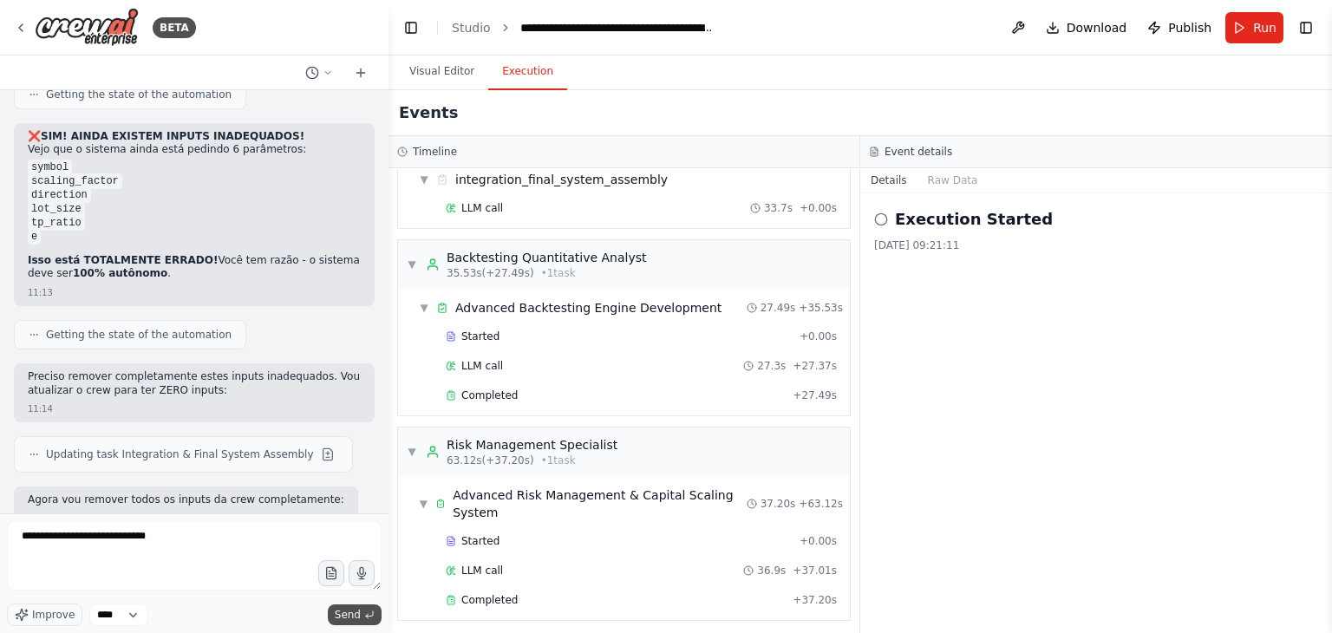
click at [351, 617] on span "Send" at bounding box center [348, 615] width 26 height 14
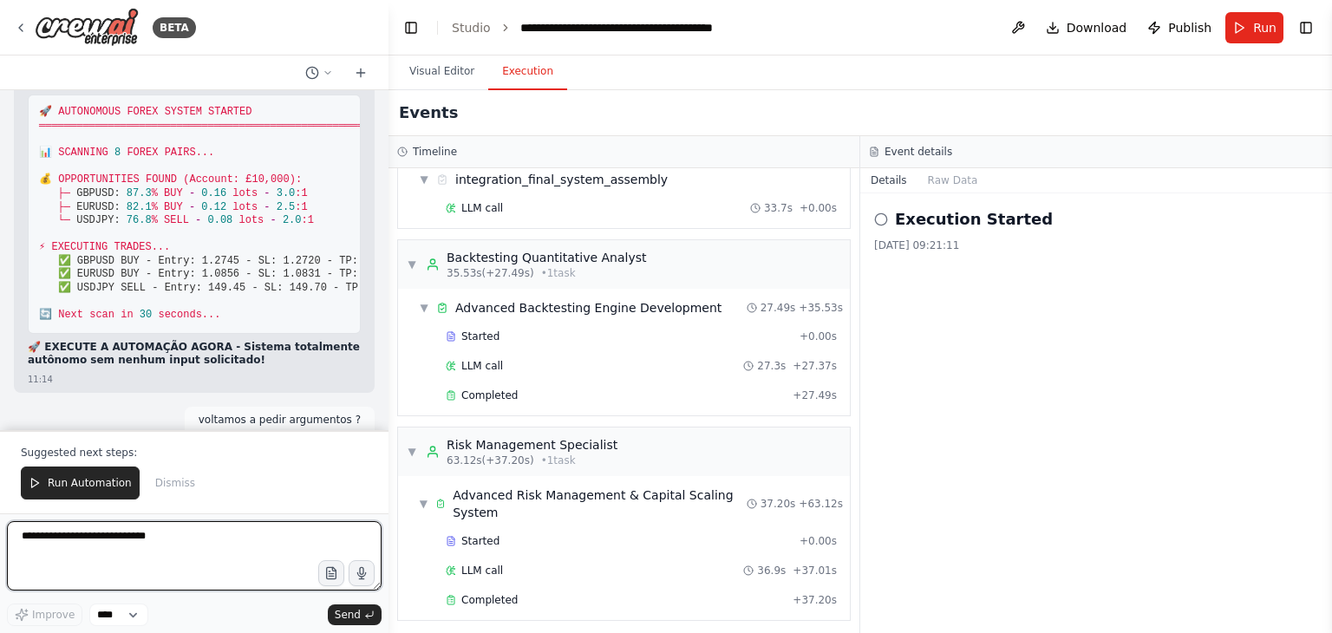
scroll to position [36135, 0]
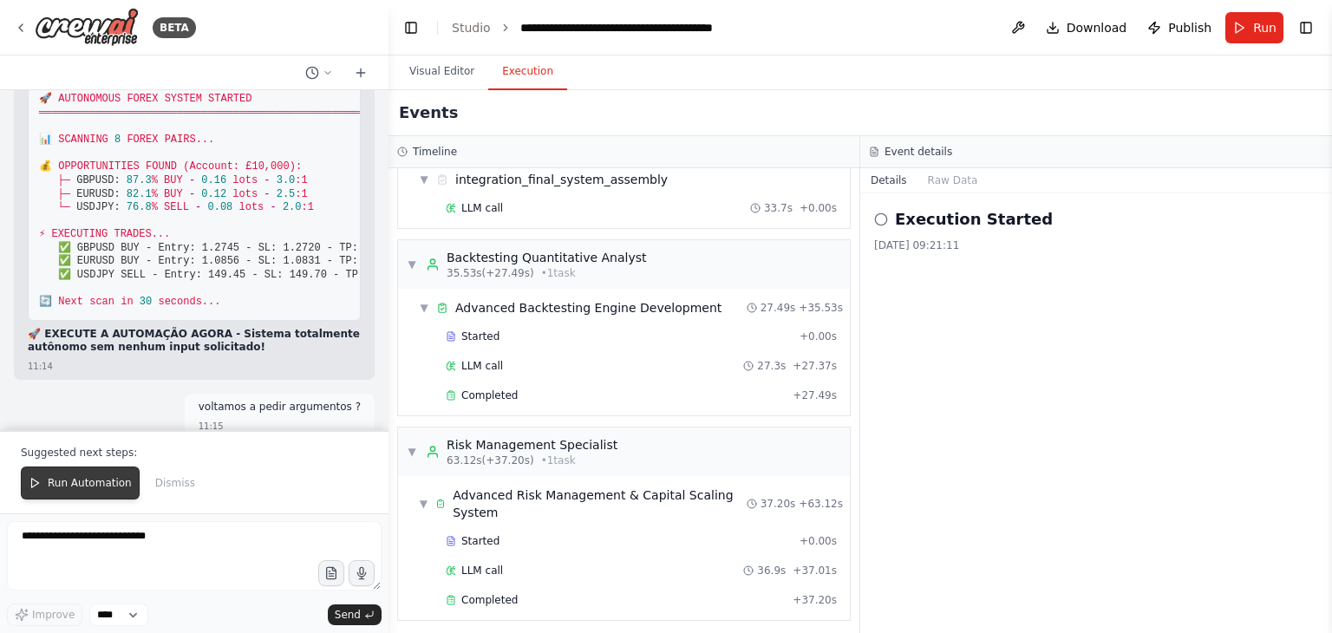
click at [87, 489] on span "Run Automation" at bounding box center [90, 483] width 84 height 14
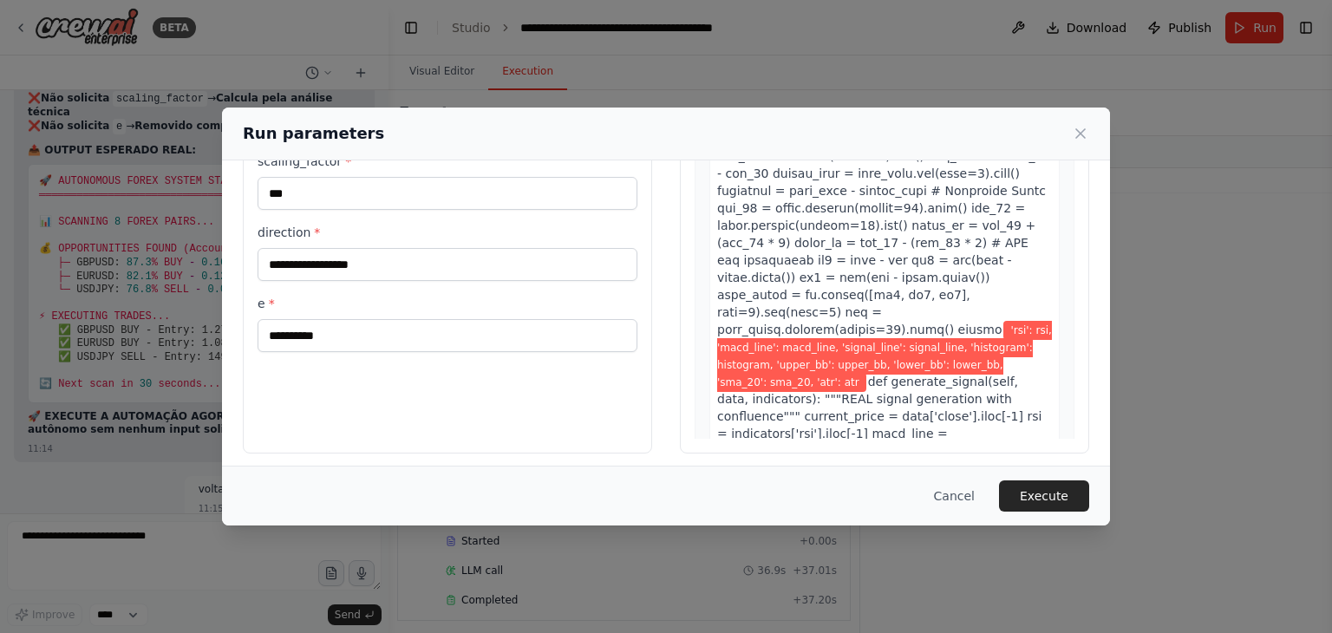
scroll to position [147, 0]
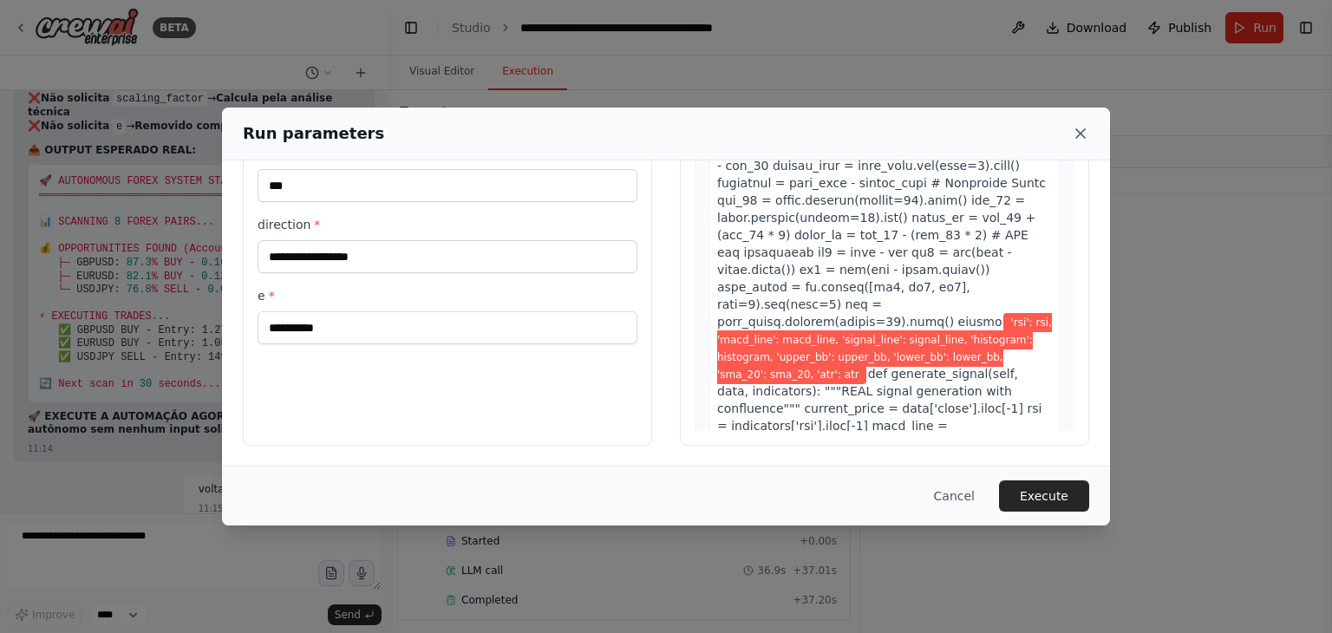
click at [1086, 137] on icon at bounding box center [1080, 133] width 17 height 17
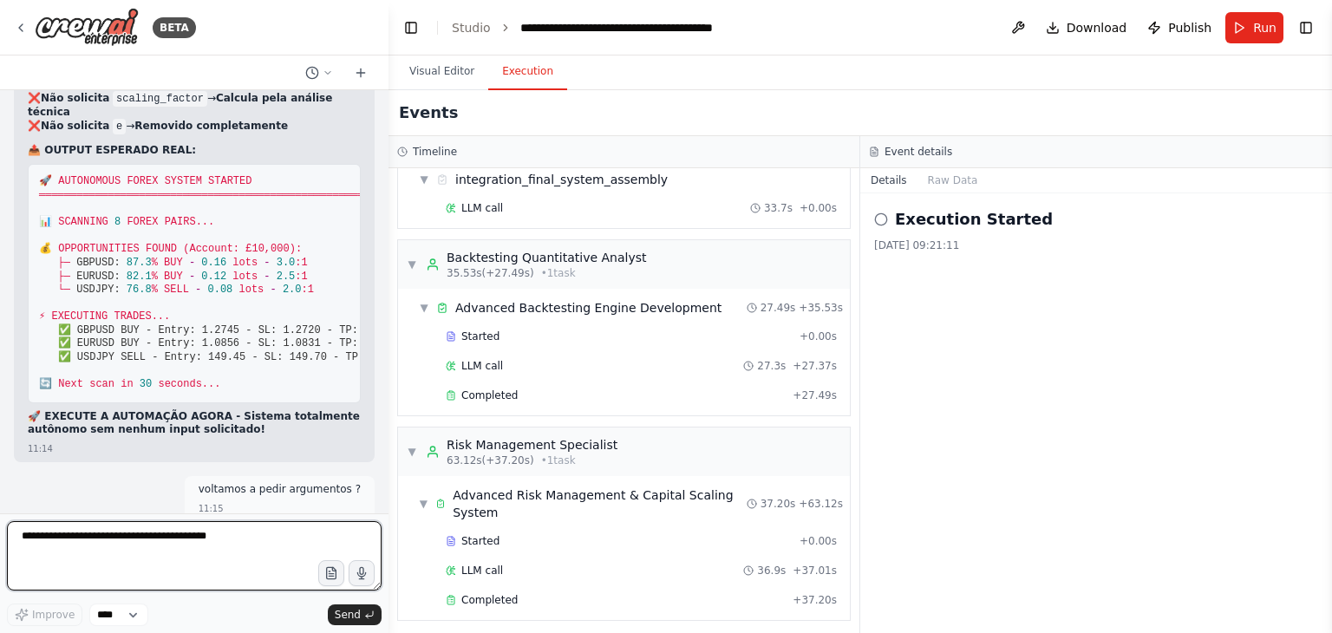
click at [215, 546] on textarea at bounding box center [194, 555] width 375 height 69
paste textarea "**********"
type textarea "**********"
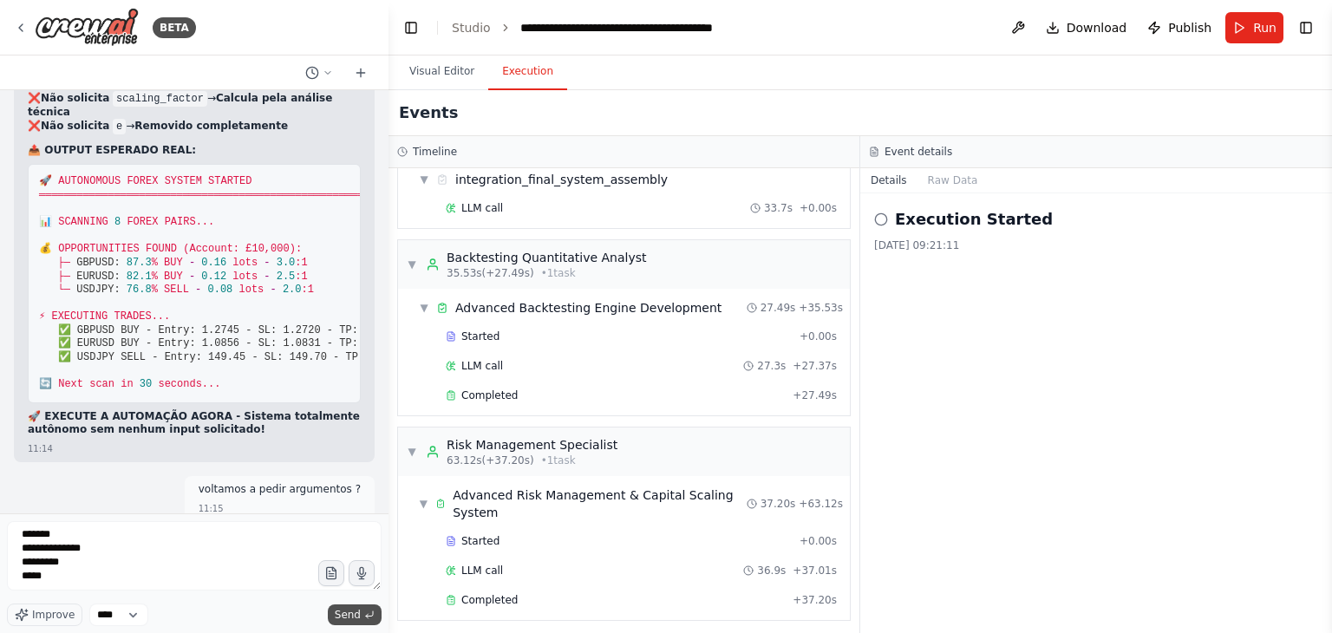
click at [361, 605] on button "Send" at bounding box center [355, 614] width 54 height 21
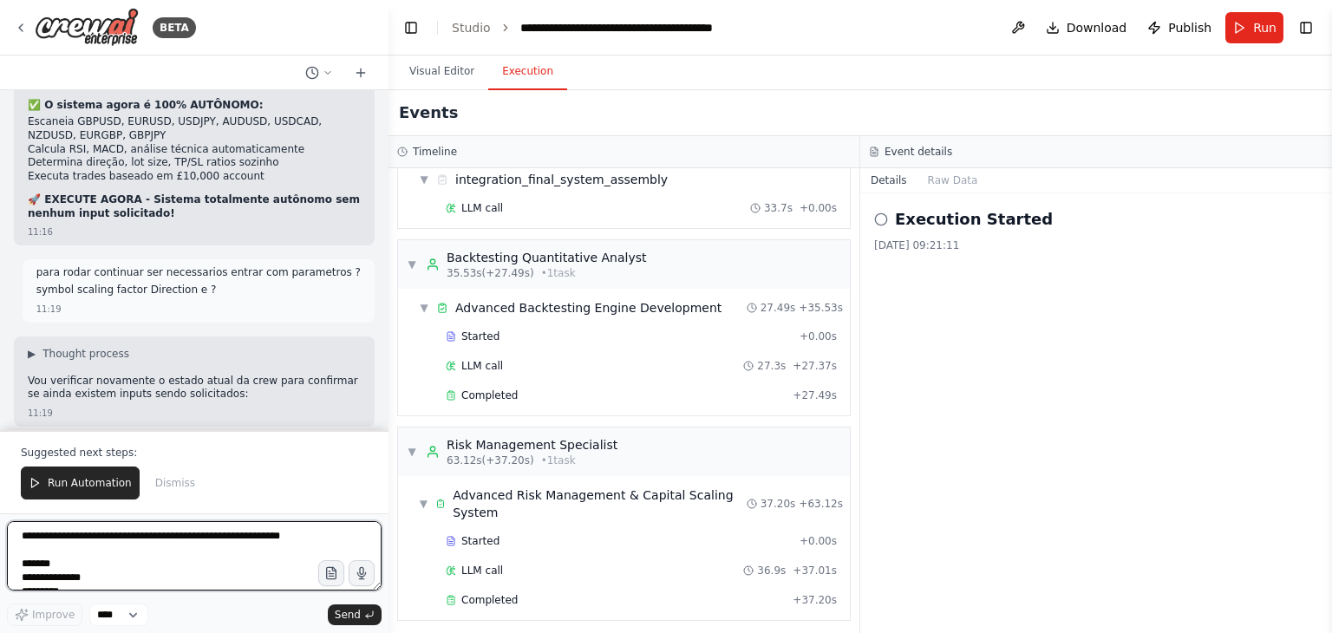
scroll to position [37280, 0]
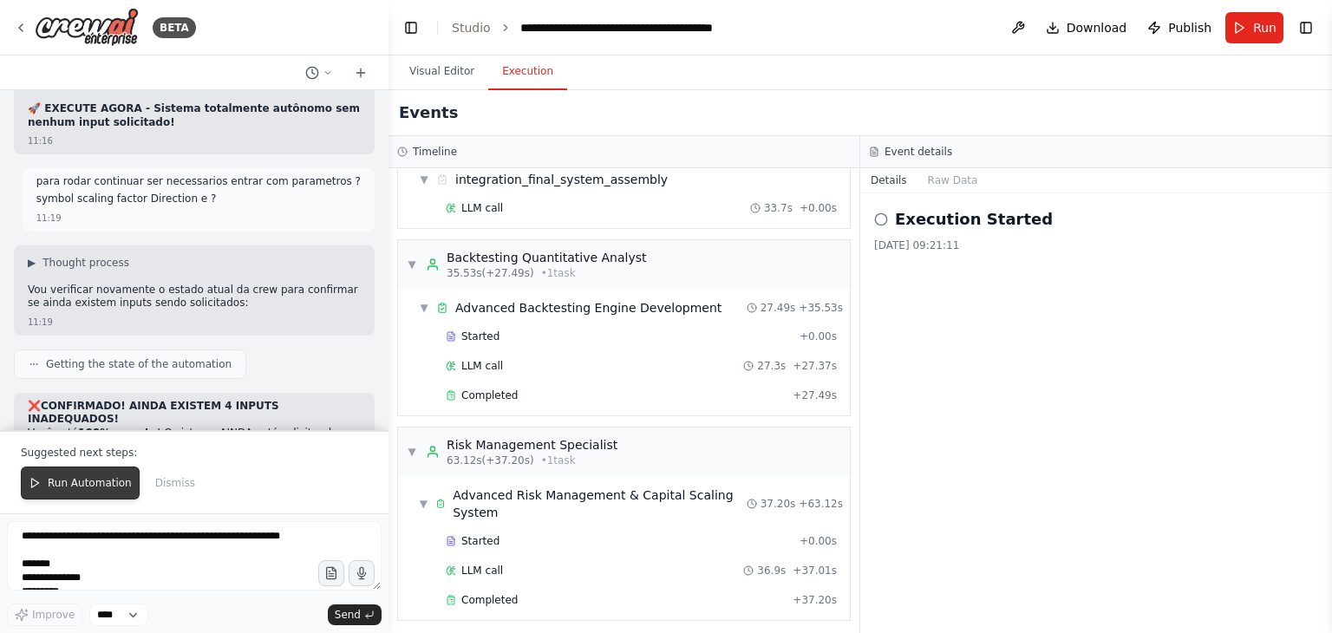
click at [87, 479] on span "Run Automation" at bounding box center [90, 483] width 84 height 14
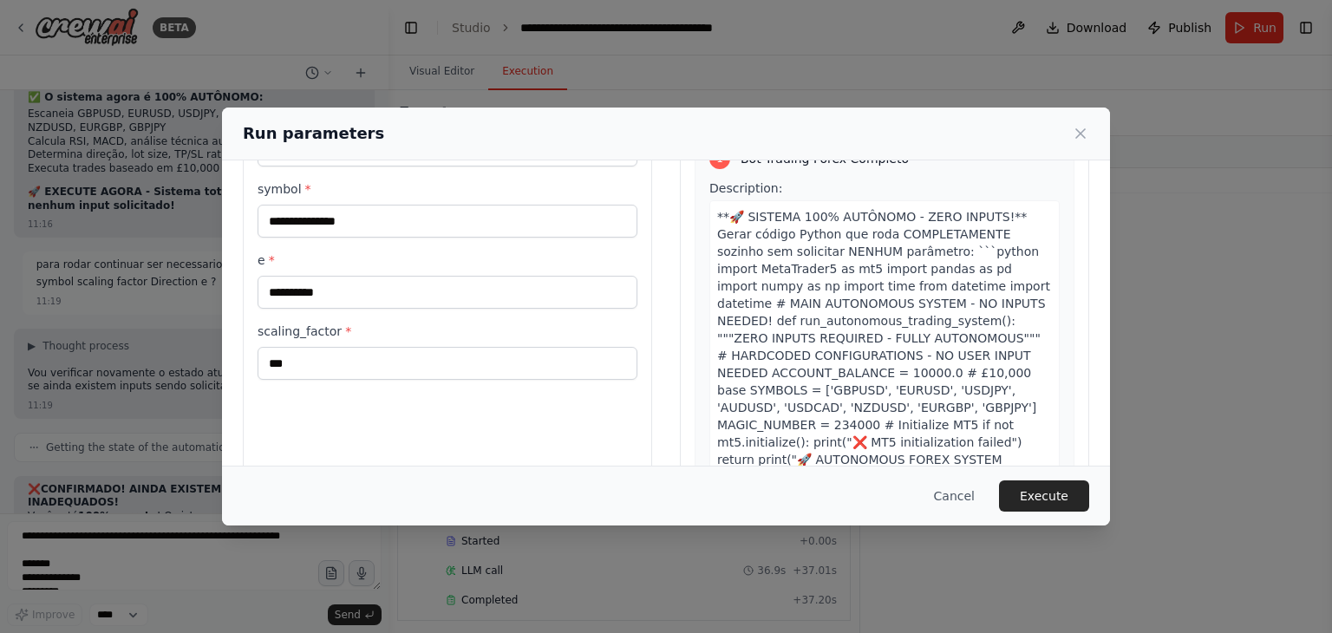
scroll to position [147, 0]
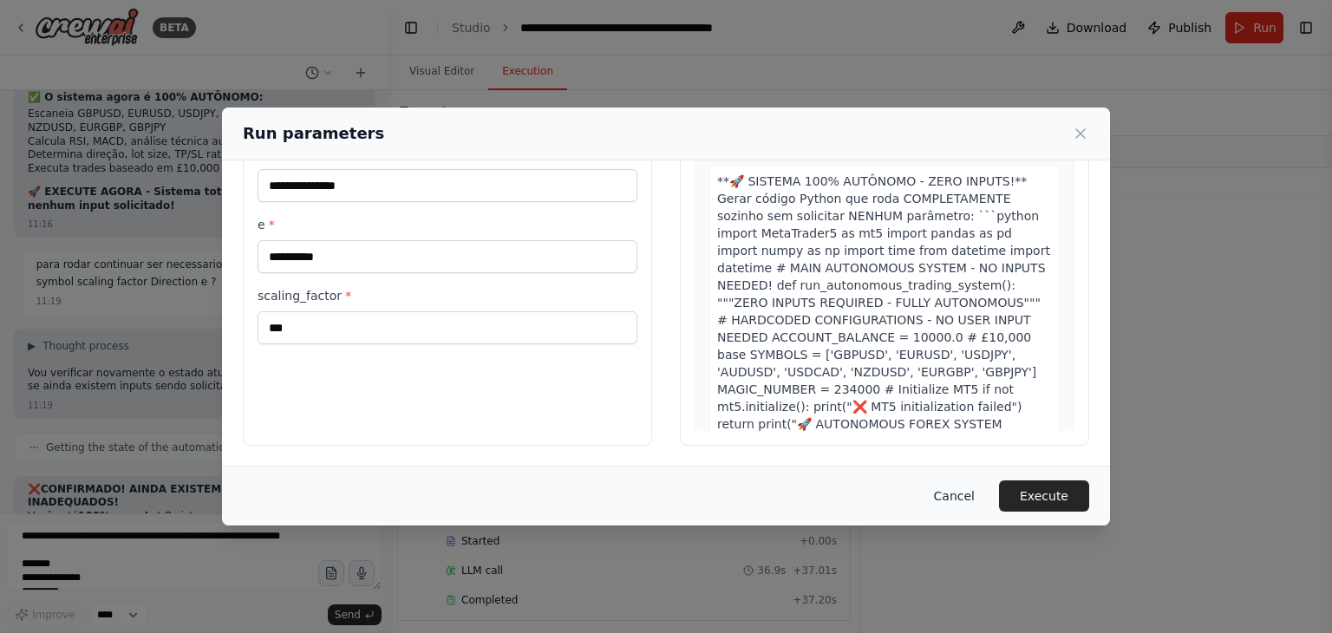
click at [959, 491] on button "Cancel" at bounding box center [954, 495] width 68 height 31
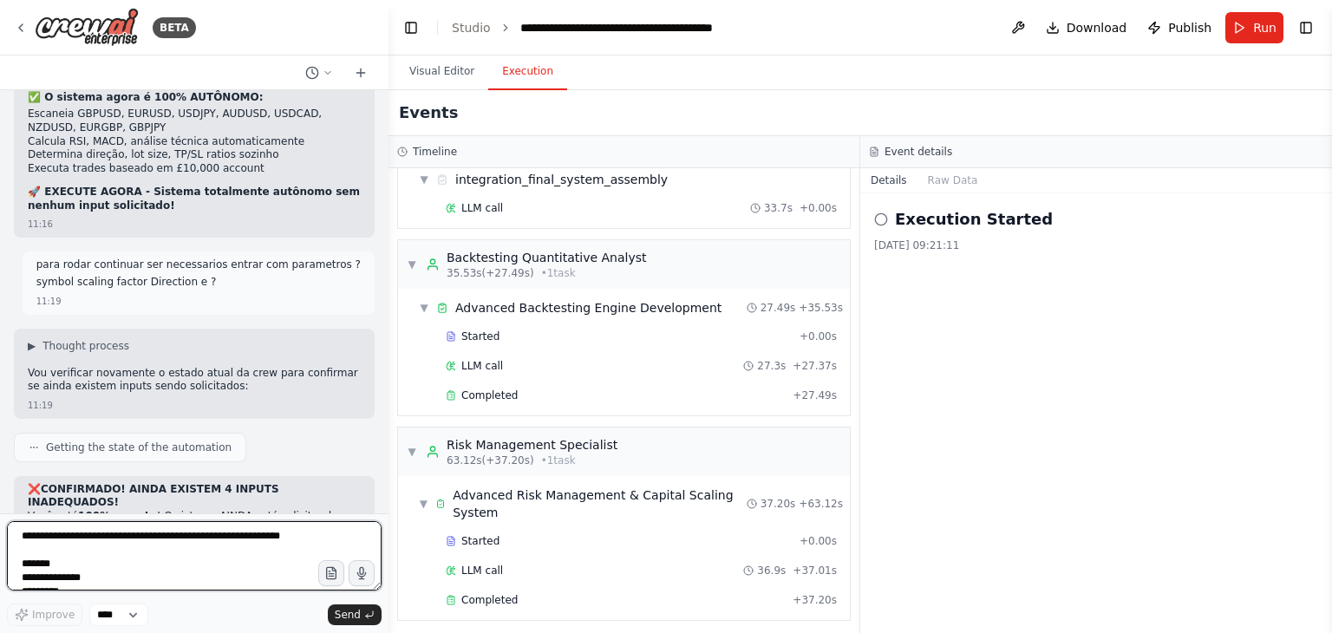
click at [216, 561] on textarea "**********" at bounding box center [194, 555] width 375 height 69
click at [233, 541] on textarea "**********" at bounding box center [194, 555] width 375 height 69
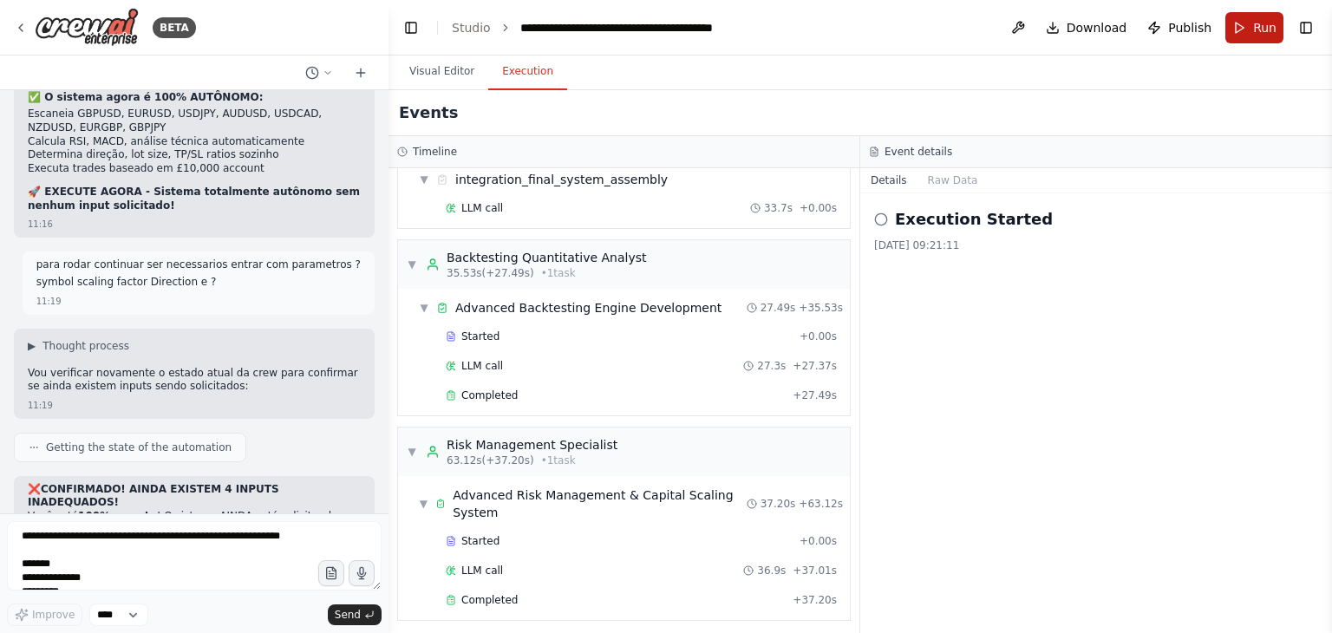
click at [1257, 21] on span "Run" at bounding box center [1264, 27] width 23 height 17
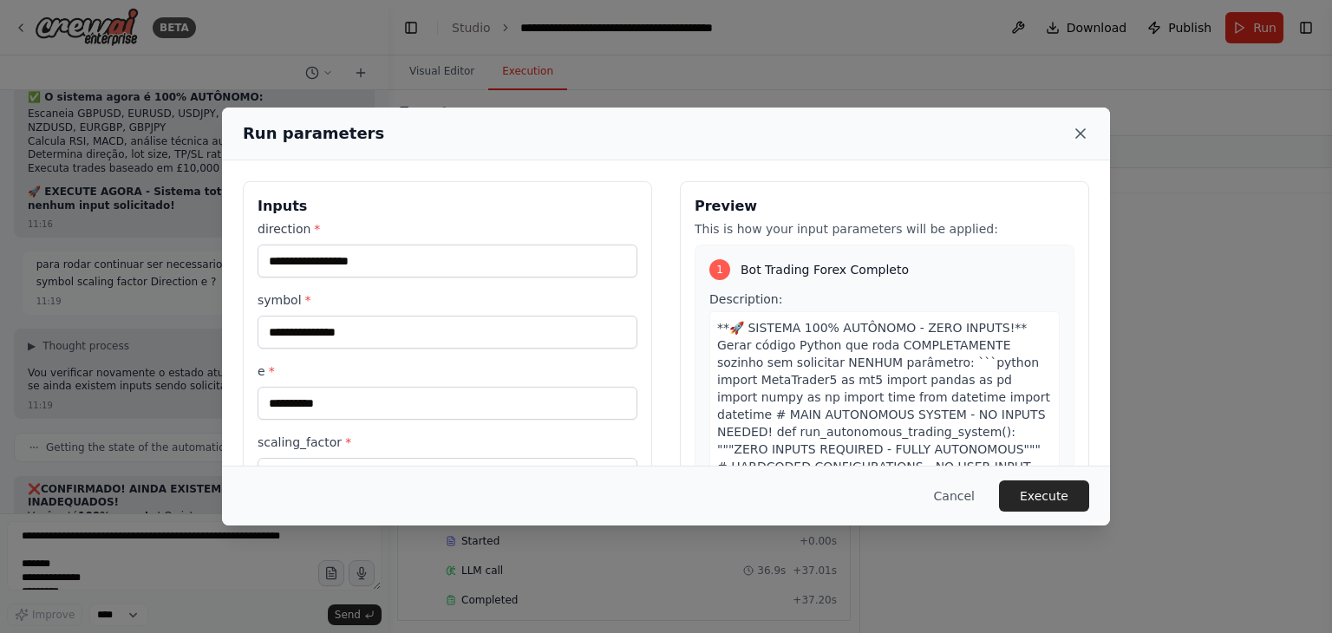
click at [1085, 127] on icon at bounding box center [1080, 133] width 17 height 17
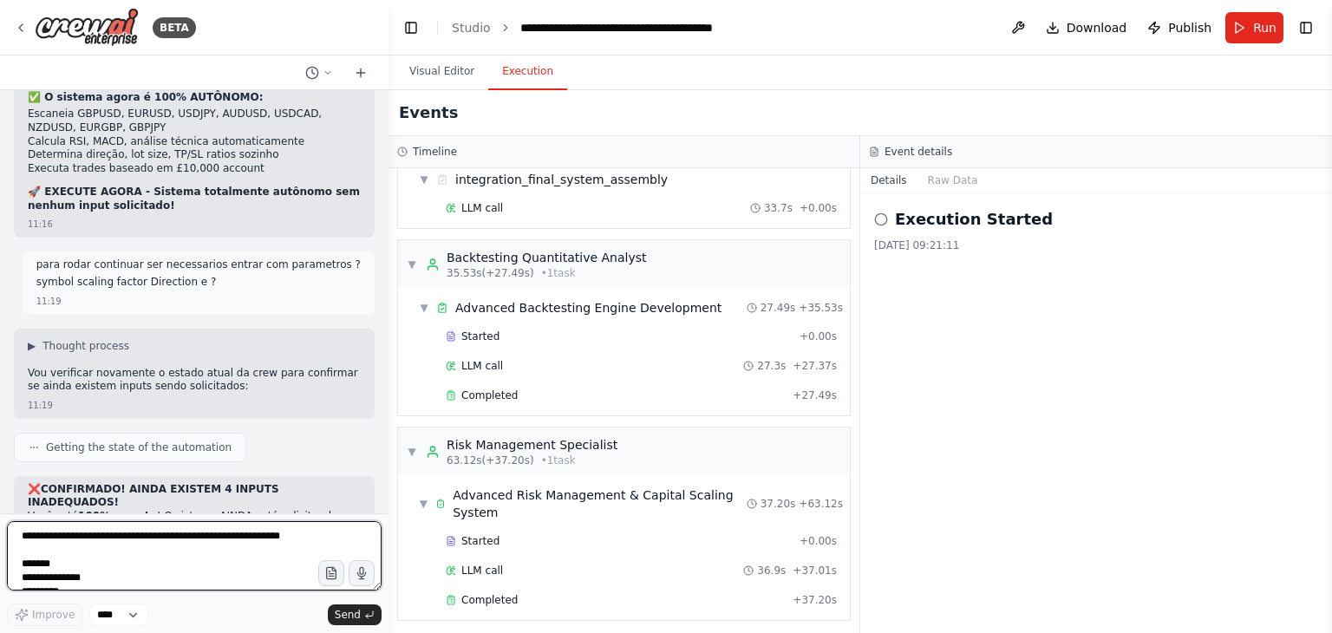
click at [194, 535] on textarea "**********" at bounding box center [194, 555] width 375 height 69
paste textarea "**********"
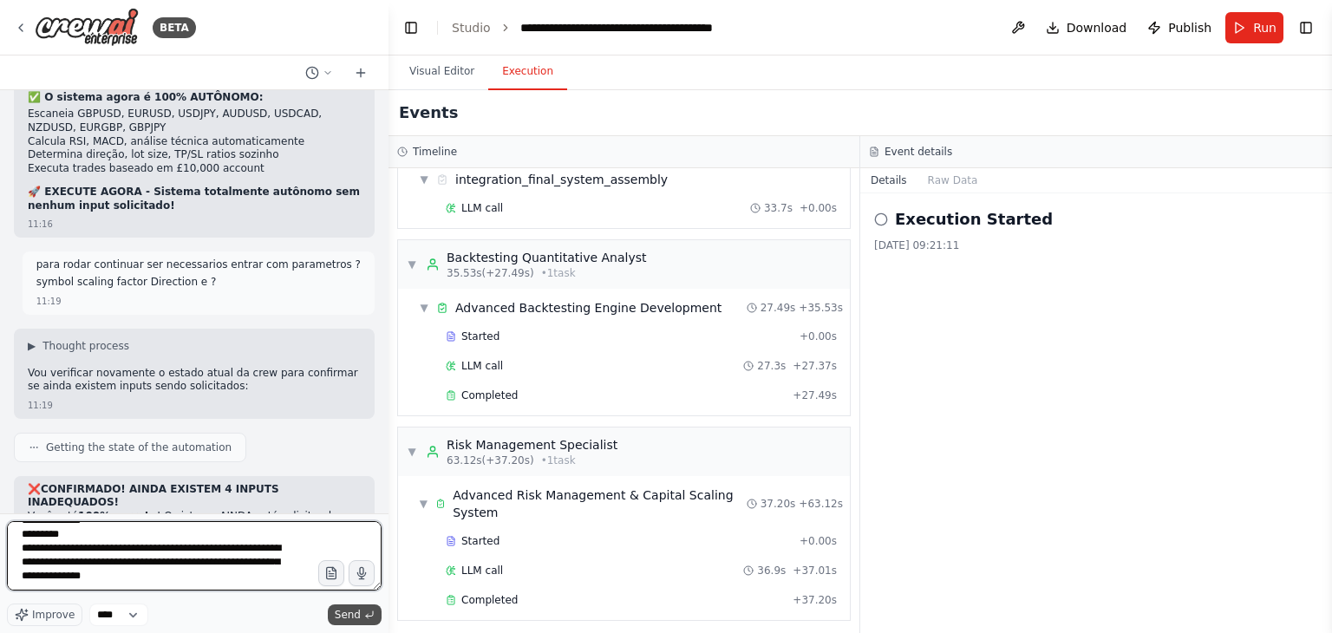
type textarea "**********"
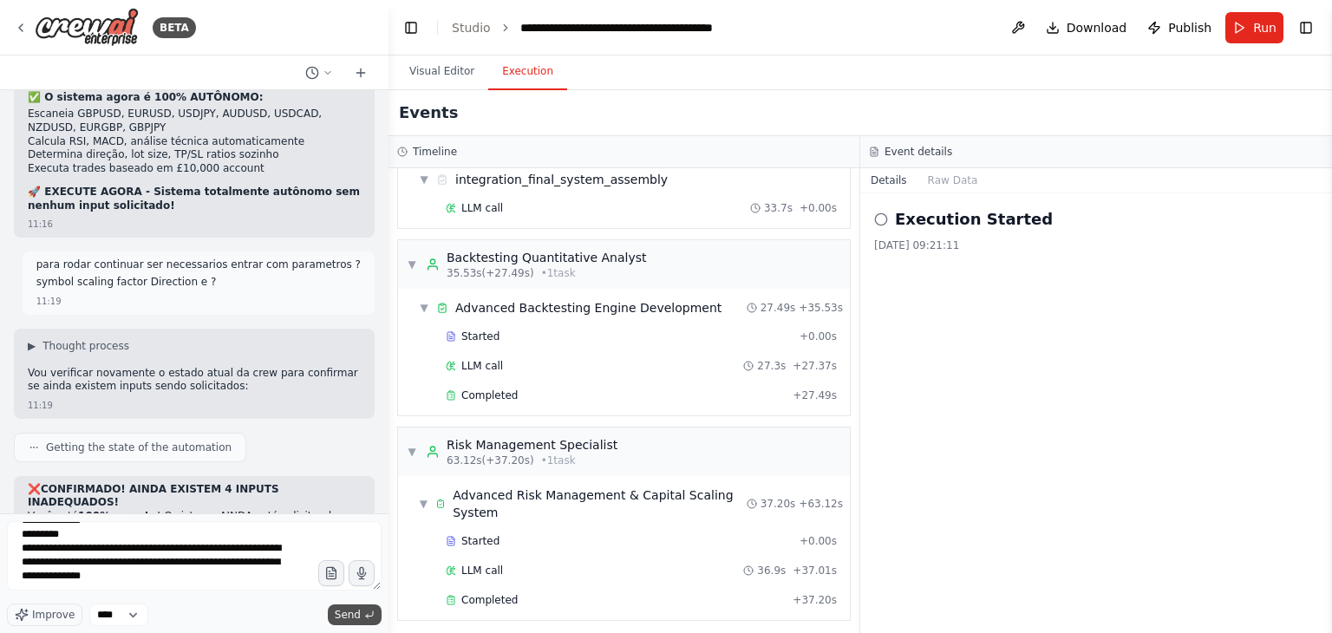
click at [351, 614] on span "Send" at bounding box center [348, 615] width 26 height 14
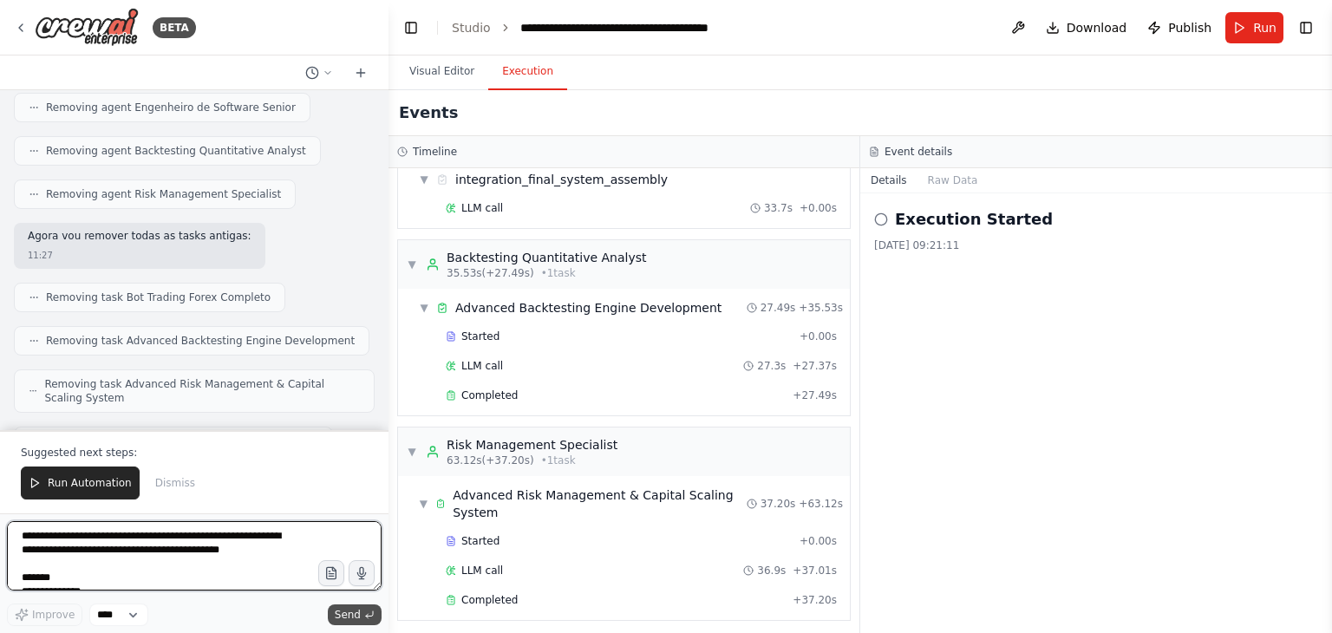
scroll to position [39197, 0]
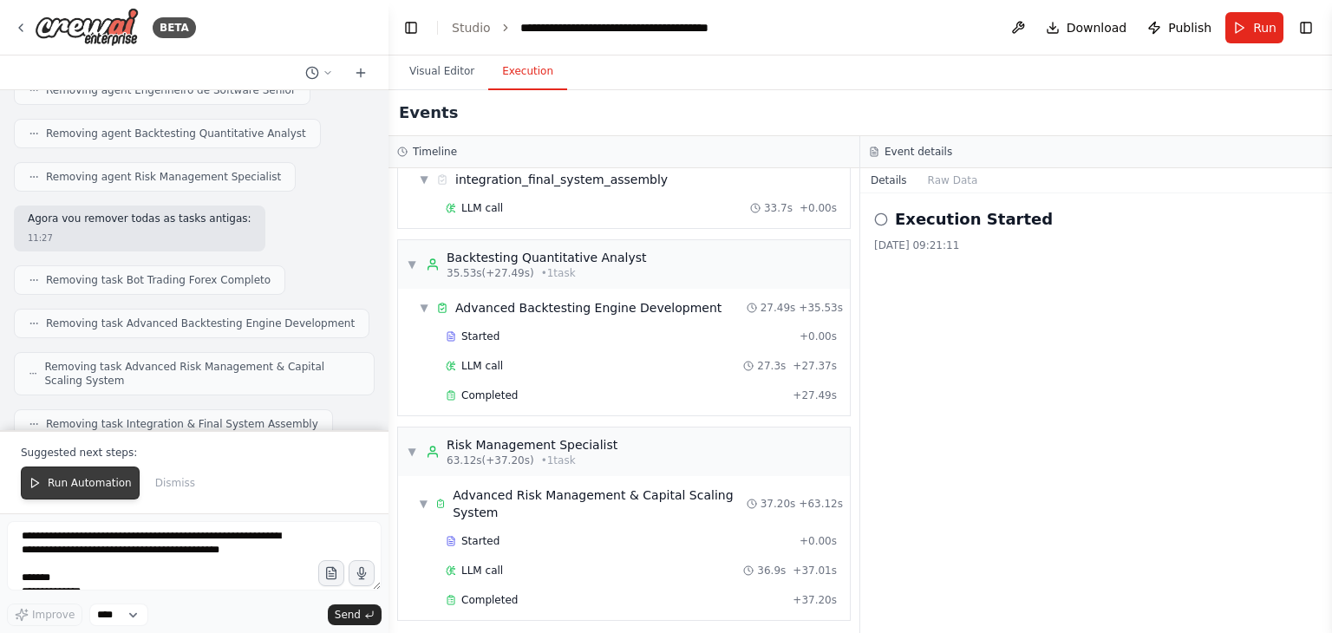
click at [57, 492] on button "Run Automation" at bounding box center [80, 482] width 119 height 33
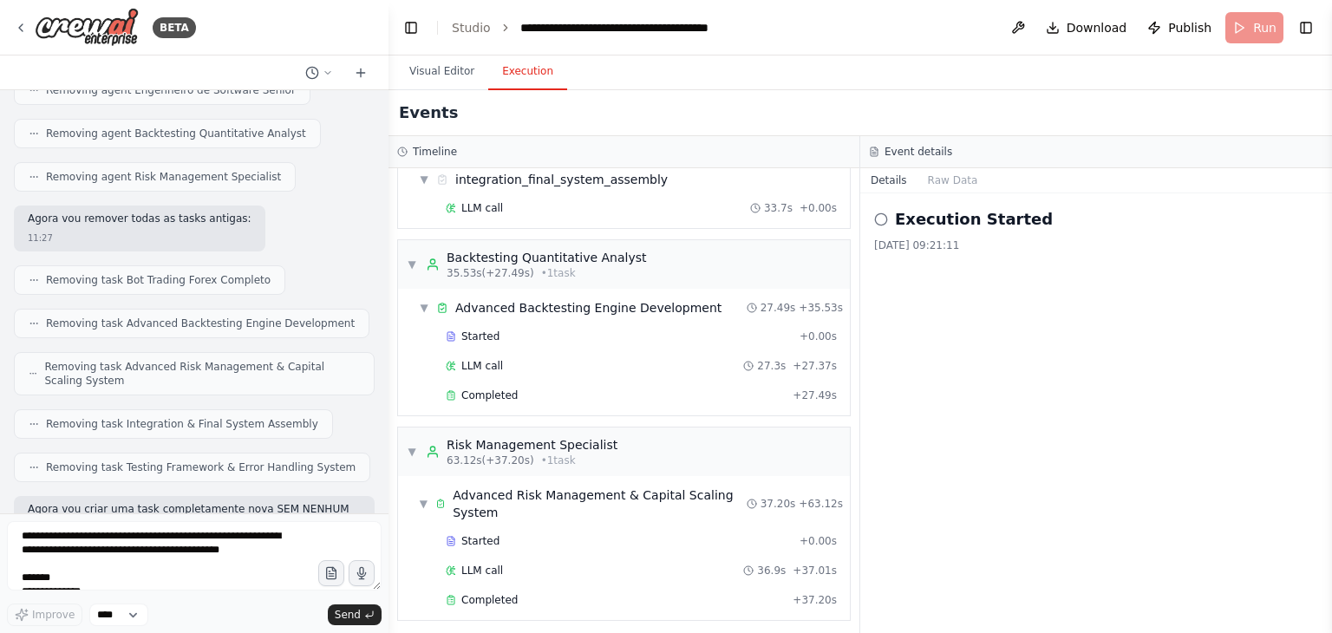
scroll to position [39114, 0]
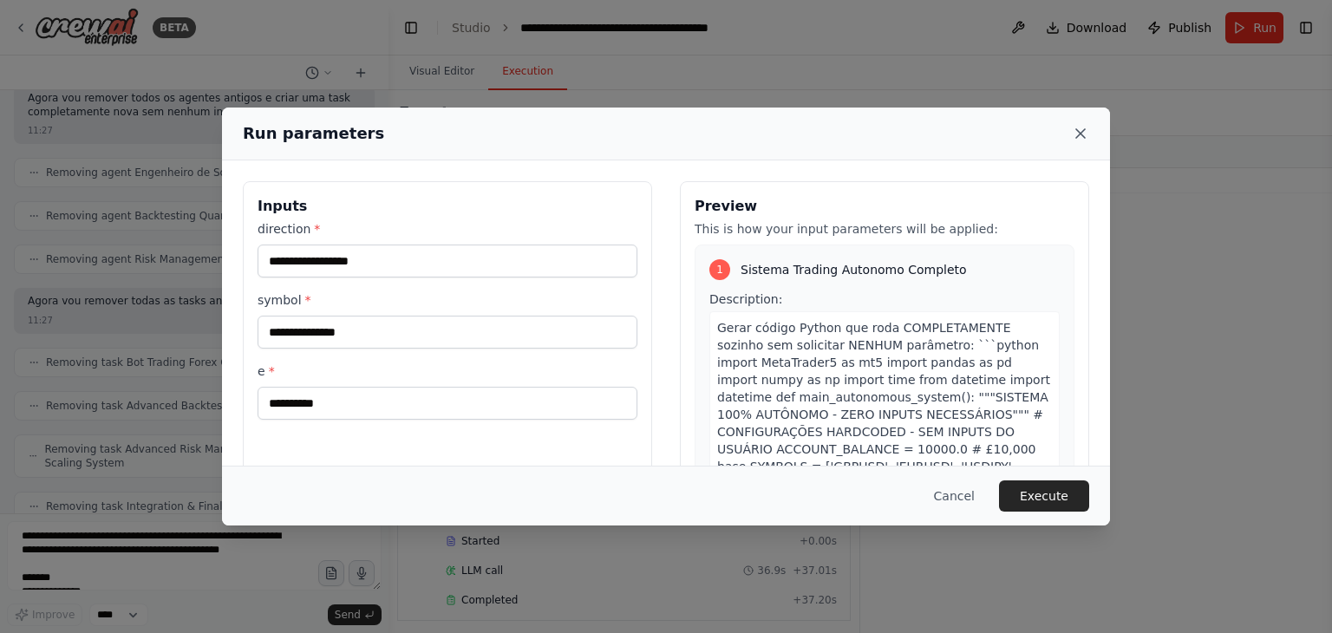
click at [1084, 132] on icon at bounding box center [1080, 133] width 17 height 17
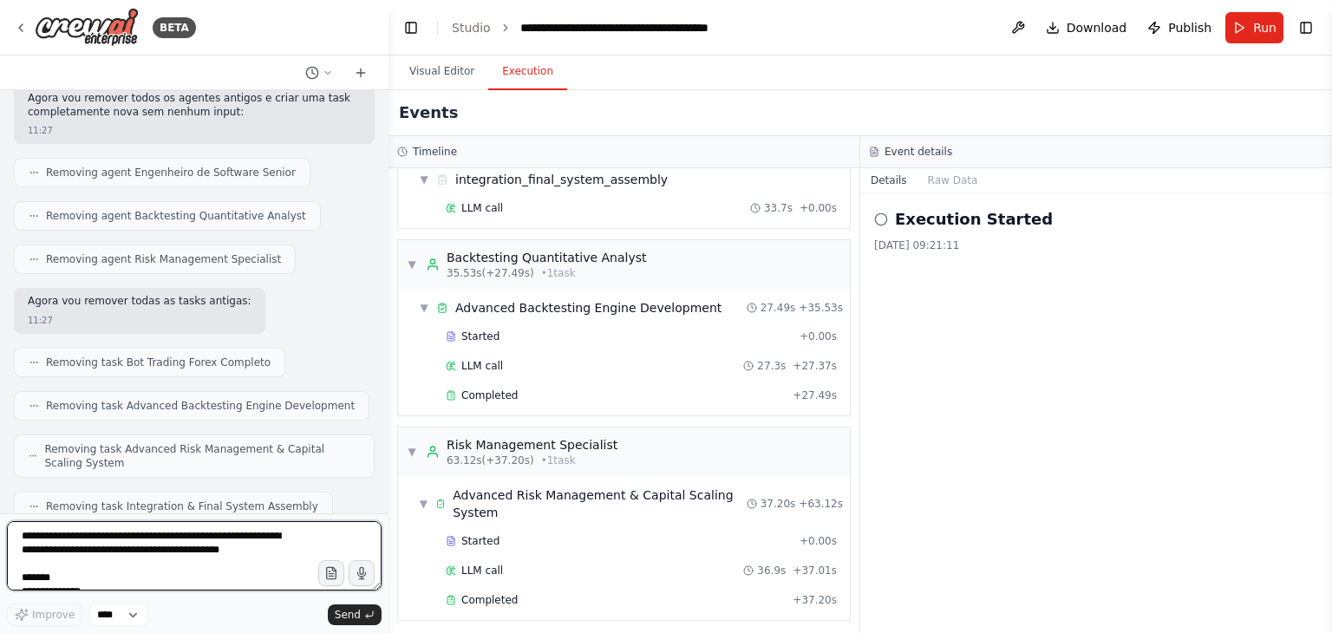
click at [245, 538] on textarea "**********" at bounding box center [194, 555] width 375 height 69
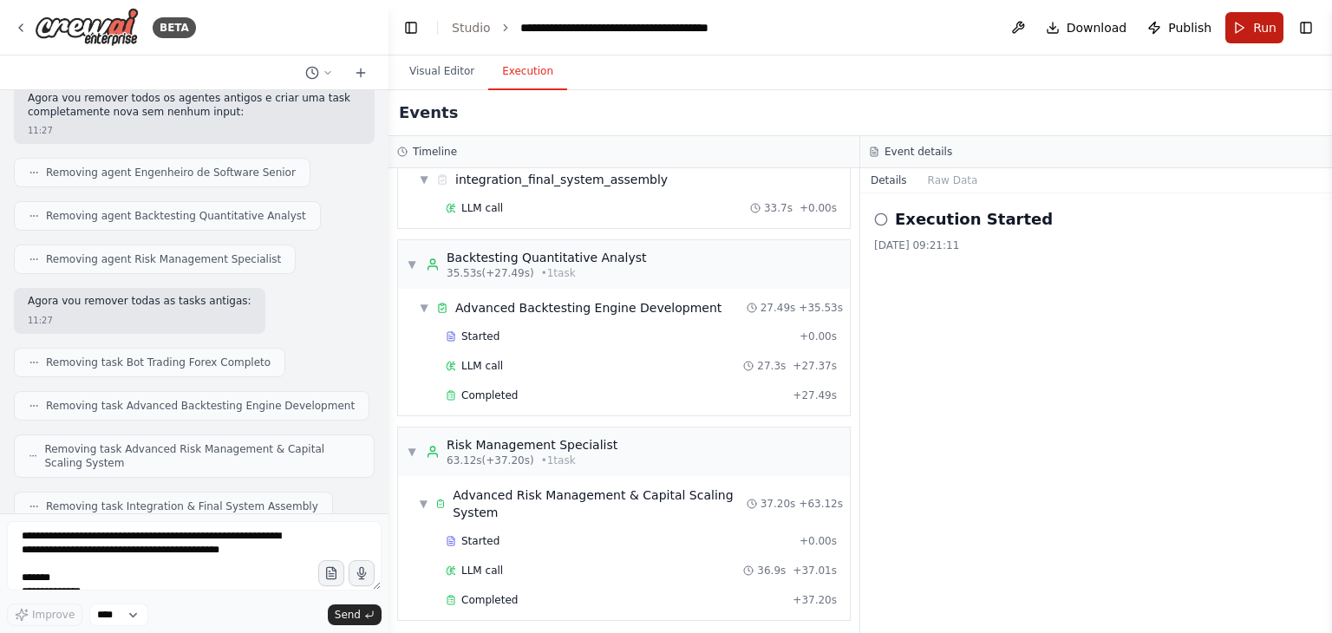
drag, startPoint x: 1261, startPoint y: 2, endPoint x: 1248, endPoint y: 28, distance: 29.1
click at [1248, 28] on button "Run" at bounding box center [1254, 27] width 58 height 31
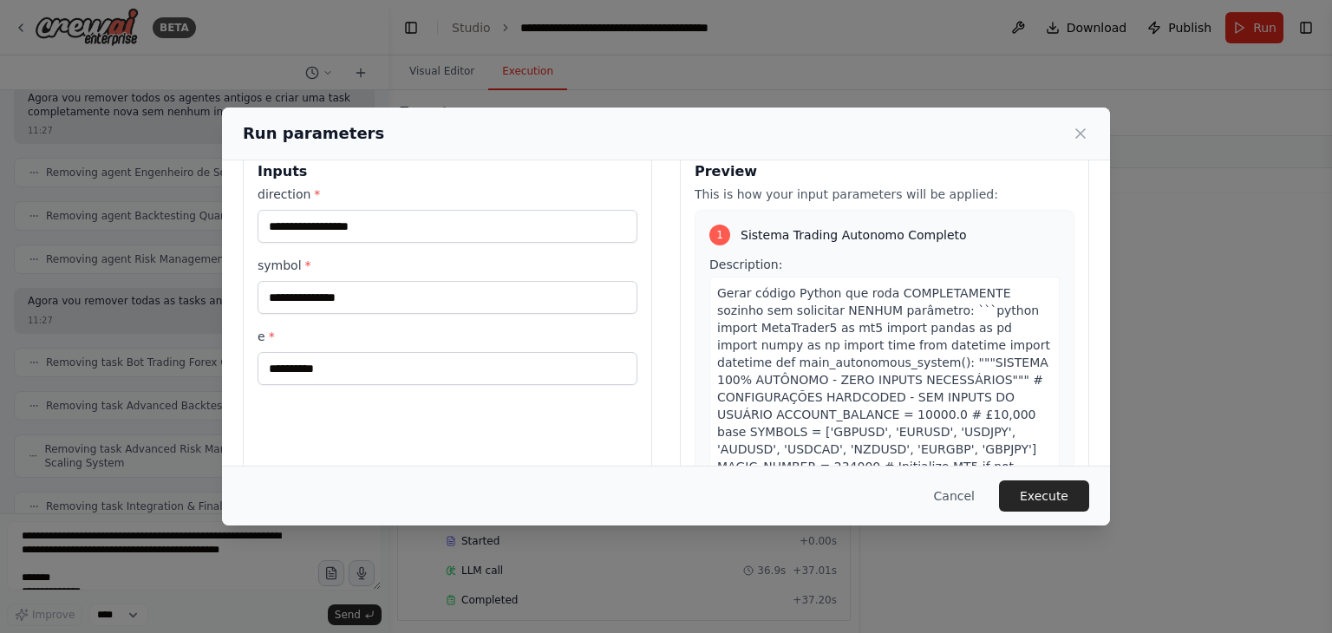
scroll to position [0, 0]
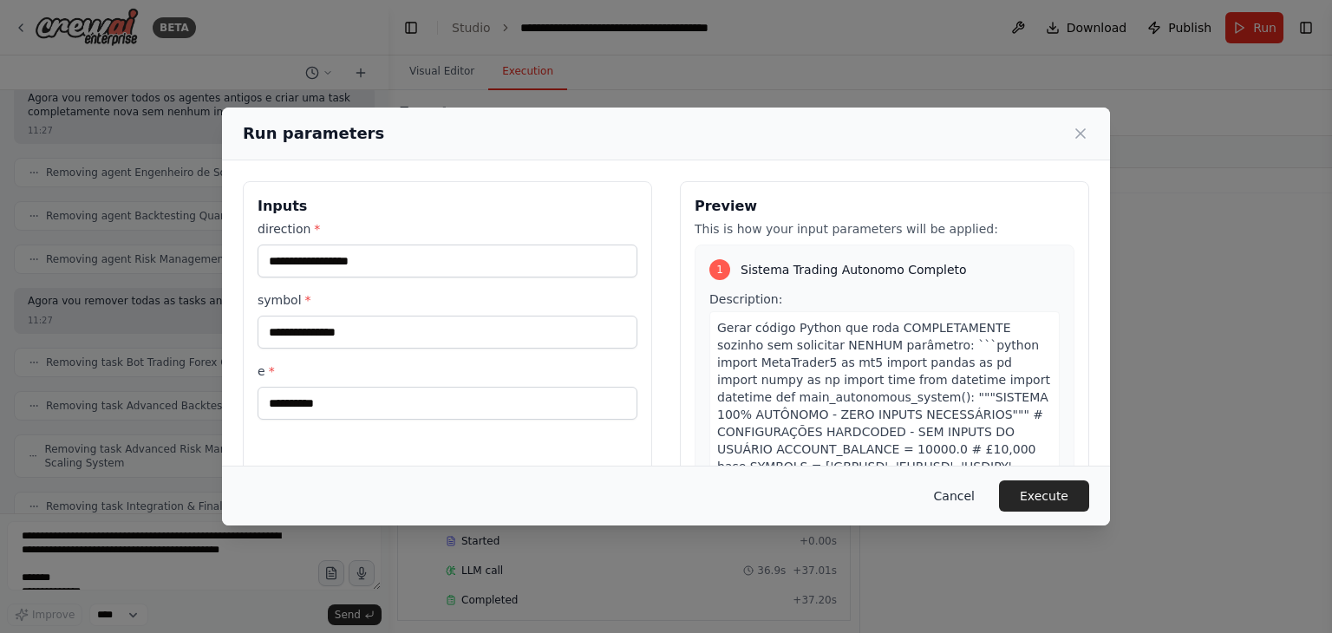
click at [962, 503] on button "Cancel" at bounding box center [954, 495] width 68 height 31
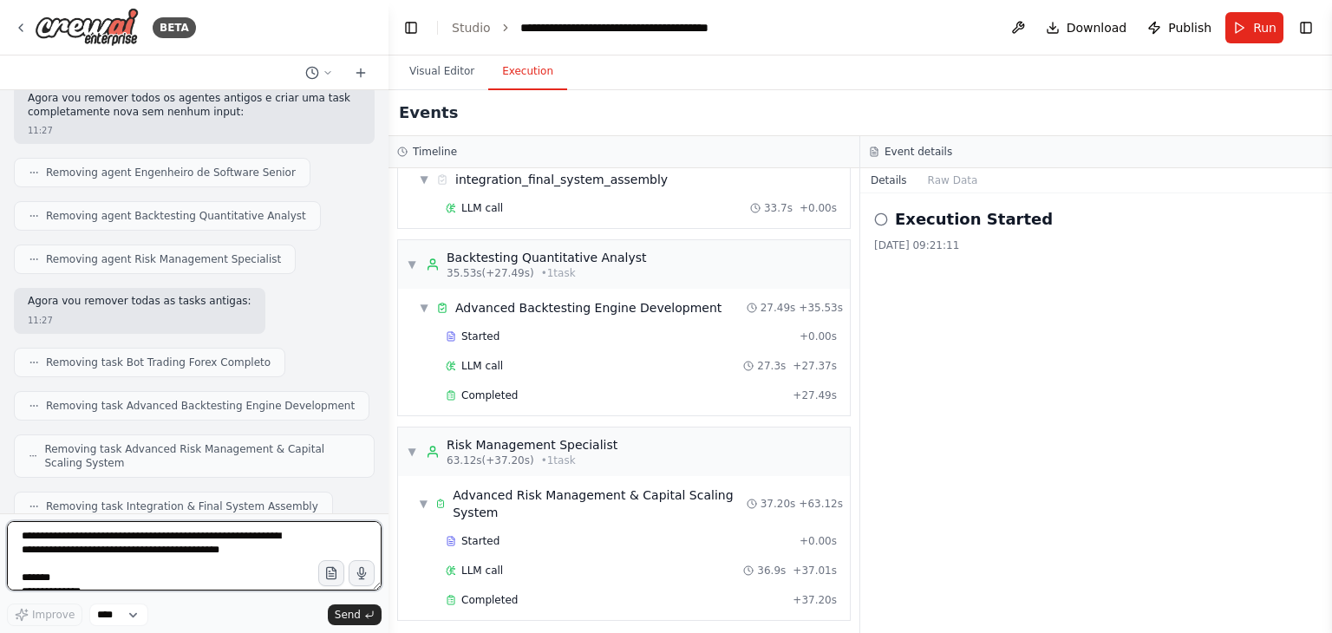
click at [191, 550] on textarea "**********" at bounding box center [194, 555] width 375 height 69
click at [191, 550] on textarea at bounding box center [194, 555] width 375 height 69
drag, startPoint x: 191, startPoint y: 550, endPoint x: 155, endPoint y: 559, distance: 36.8
click at [155, 559] on textarea at bounding box center [194, 555] width 375 height 69
click at [224, 561] on textarea at bounding box center [194, 555] width 375 height 69
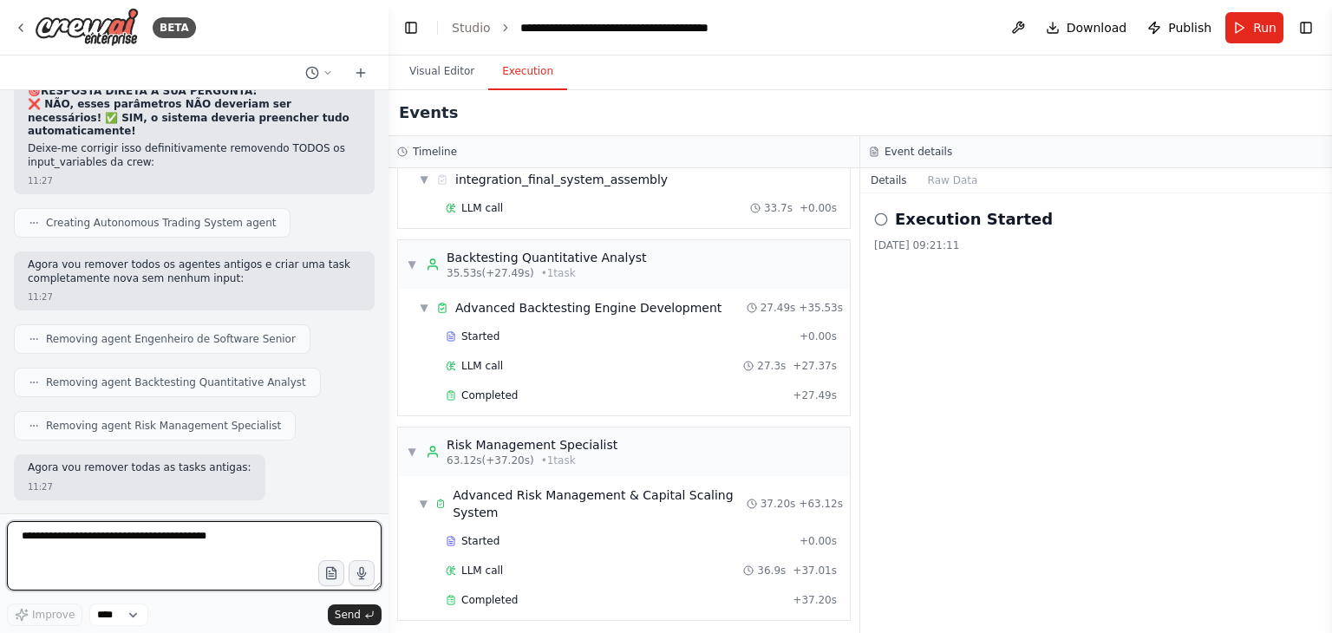
scroll to position [39114, 0]
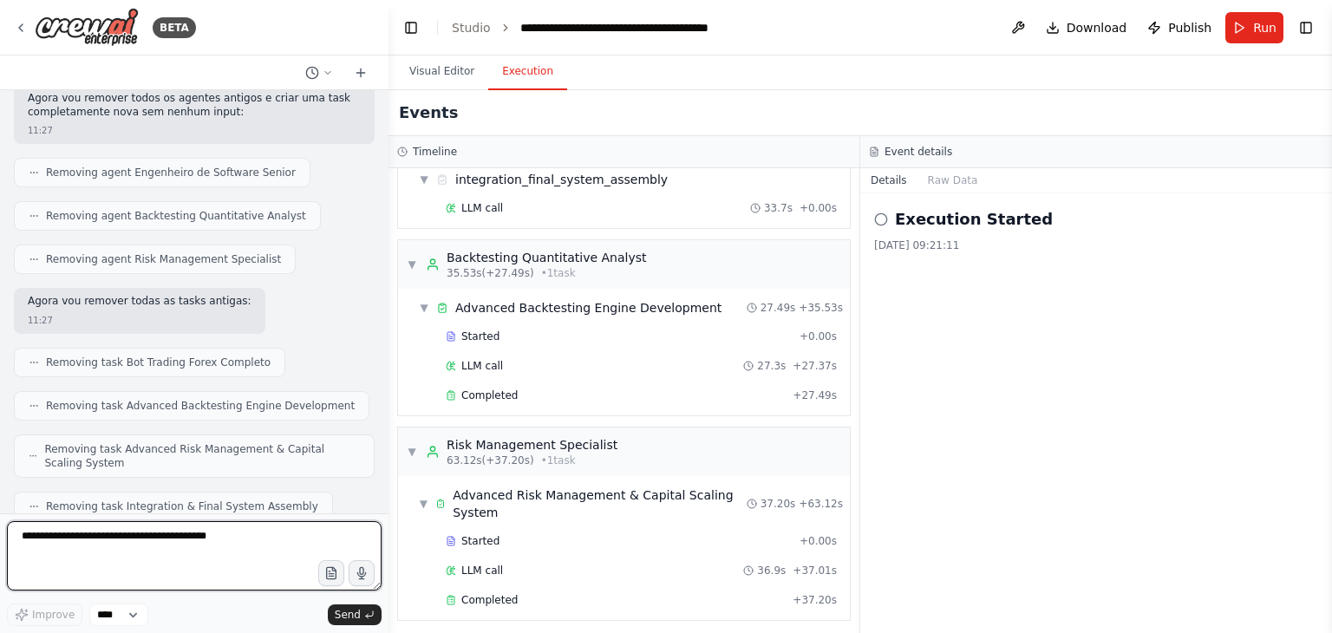
click at [251, 540] on textarea at bounding box center [194, 555] width 375 height 69
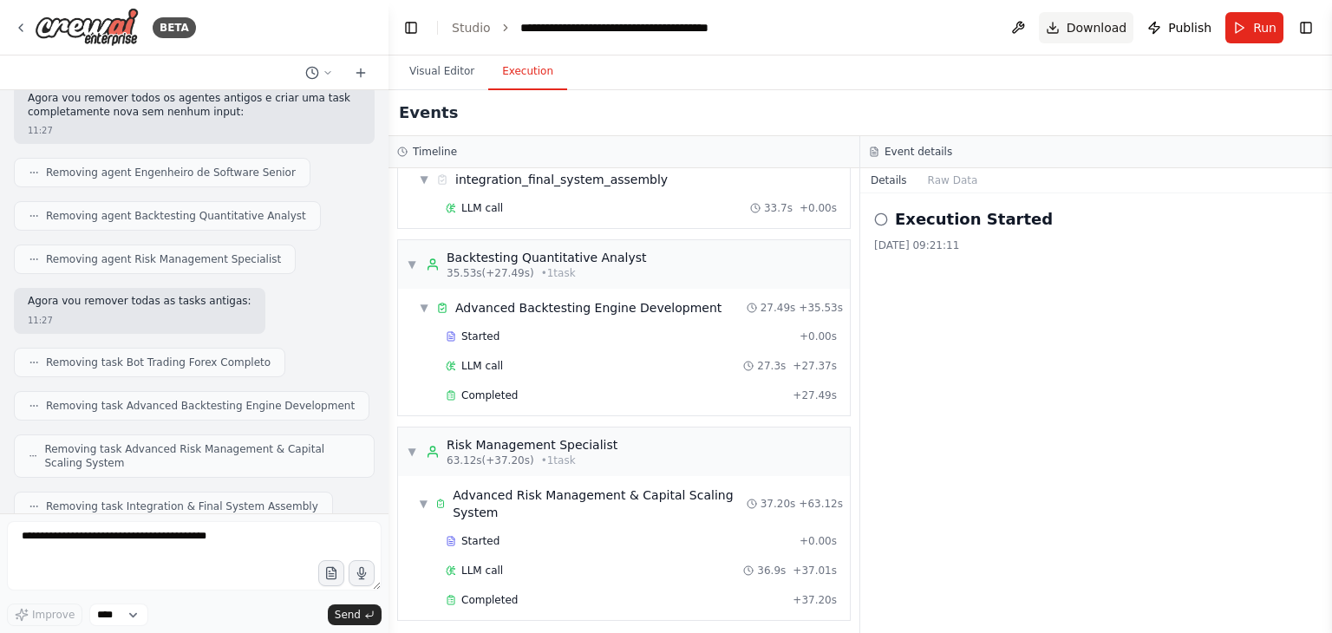
click at [1079, 29] on span "Download" at bounding box center [1096, 27] width 61 height 17
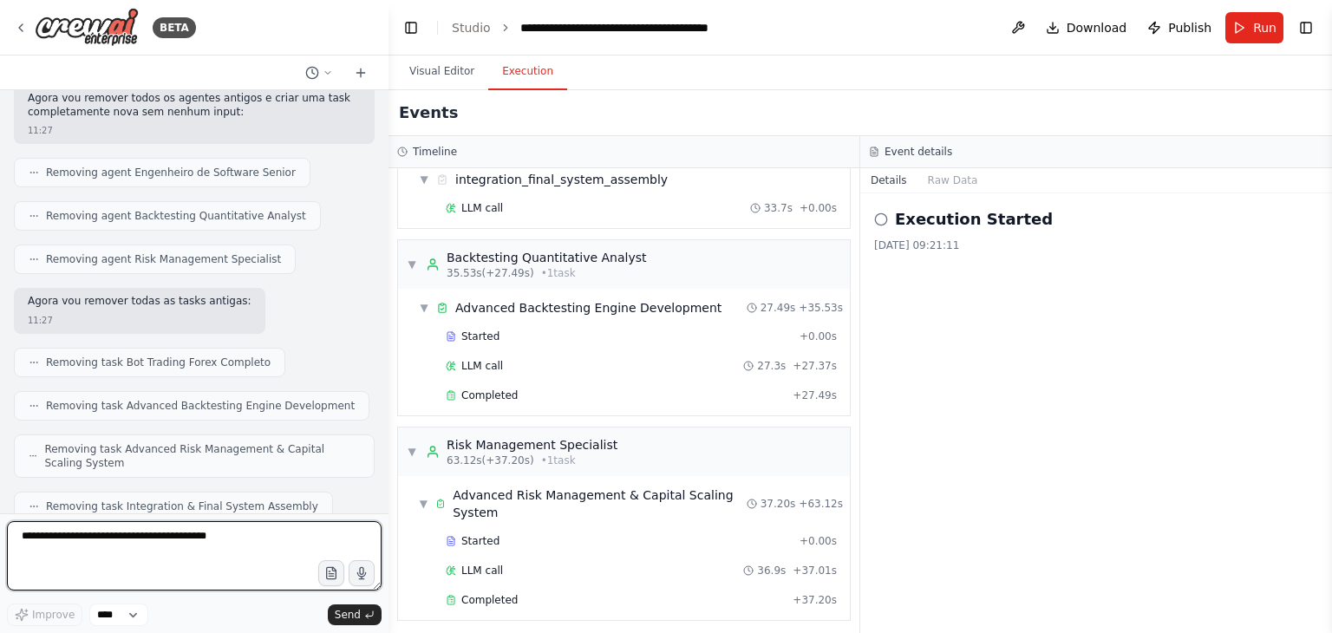
click at [216, 547] on textarea at bounding box center [194, 555] width 375 height 69
click at [144, 541] on textarea "**********" at bounding box center [194, 555] width 375 height 69
type textarea "*"
click at [191, 552] on textarea at bounding box center [194, 555] width 375 height 69
type textarea "**********"
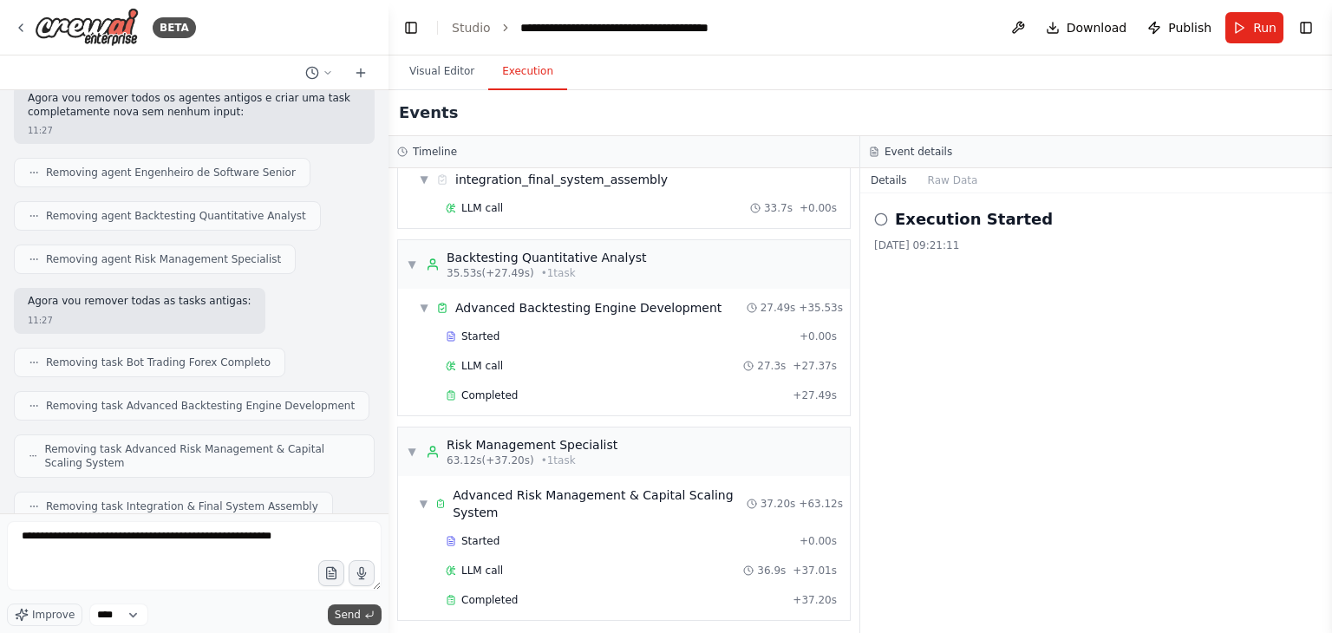
click at [352, 619] on span "Send" at bounding box center [348, 615] width 26 height 14
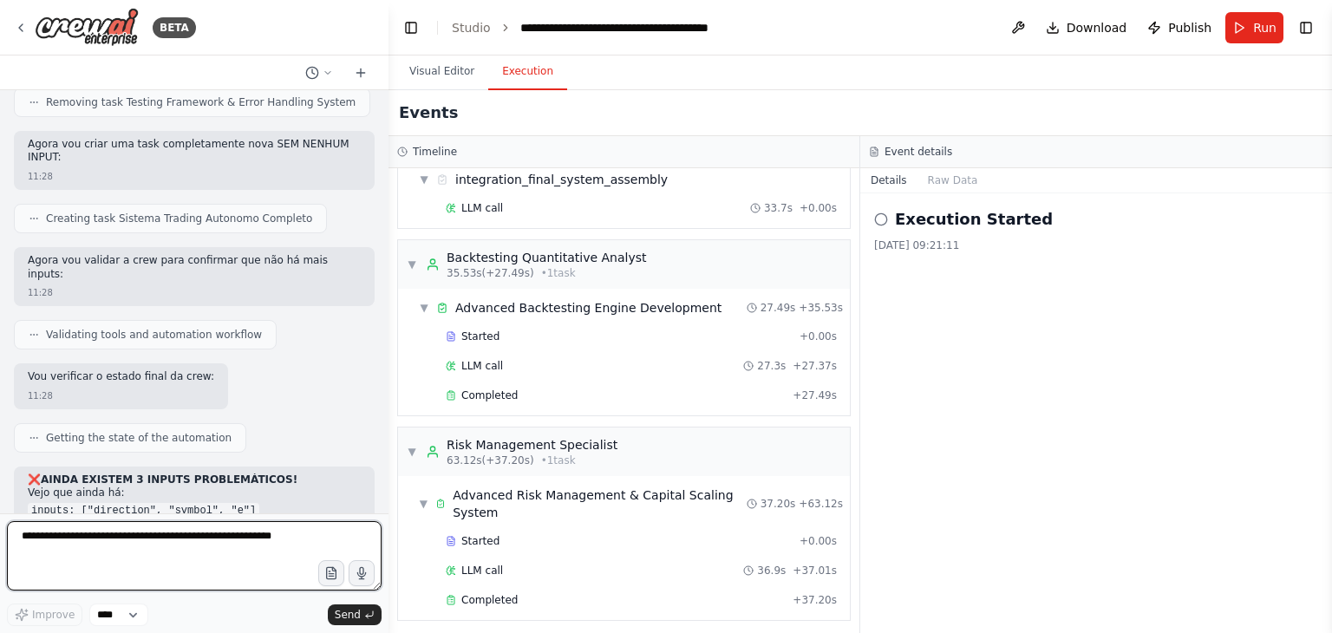
scroll to position [39532, 0]
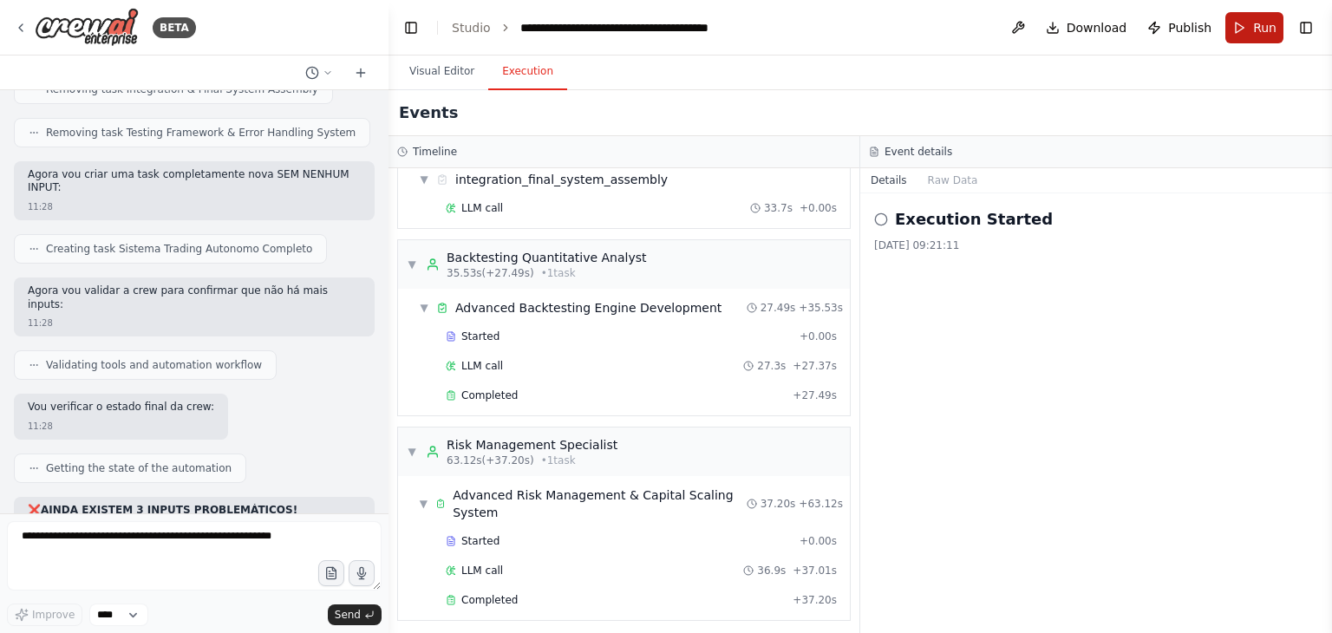
click at [1255, 30] on span "Run" at bounding box center [1264, 27] width 23 height 17
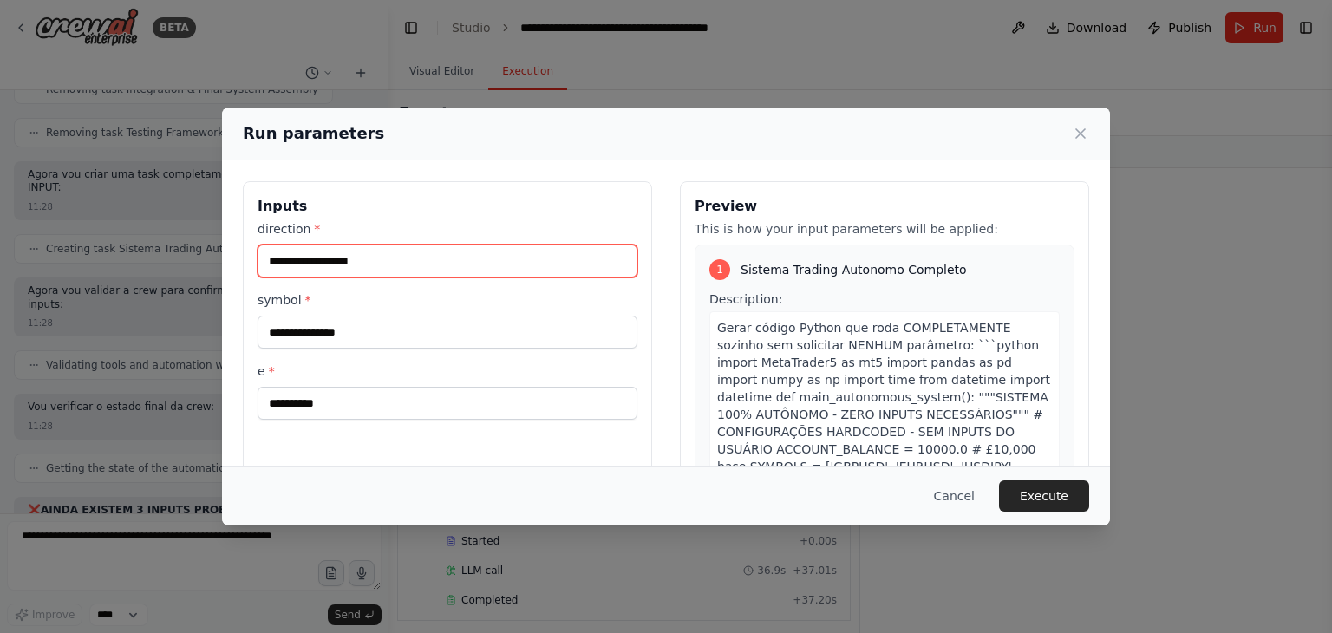
click at [348, 266] on input "direction *" at bounding box center [448, 261] width 380 height 33
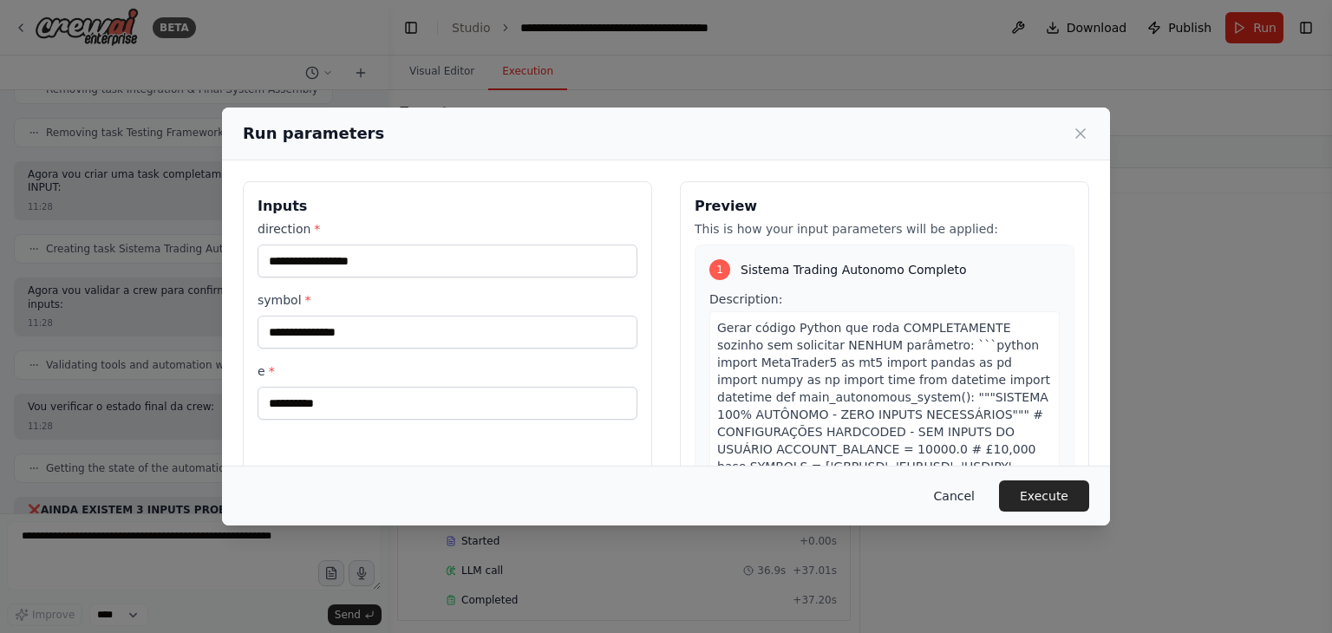
click at [971, 503] on button "Cancel" at bounding box center [954, 495] width 68 height 31
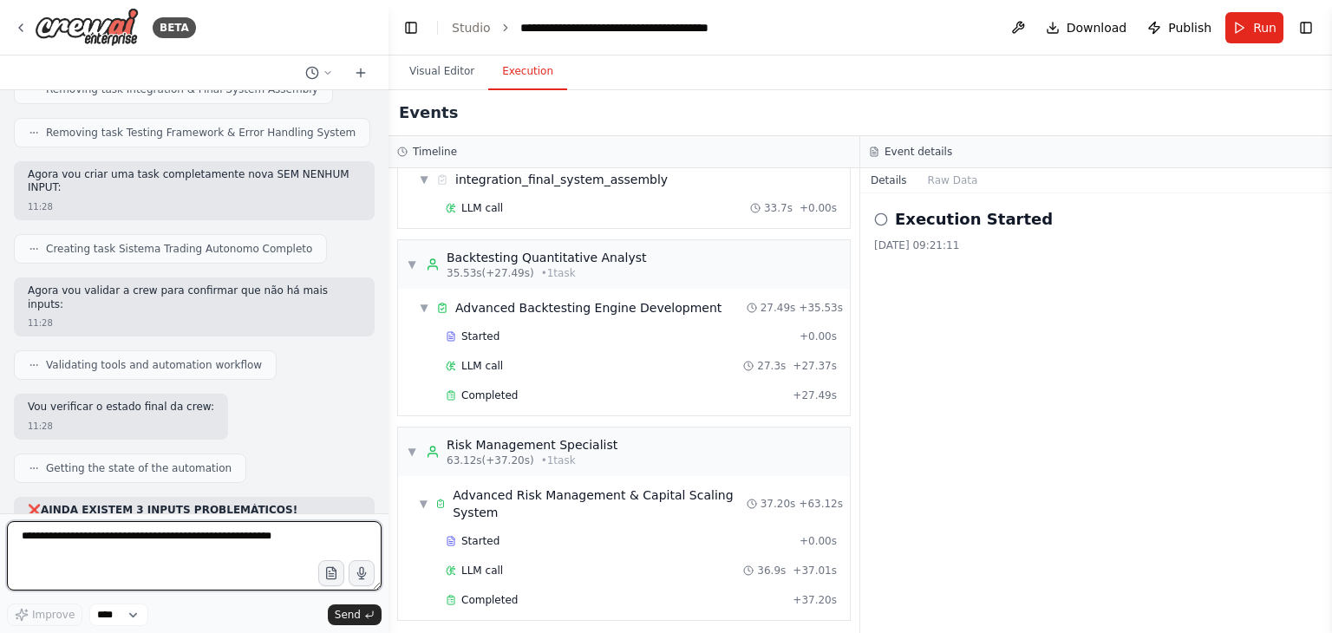
click at [160, 540] on textarea "**********" at bounding box center [194, 555] width 375 height 69
type textarea "*"
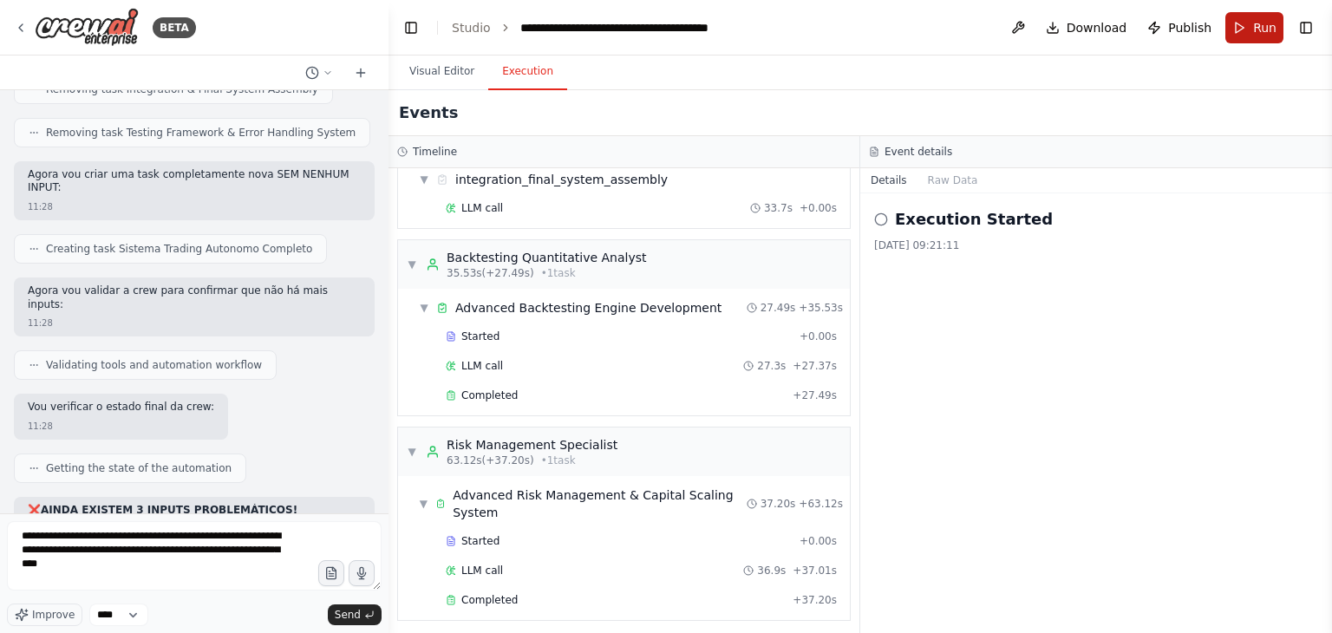
click at [1261, 32] on span "Run" at bounding box center [1264, 27] width 23 height 17
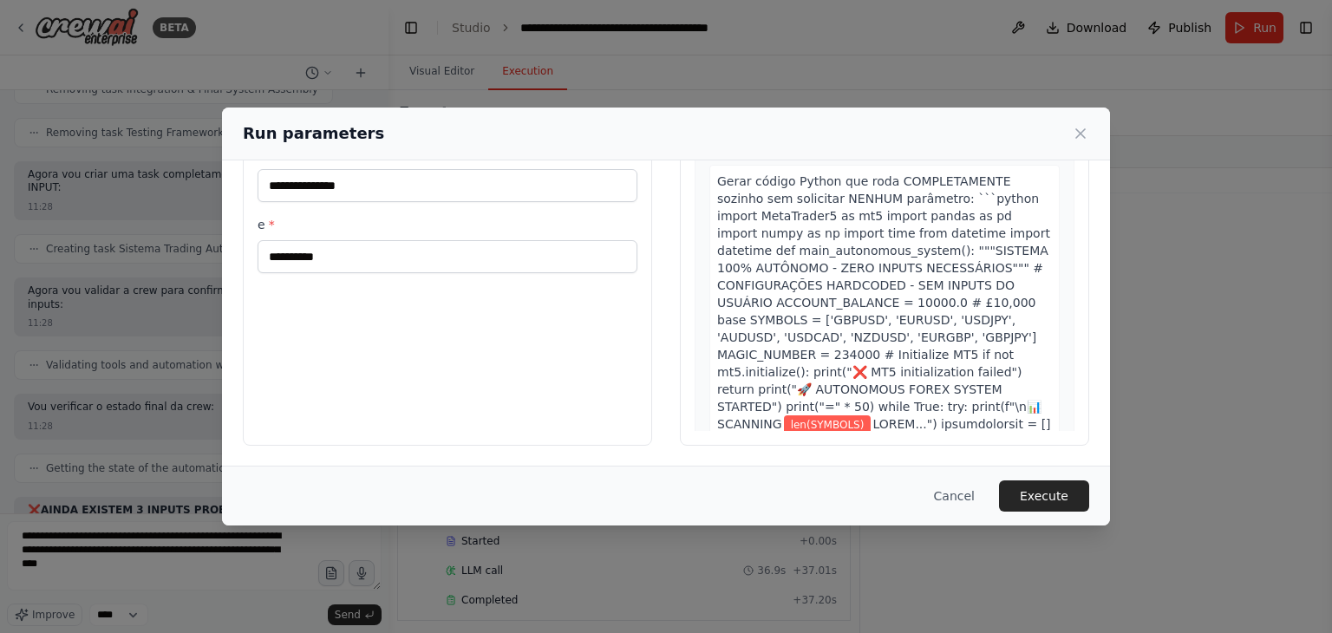
scroll to position [0, 0]
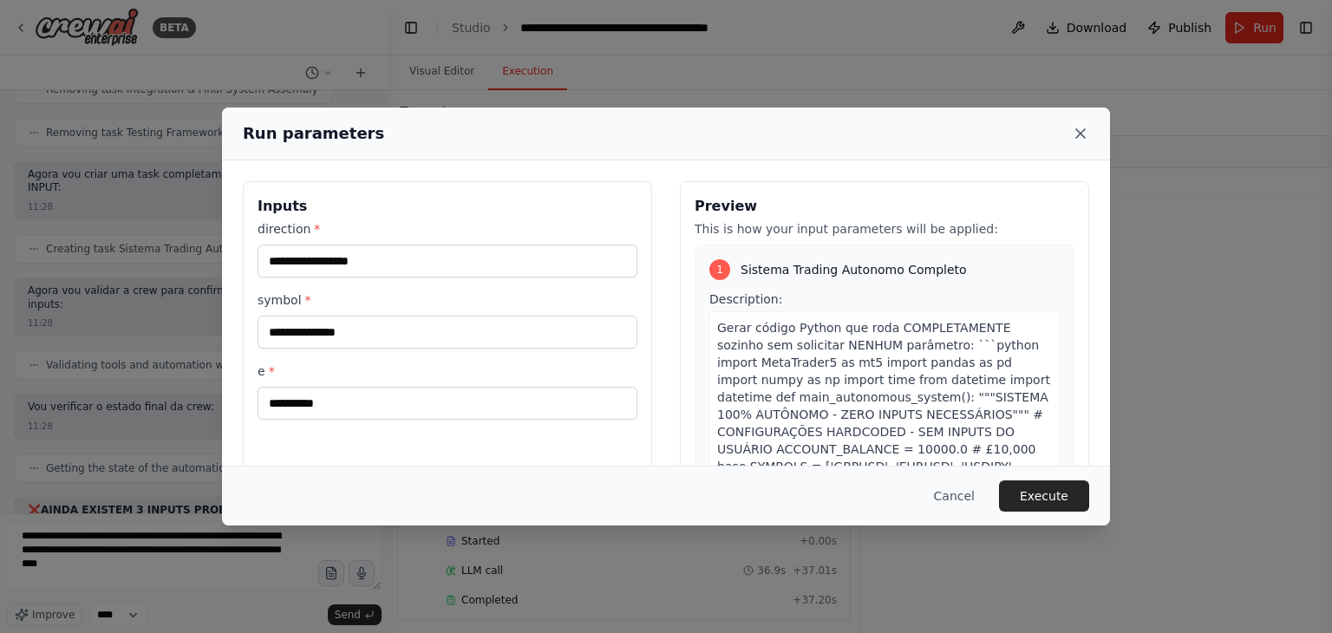
click at [1083, 136] on icon at bounding box center [1080, 133] width 9 height 9
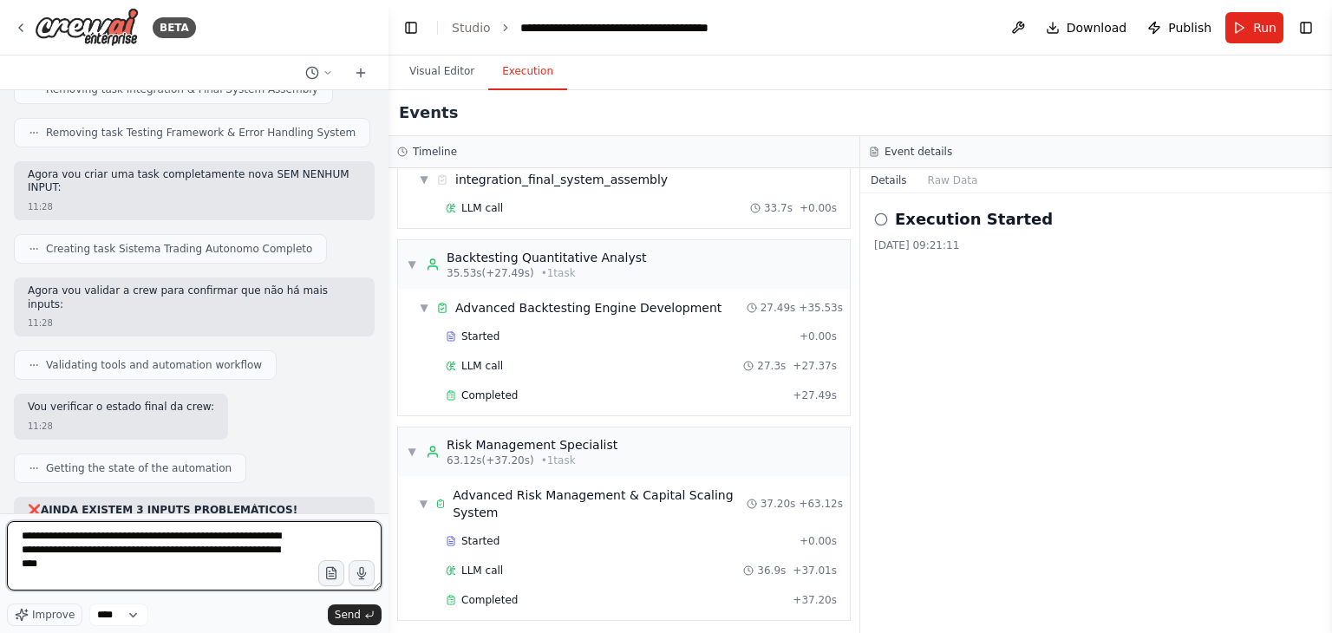
click at [163, 568] on textarea "**********" at bounding box center [194, 555] width 375 height 69
paste textarea "********* ********* ****** *"
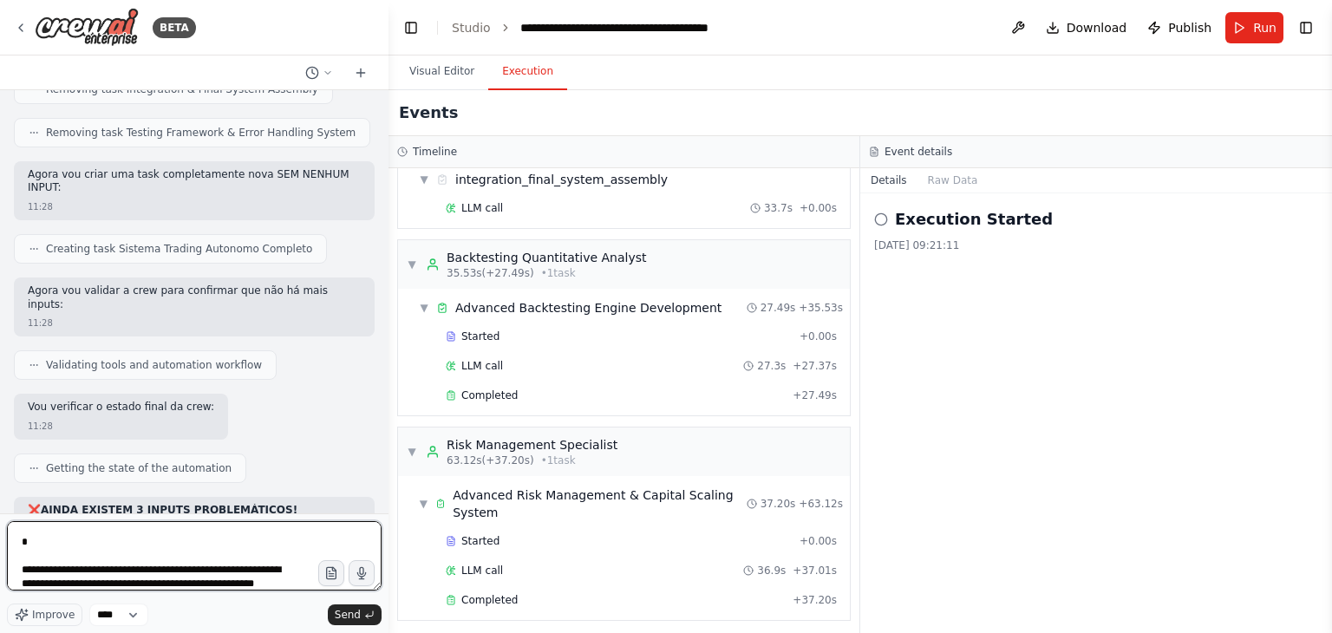
scroll to position [119, 0]
type textarea "**********"
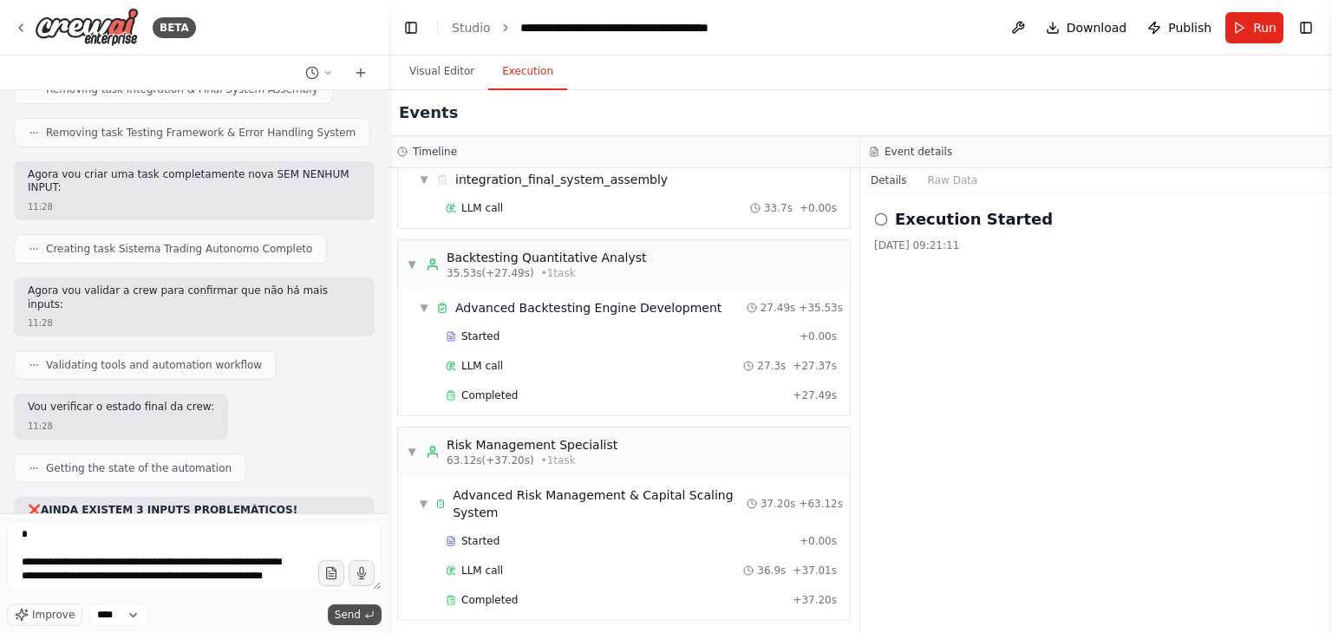
click at [344, 616] on span "Send" at bounding box center [348, 615] width 26 height 14
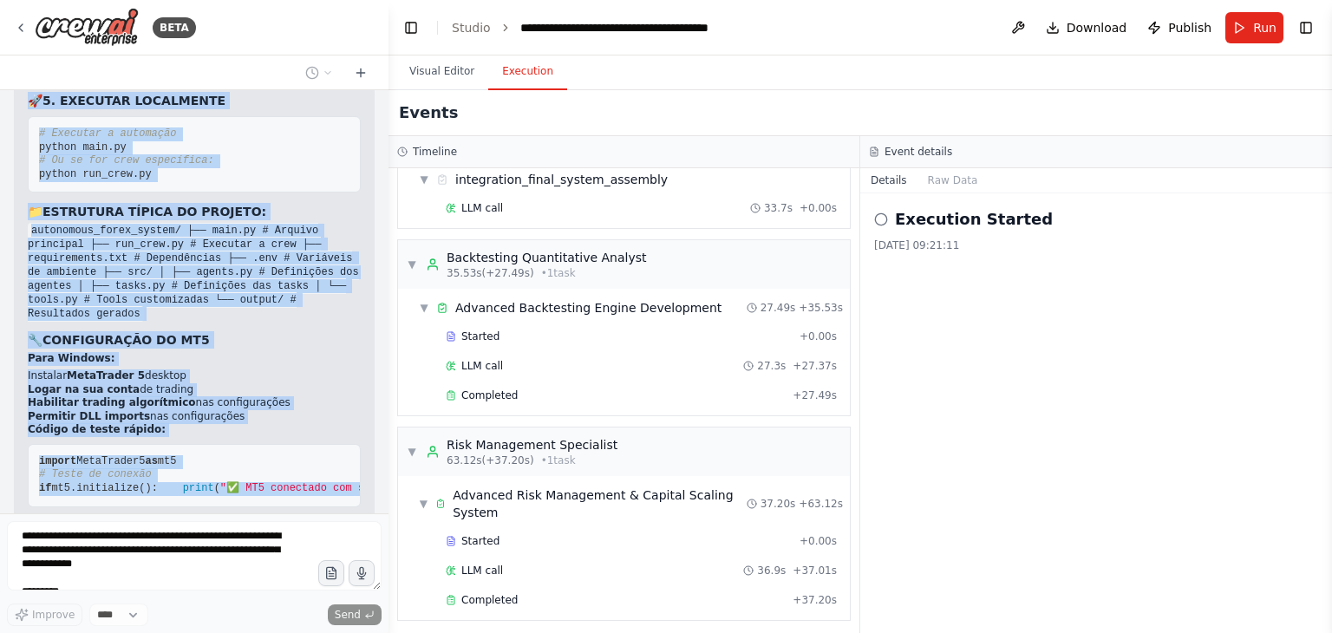
scroll to position [41287, 0]
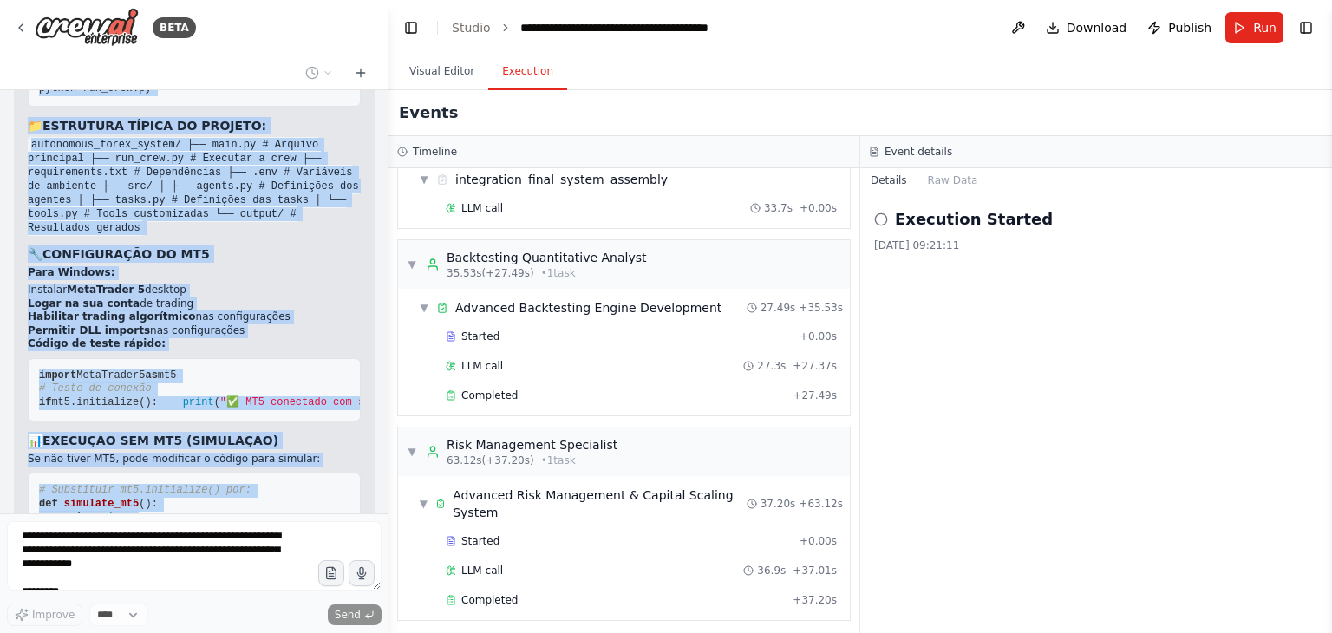
drag, startPoint x: 44, startPoint y: 188, endPoint x: 230, endPoint y: 105, distance: 203.4
click at [230, 105] on div "▶ Thought process 💻 COMO RODAR O SISTEMA LOCALMENTE 🔽 1. BAIXAR O CÓDIGO No Cre…" at bounding box center [194, 123] width 361 height 1455
copy div "COMO RODAR O SISTEMA LOCALMENTE 🔽 1. BAIXAR O CÓDIGO No CrewAI Studio: Execute …"
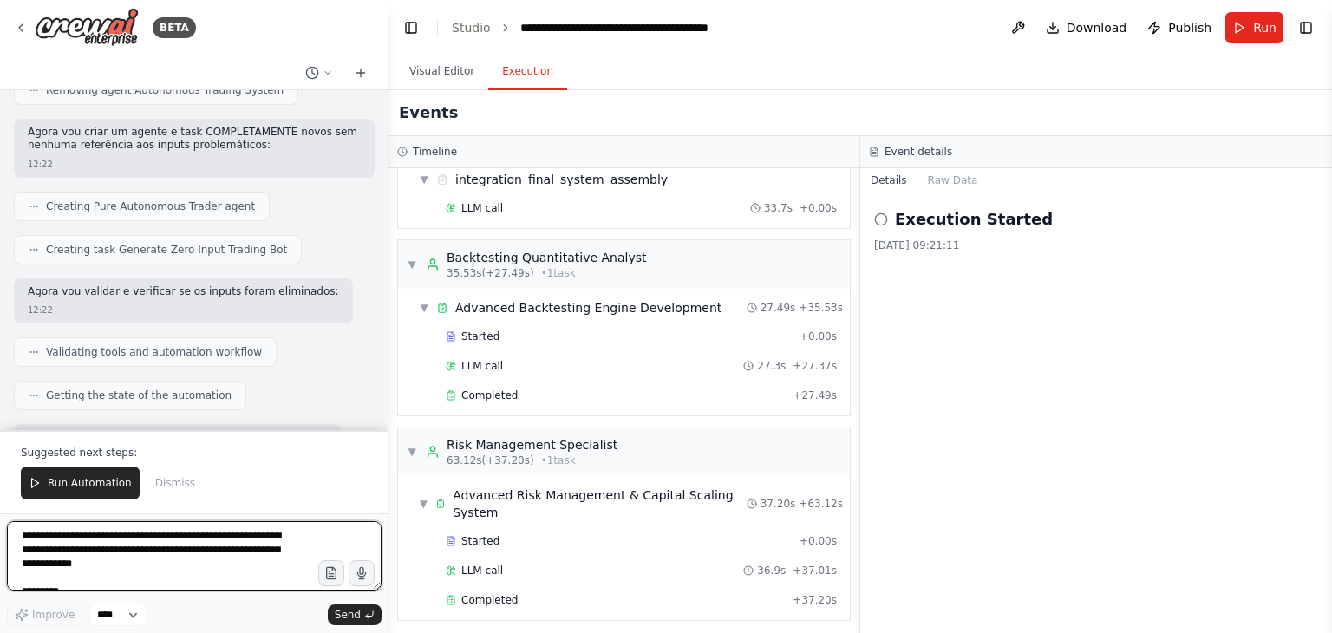
scroll to position [42634, 0]
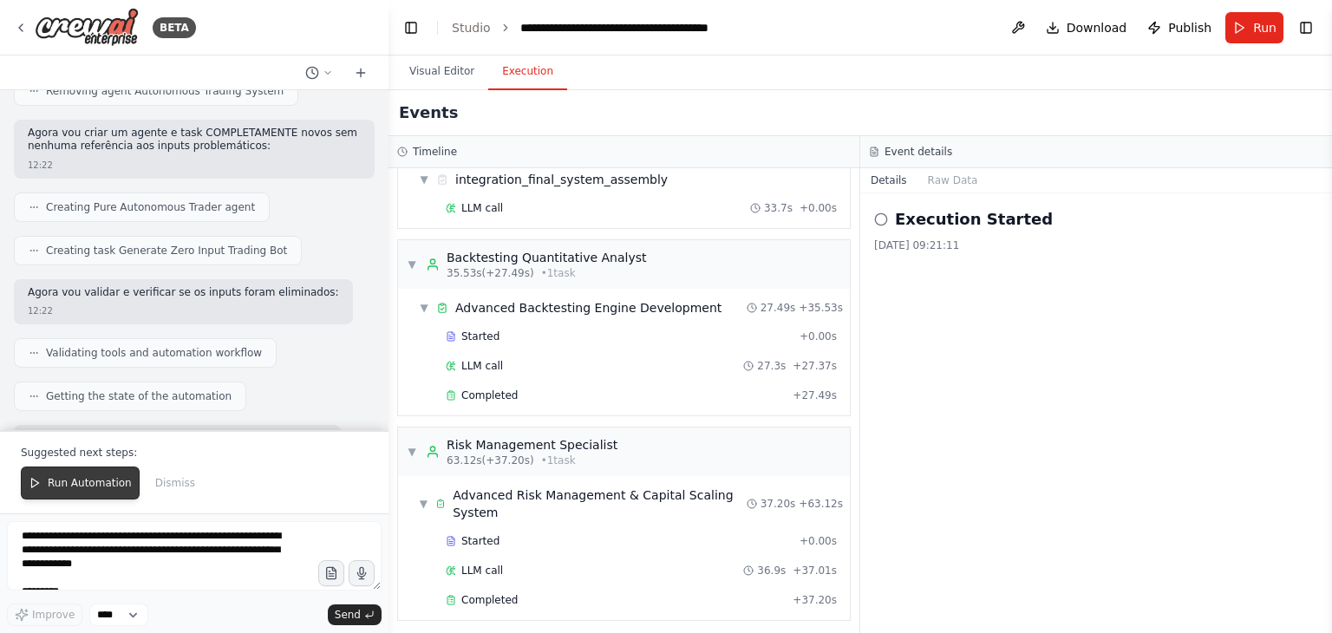
click at [74, 479] on span "Run Automation" at bounding box center [90, 483] width 84 height 14
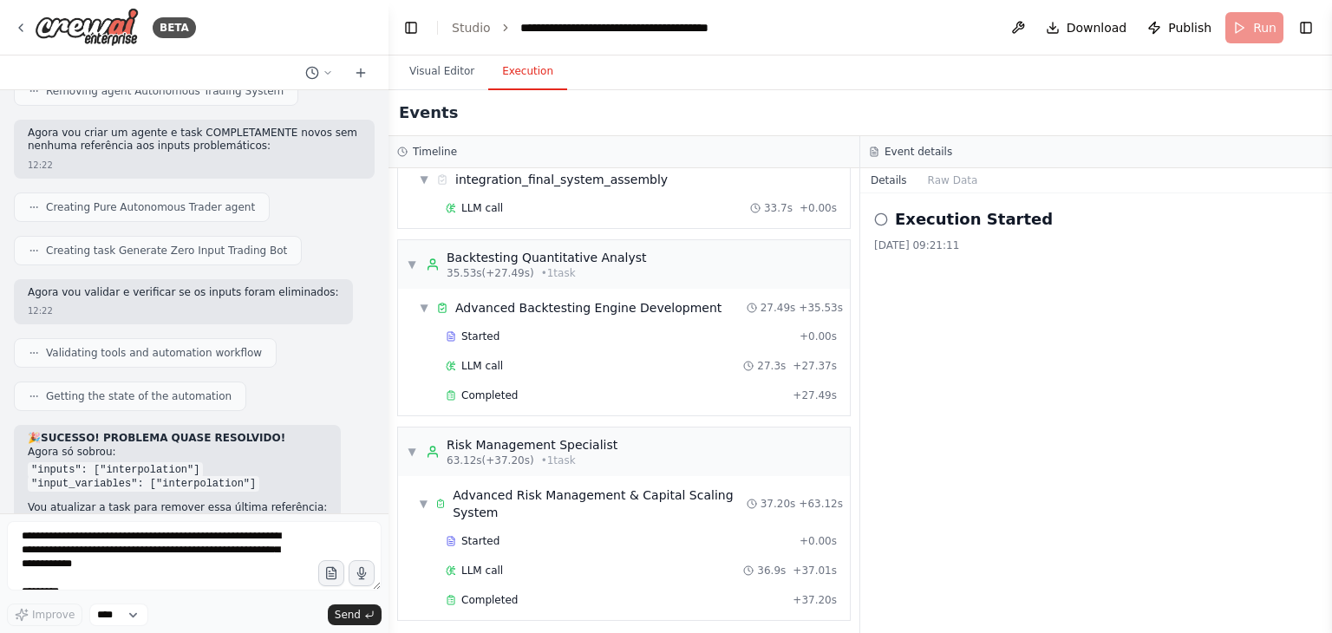
scroll to position [42551, 0]
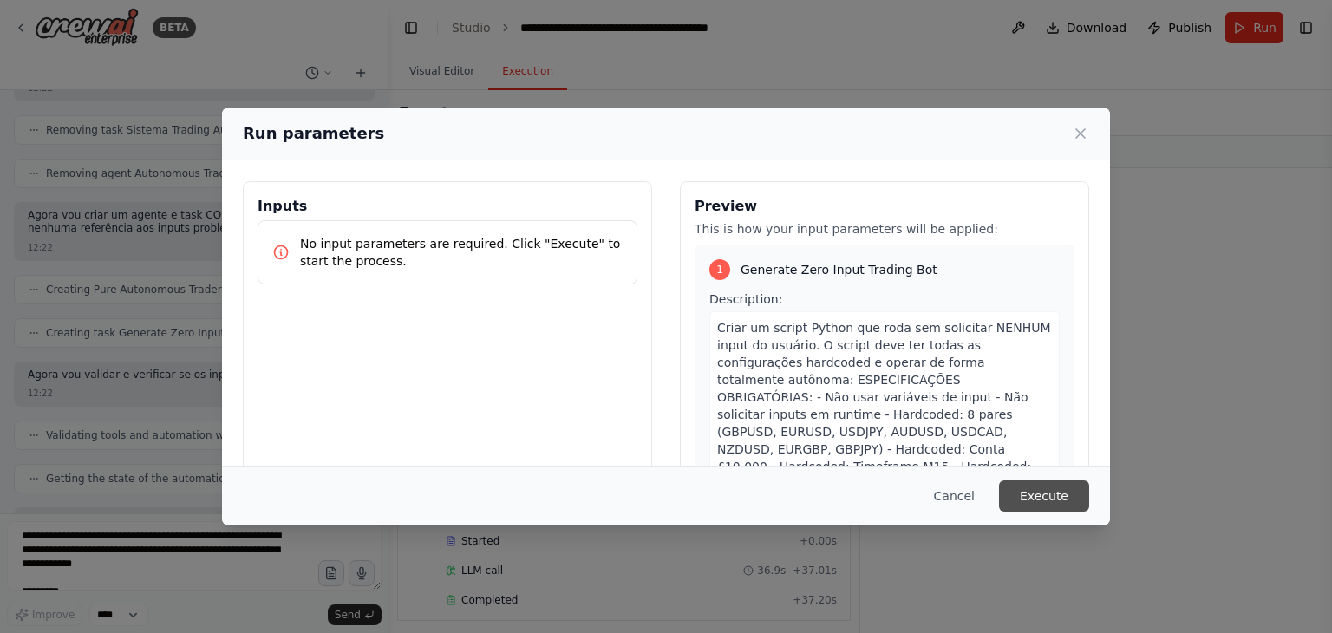
click at [1044, 495] on button "Execute" at bounding box center [1044, 495] width 90 height 31
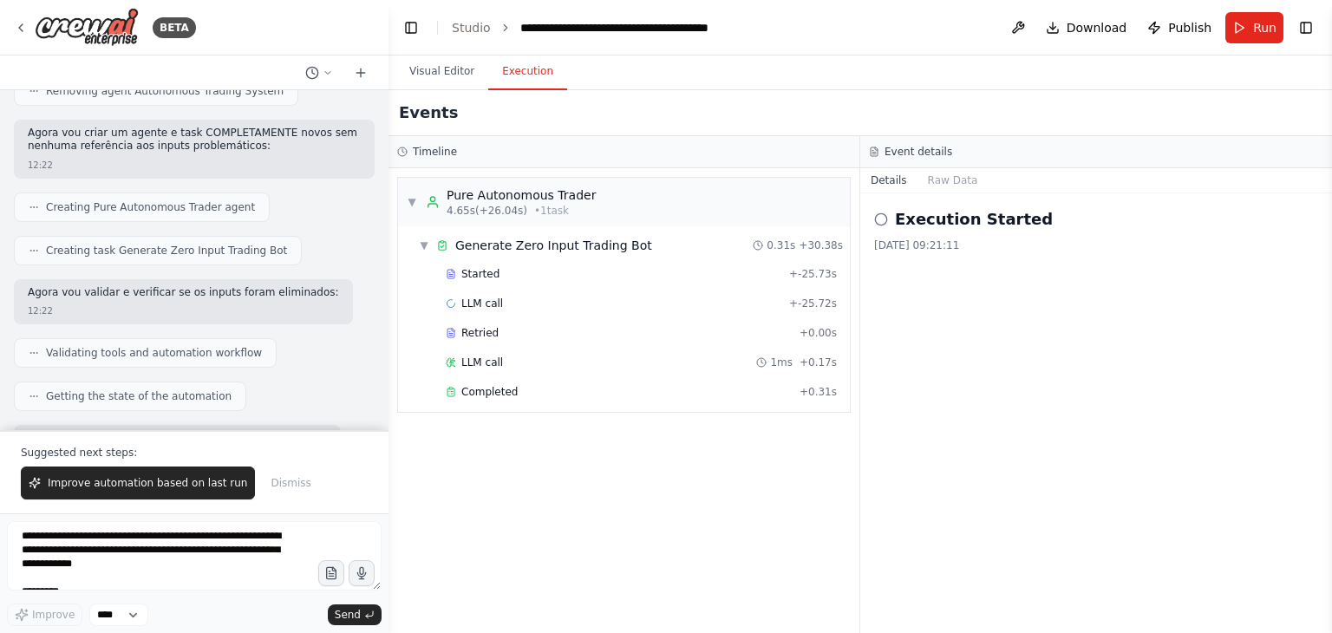
scroll to position [42635, 0]
click at [1095, 27] on span "Download" at bounding box center [1096, 27] width 61 height 17
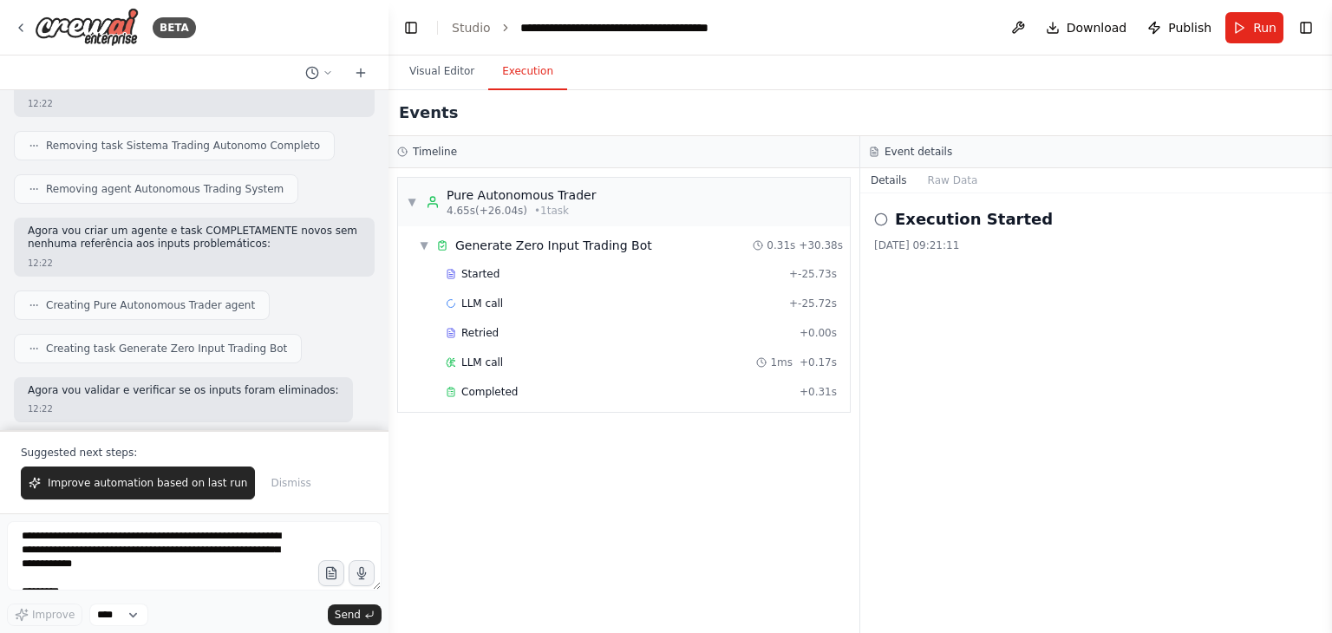
scroll to position [42531, 0]
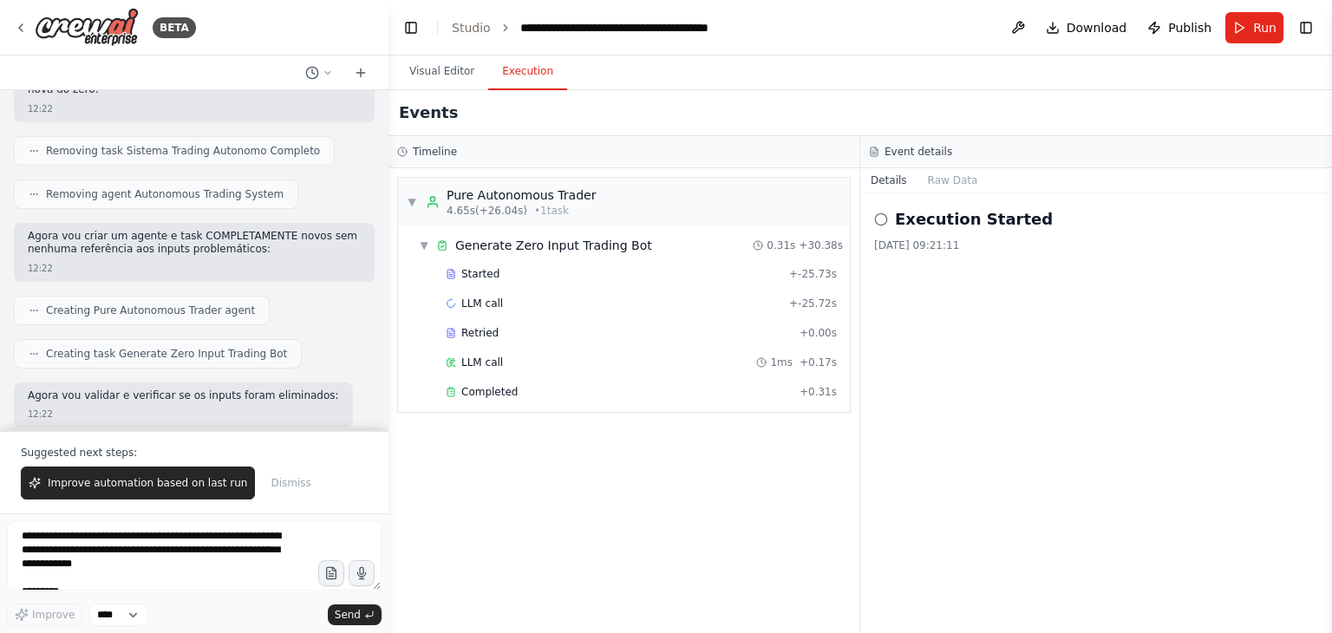
drag, startPoint x: 201, startPoint y: 186, endPoint x: 110, endPoint y: 186, distance: 91.0
copy code "python main.py"
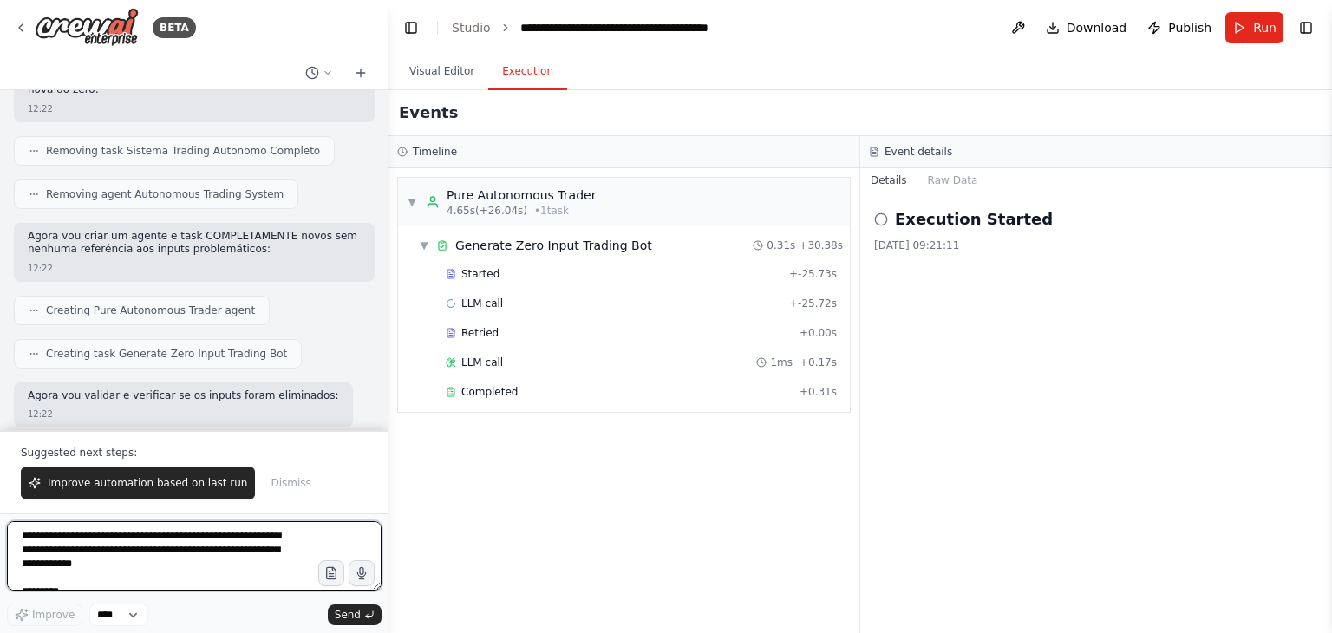
click at [164, 551] on textarea "**********" at bounding box center [194, 555] width 375 height 69
paste textarea "**********"
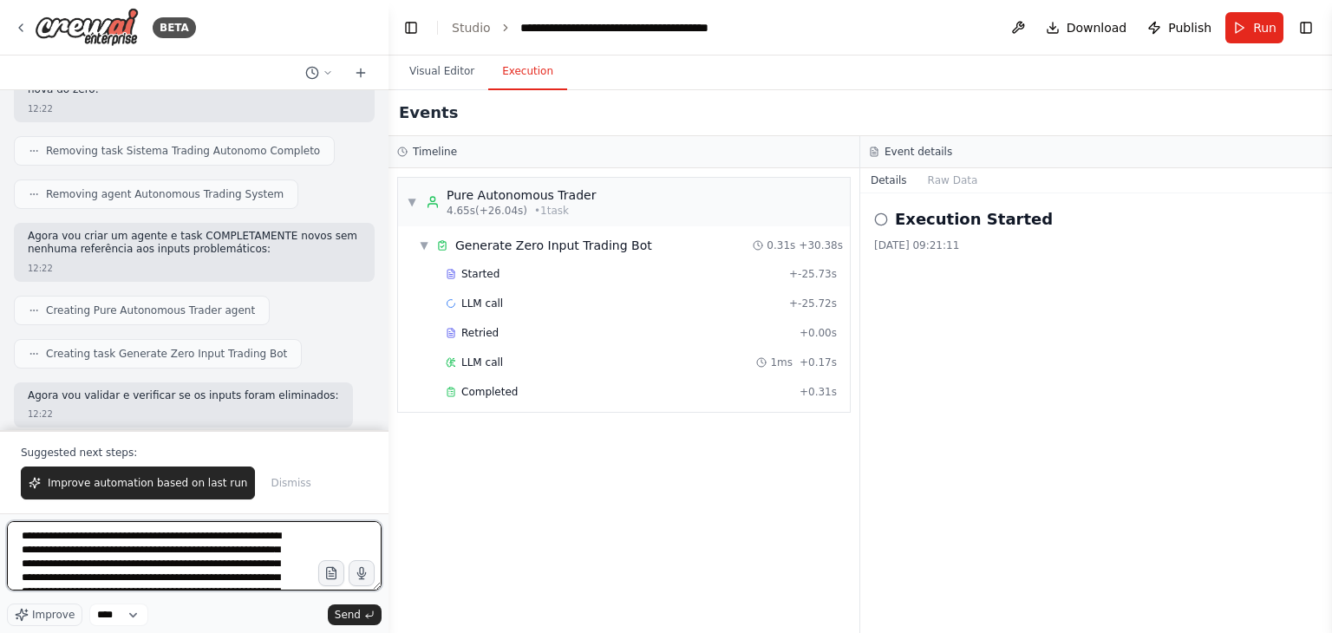
scroll to position [1062, 0]
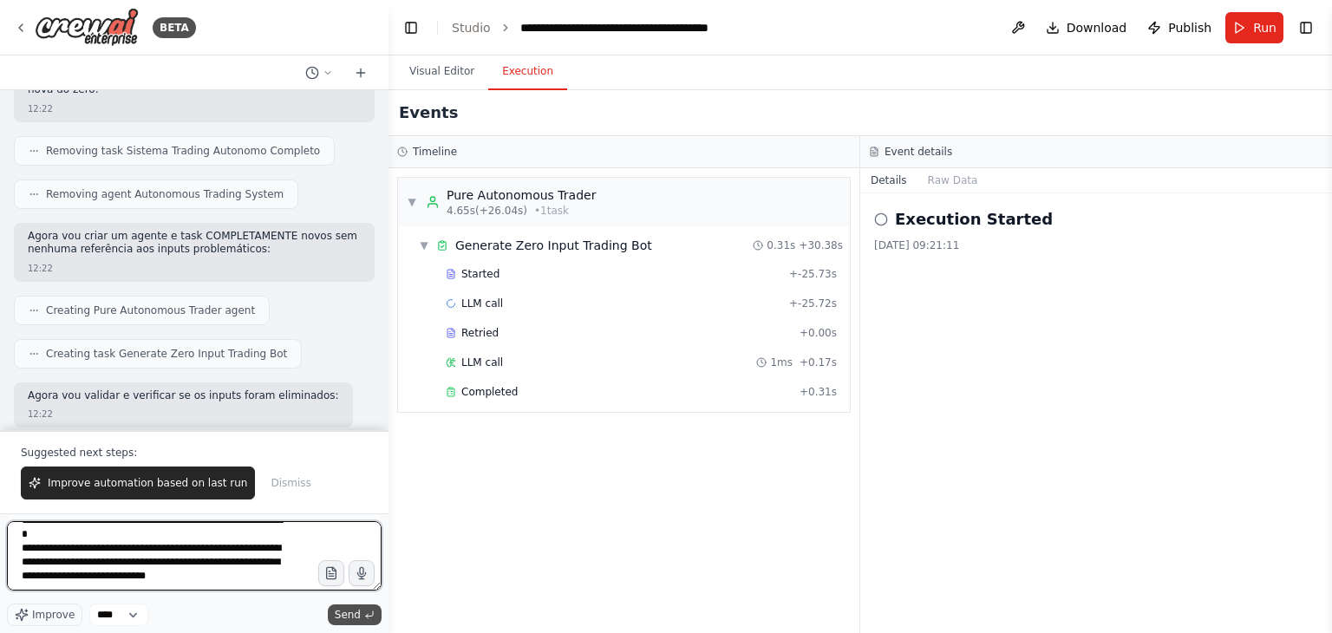
type textarea "**********"
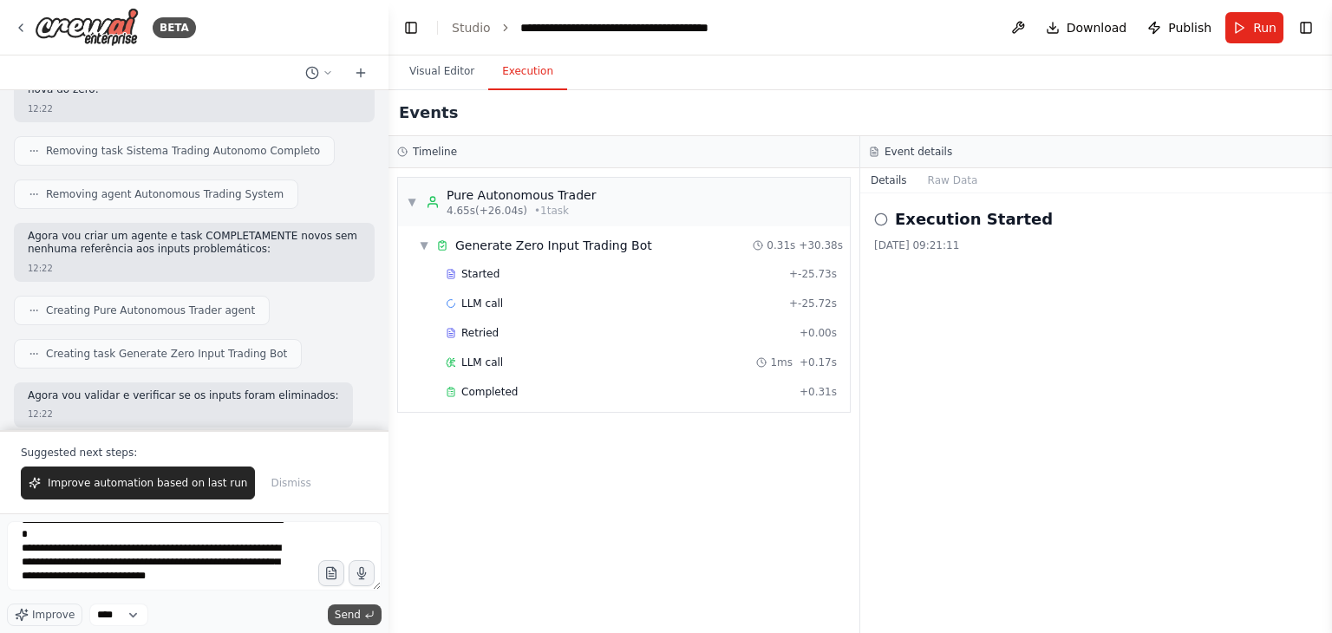
click at [350, 617] on span "Send" at bounding box center [348, 615] width 26 height 14
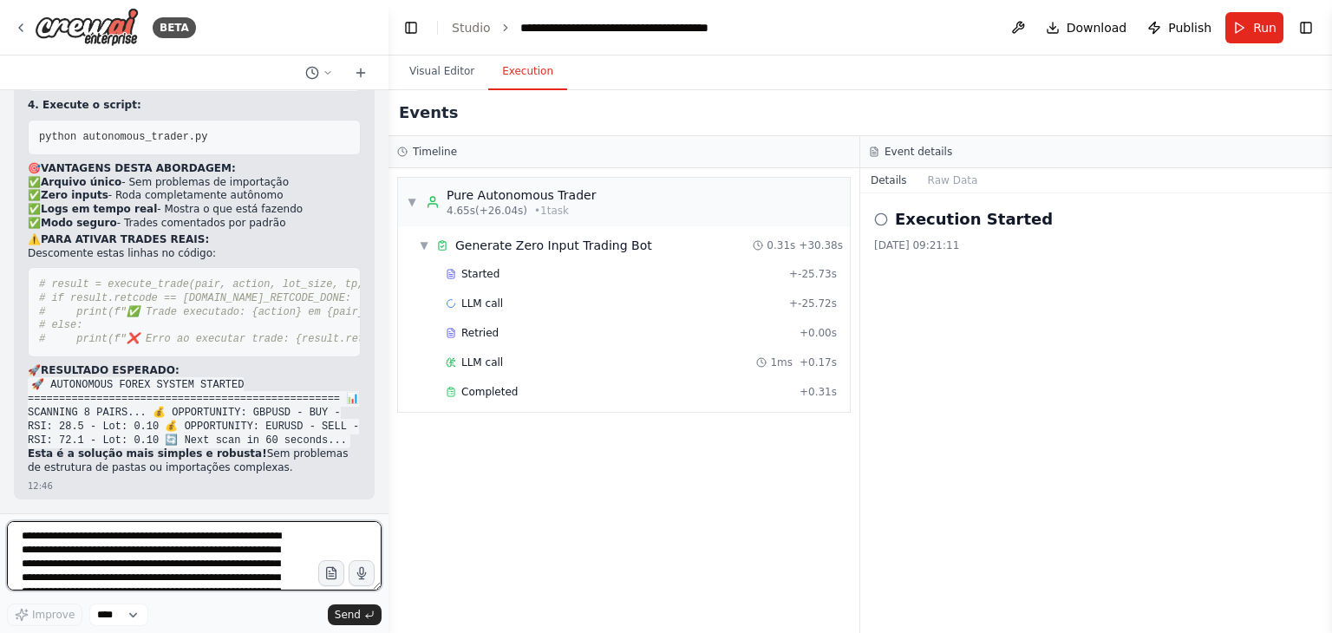
scroll to position [45943, 0]
click at [237, 547] on textarea at bounding box center [194, 555] width 375 height 69
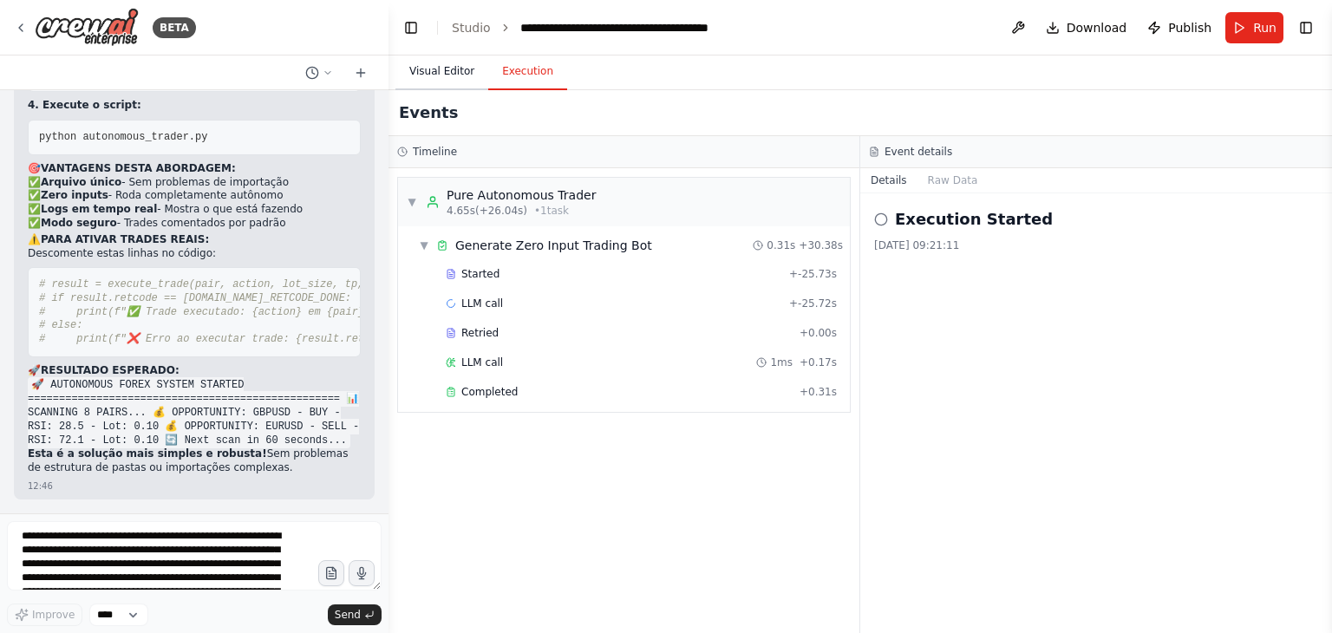
click at [443, 74] on button "Visual Editor" at bounding box center [441, 72] width 93 height 36
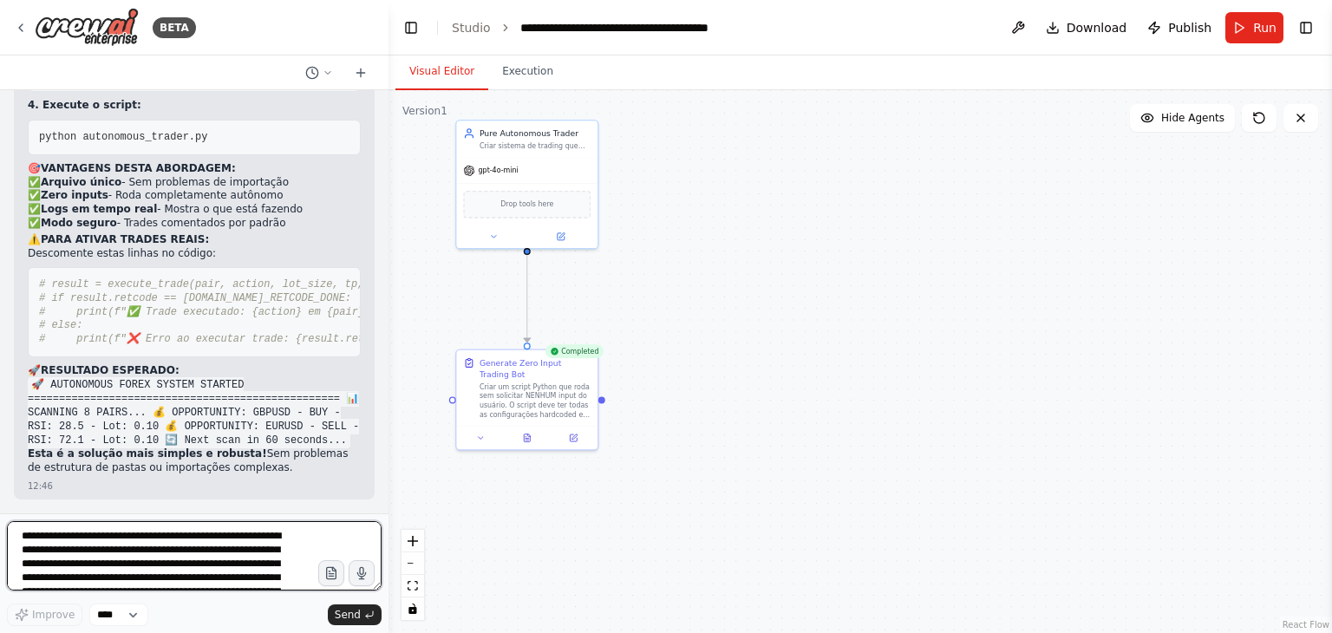
click at [194, 550] on textarea at bounding box center [194, 555] width 375 height 69
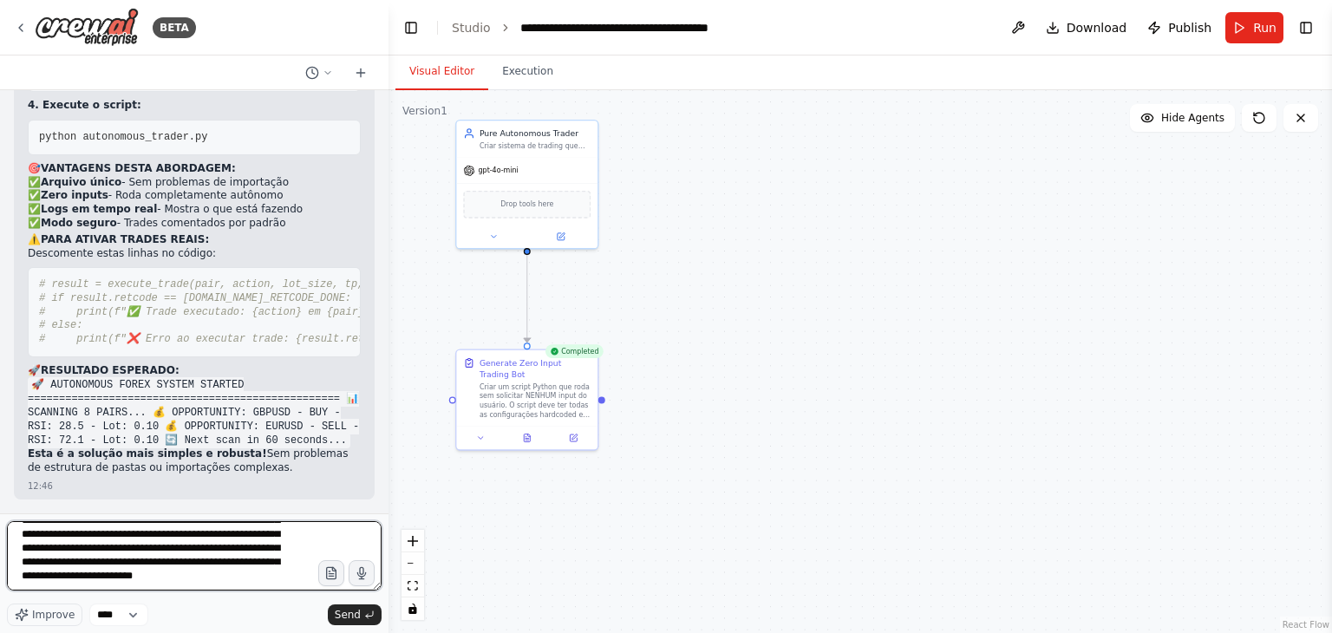
type textarea "**********"
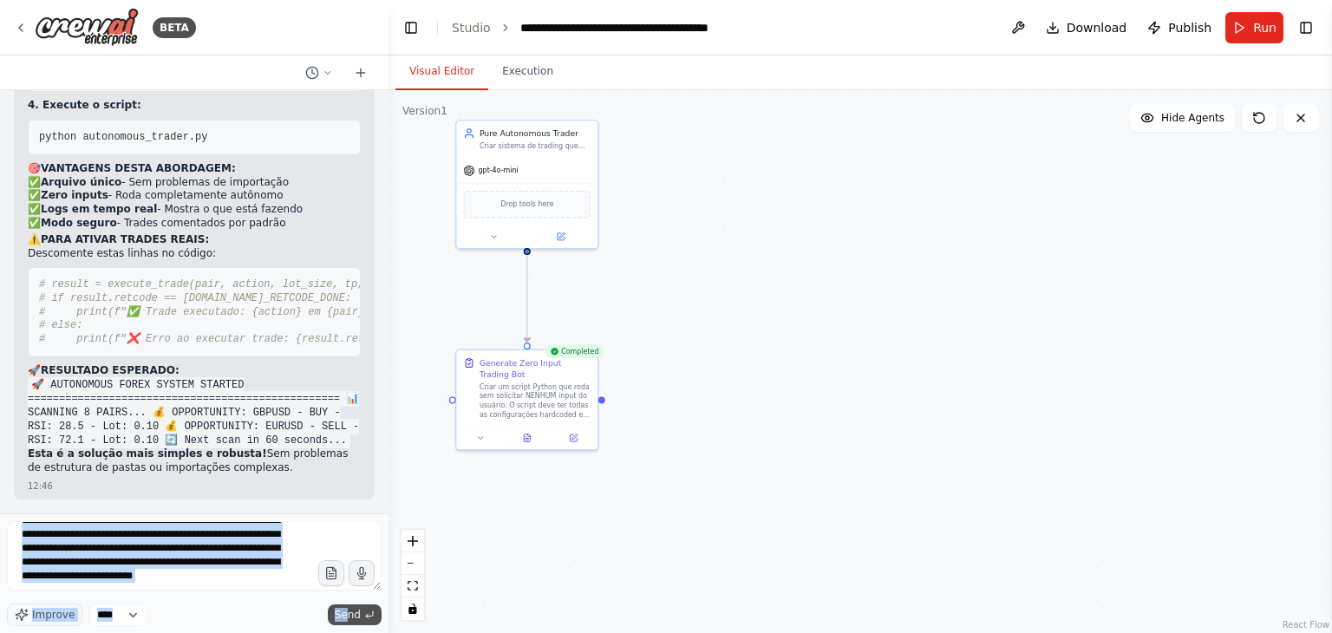
drag, startPoint x: 355, startPoint y: 597, endPoint x: 349, endPoint y: 615, distance: 18.1
click at [349, 615] on div "**********" at bounding box center [194, 573] width 375 height 105
click at [349, 615] on span "Send" at bounding box center [348, 615] width 26 height 14
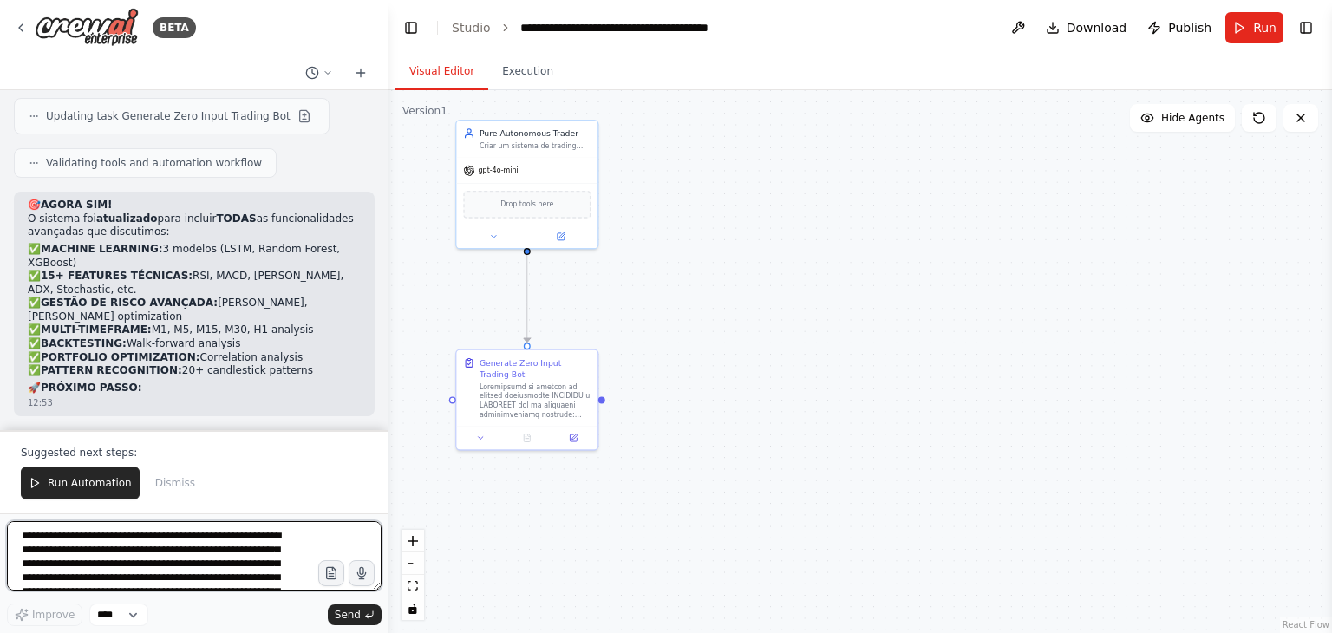
scroll to position [47152, 0]
click at [205, 549] on textarea "**********" at bounding box center [194, 555] width 375 height 69
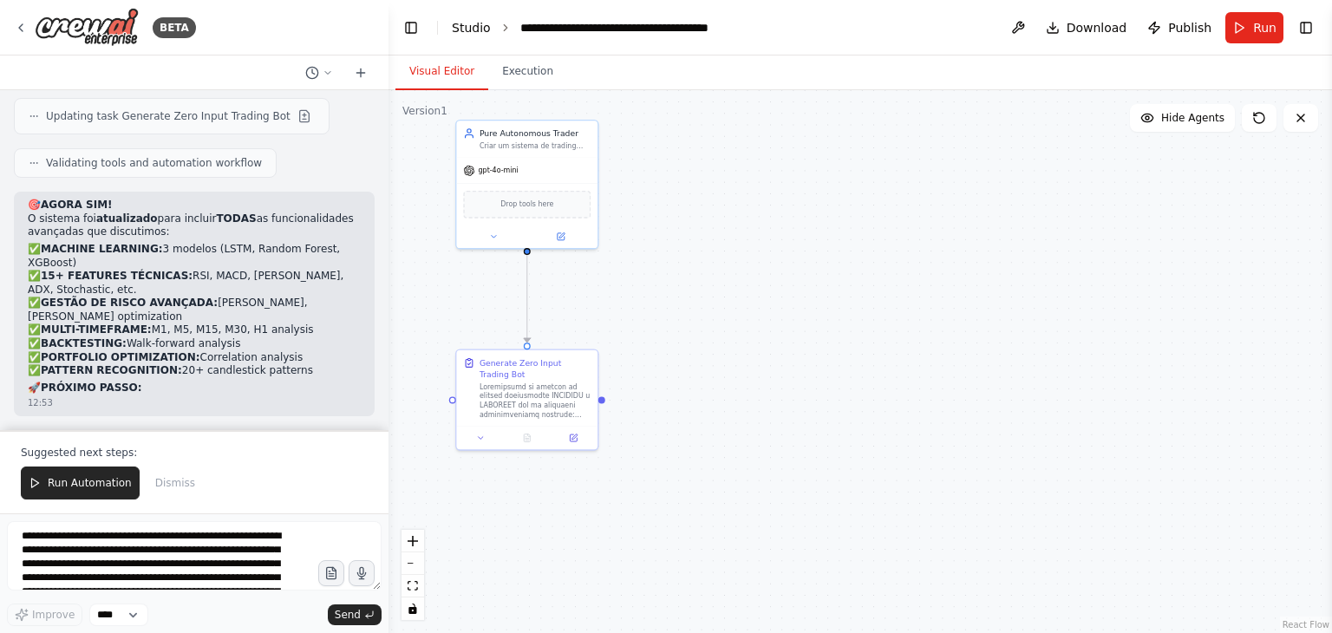
click at [465, 32] on link "Studio" at bounding box center [471, 28] width 39 height 14
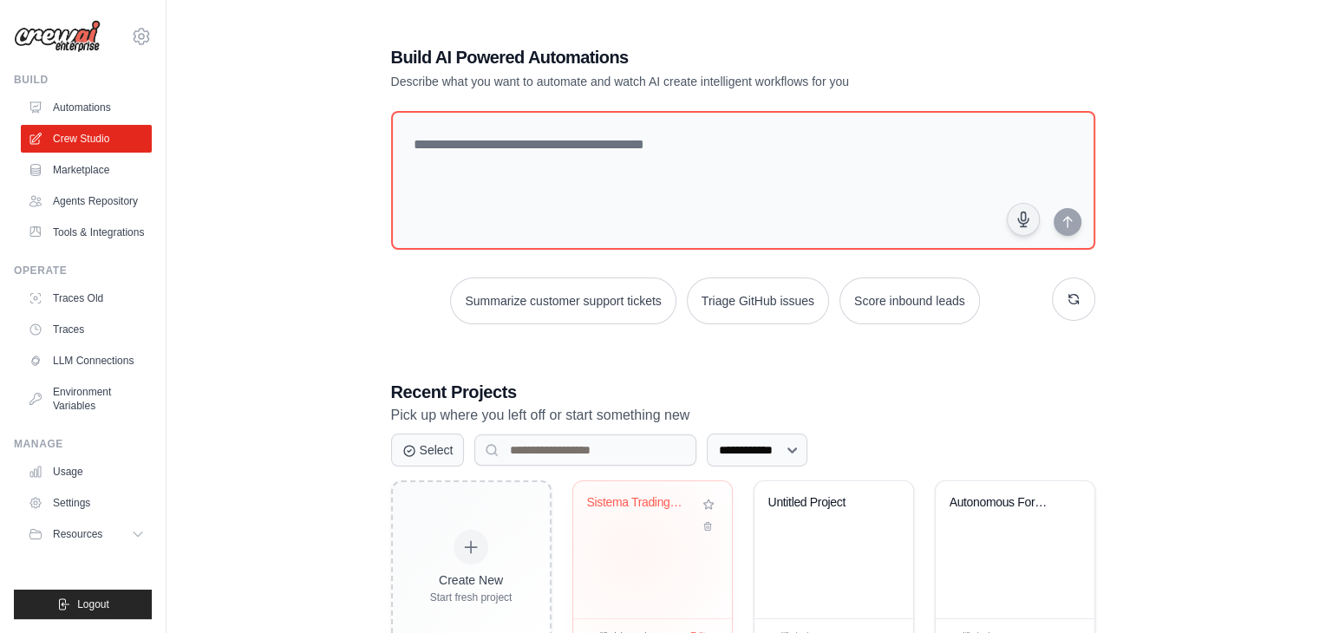
click at [634, 551] on div "Sistema Trading 100% Autonomo - ZER..." at bounding box center [652, 549] width 159 height 137
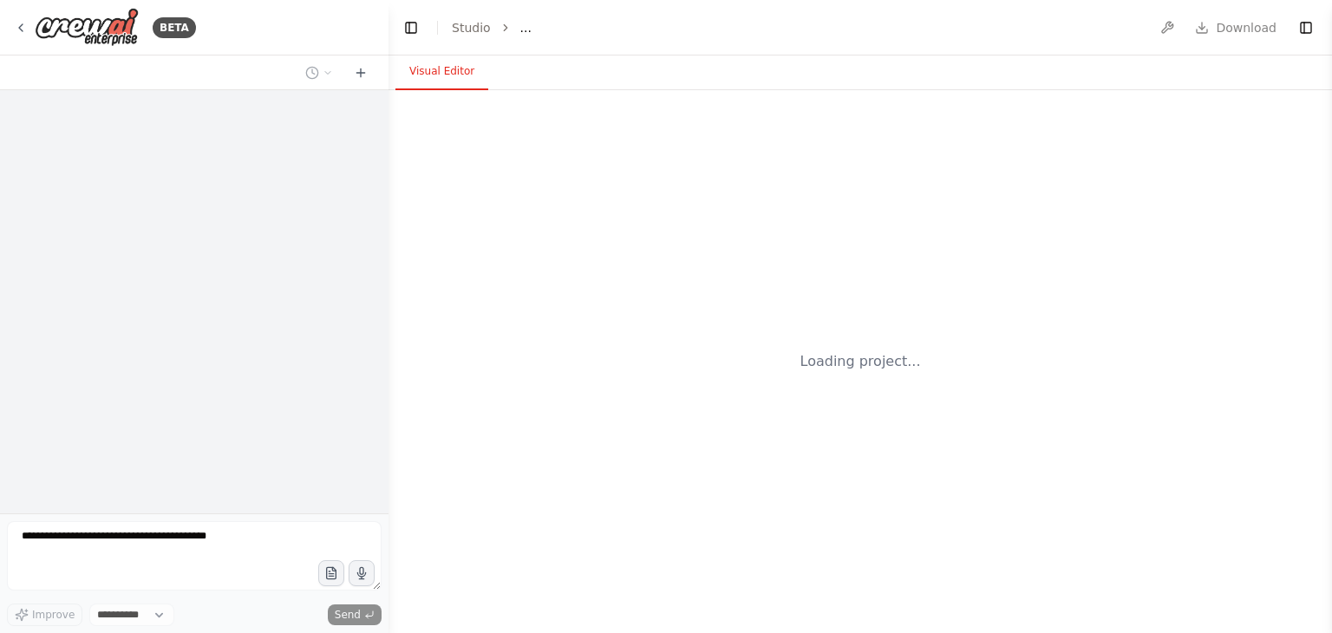
select select "****"
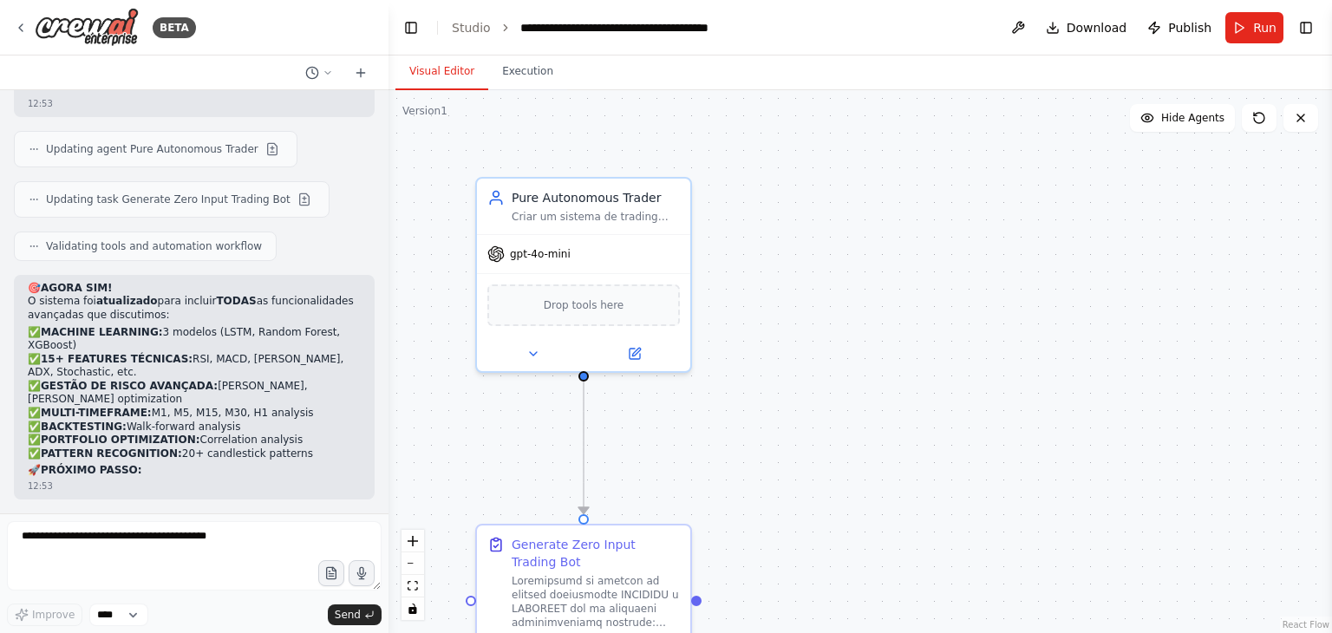
scroll to position [47070, 0]
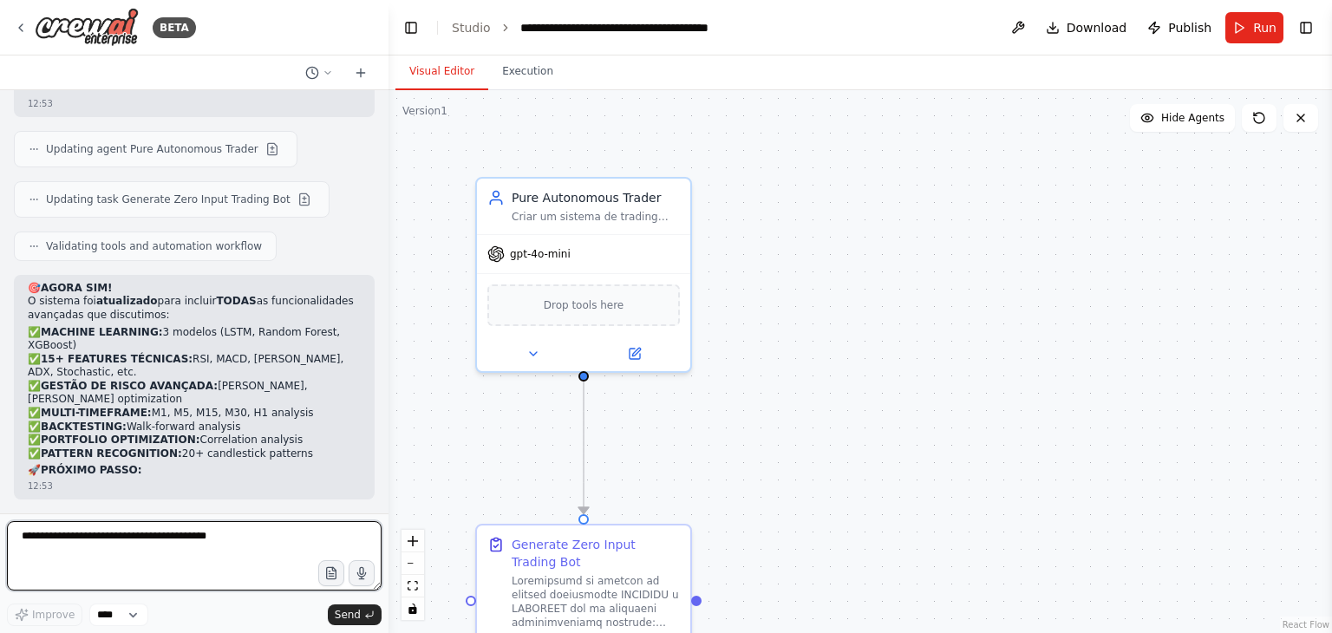
click at [204, 556] on textarea at bounding box center [194, 555] width 375 height 69
type textarea "**********"
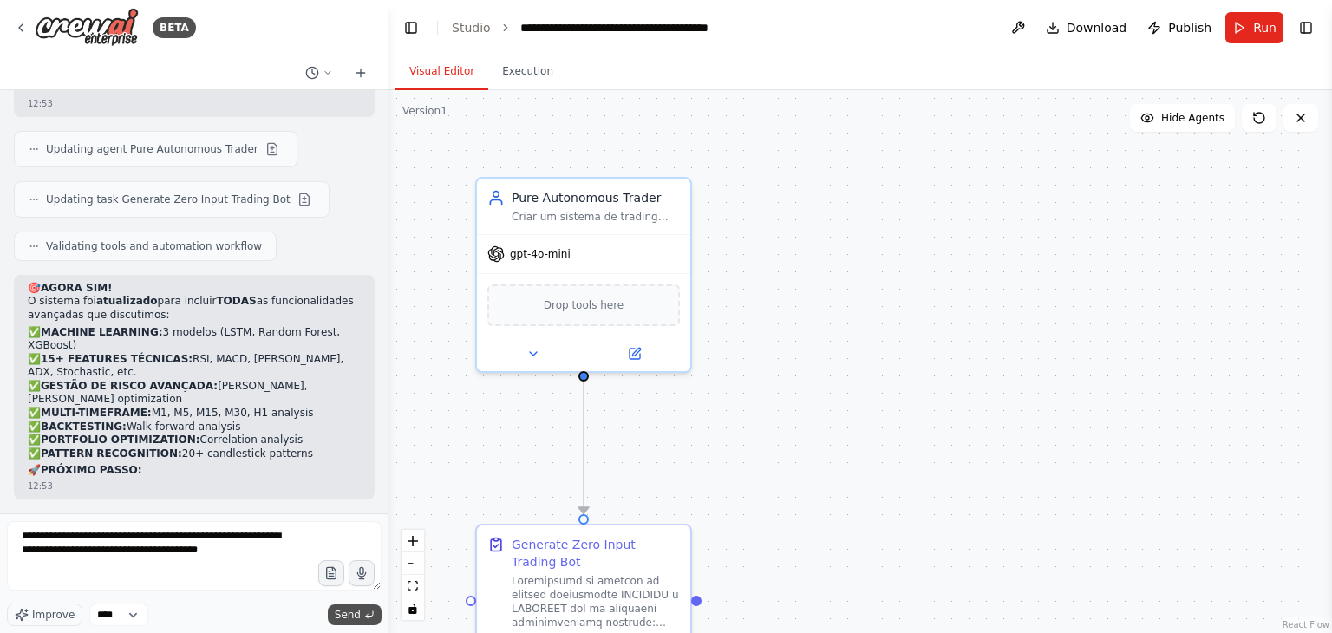
click at [356, 618] on span "Send" at bounding box center [348, 615] width 26 height 14
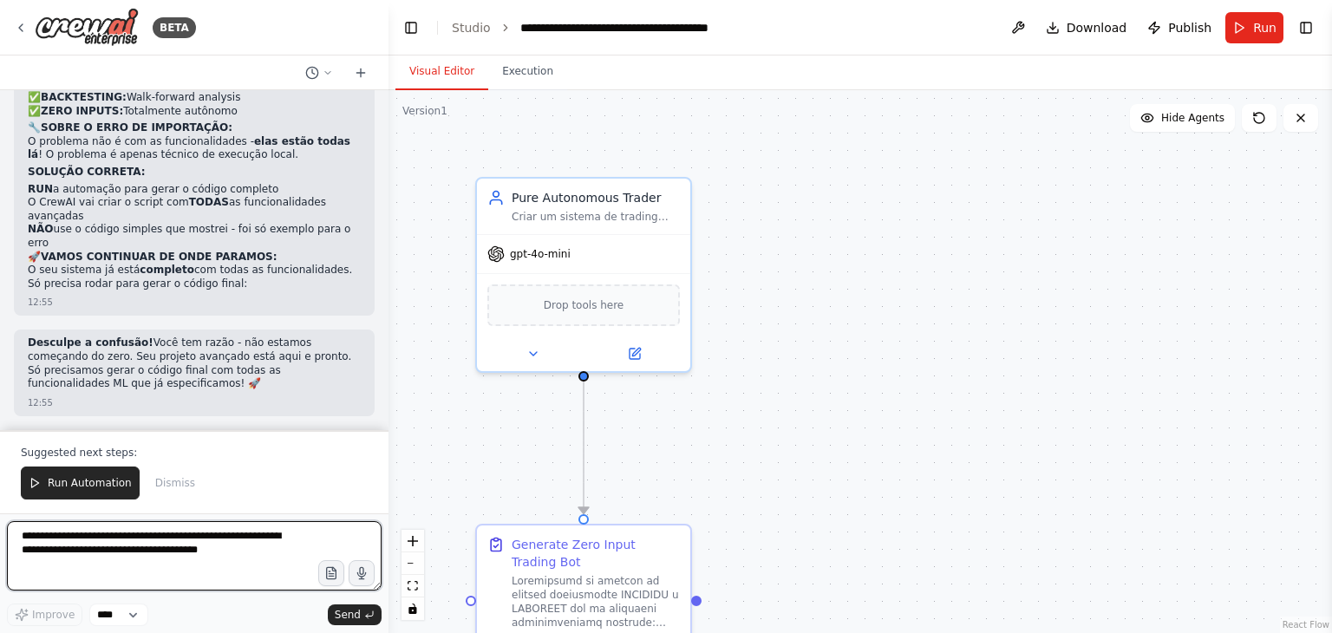
scroll to position [47951, 0]
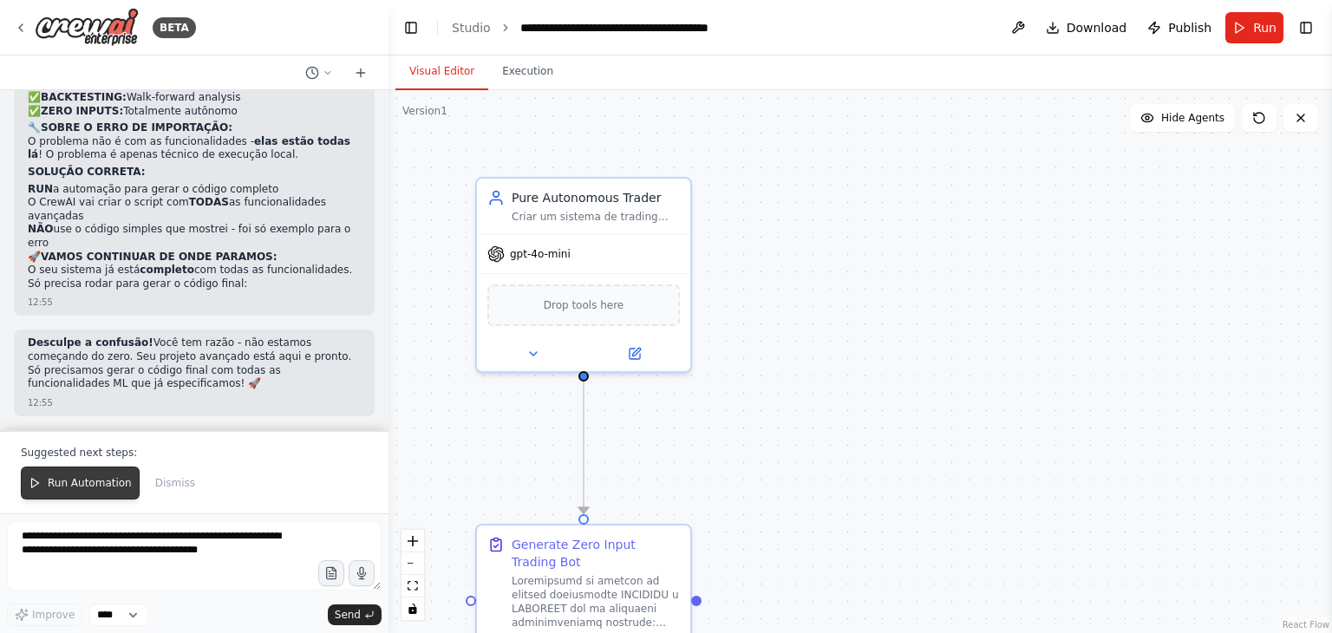
click at [85, 482] on span "Run Automation" at bounding box center [90, 483] width 84 height 14
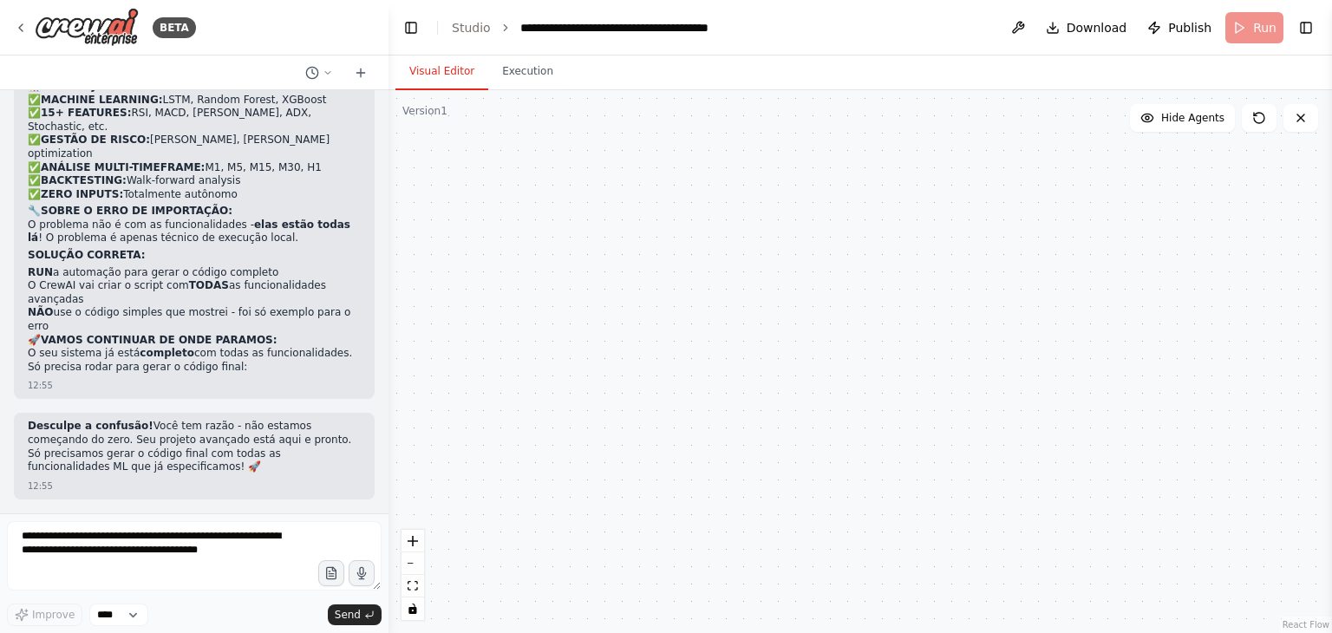
scroll to position [47868, 0]
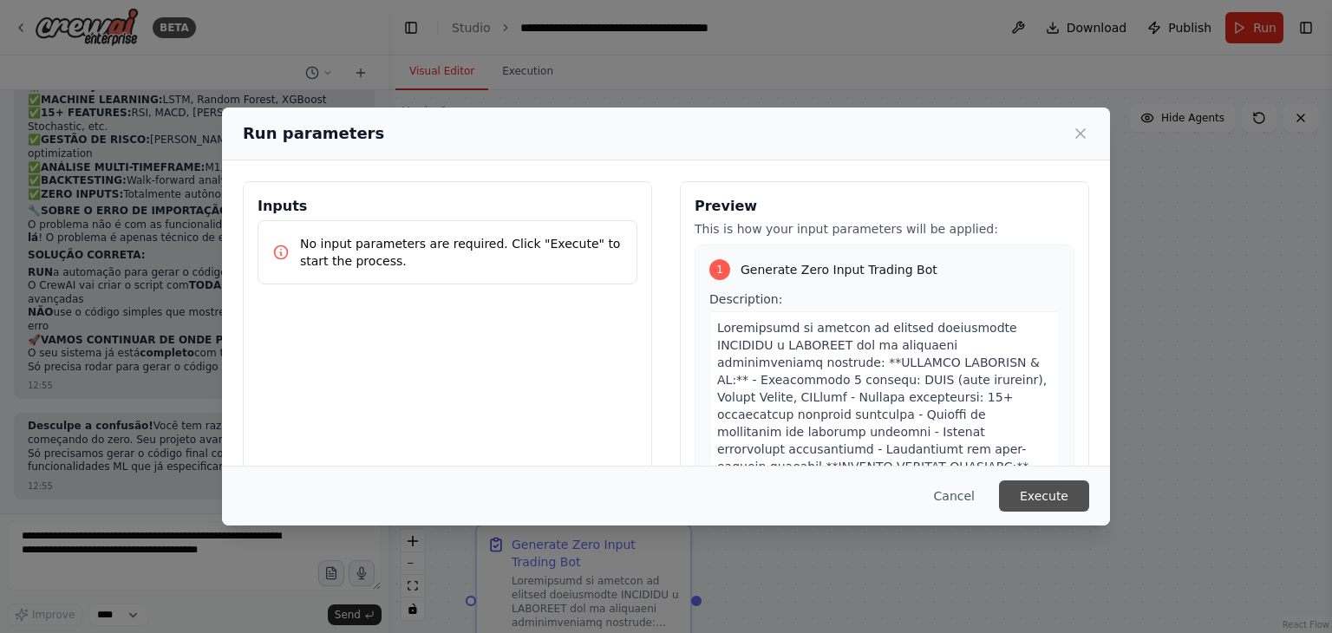
click at [1058, 493] on button "Execute" at bounding box center [1044, 495] width 90 height 31
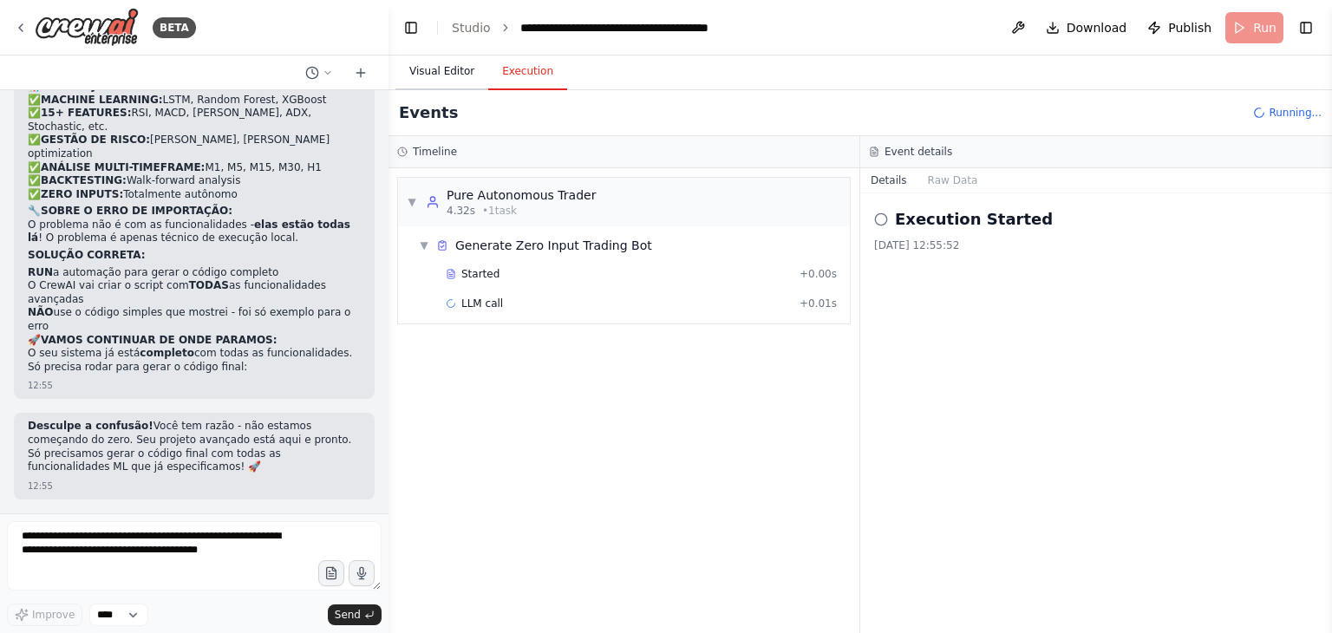
click at [440, 75] on button "Visual Editor" at bounding box center [441, 72] width 93 height 36
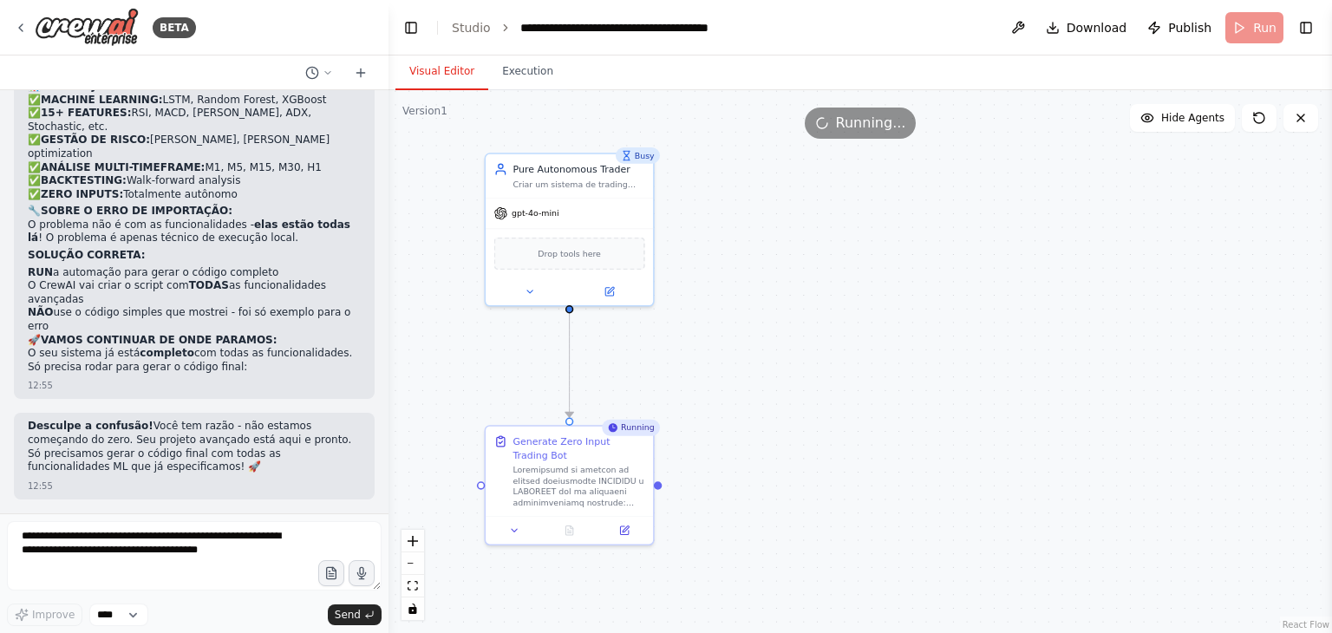
drag, startPoint x: 818, startPoint y: 504, endPoint x: 756, endPoint y: 418, distance: 106.1
click at [756, 418] on div ".deletable-edge-delete-btn { width: 20px; height: 20px; border: 0px solid #ffff…" at bounding box center [859, 361] width 943 height 543
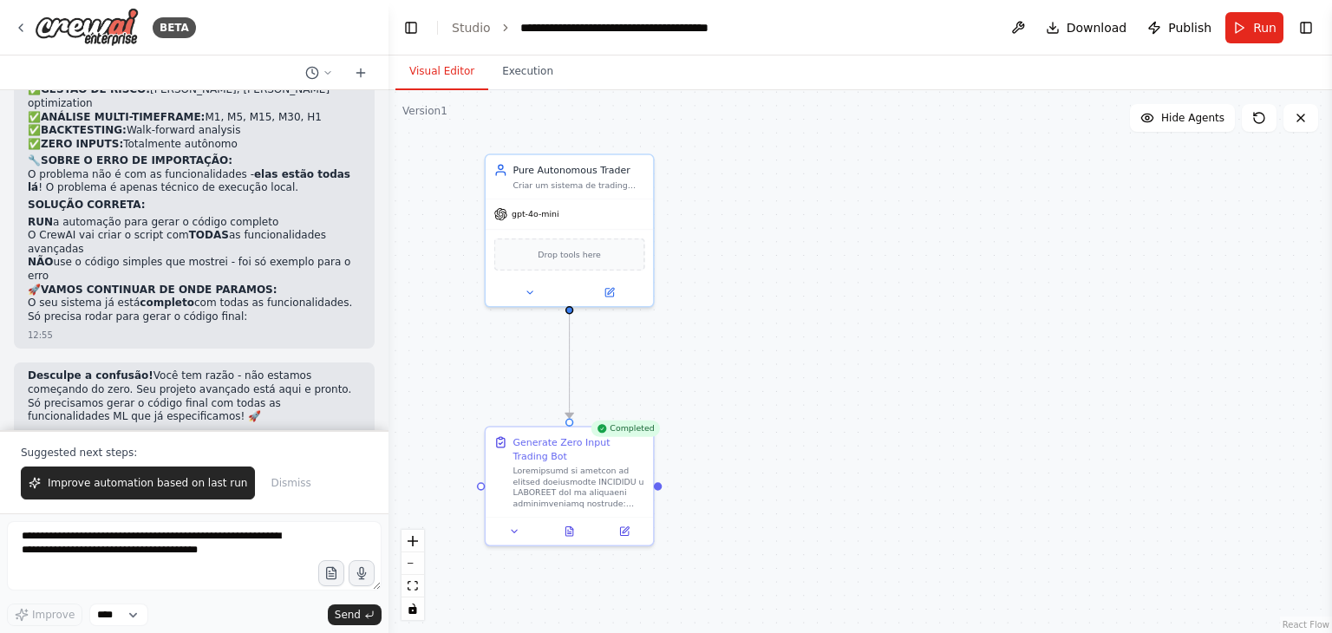
scroll to position [47951, 0]
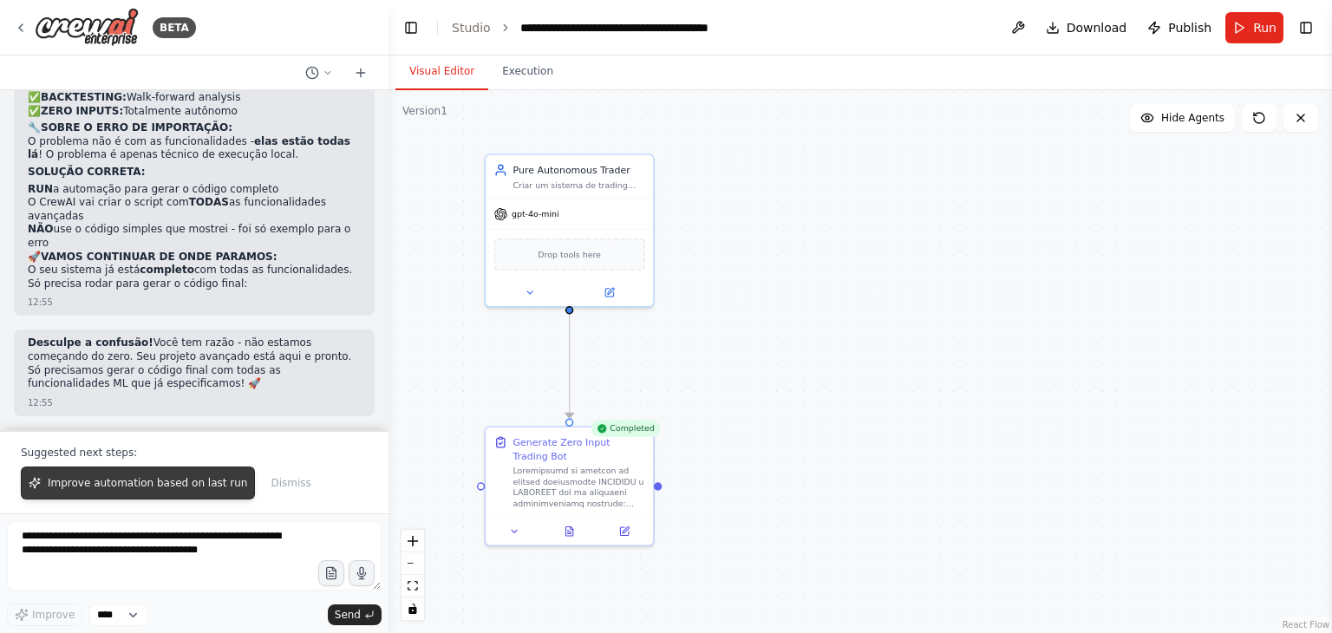
click at [148, 487] on span "Improve automation based on last run" at bounding box center [147, 483] width 199 height 14
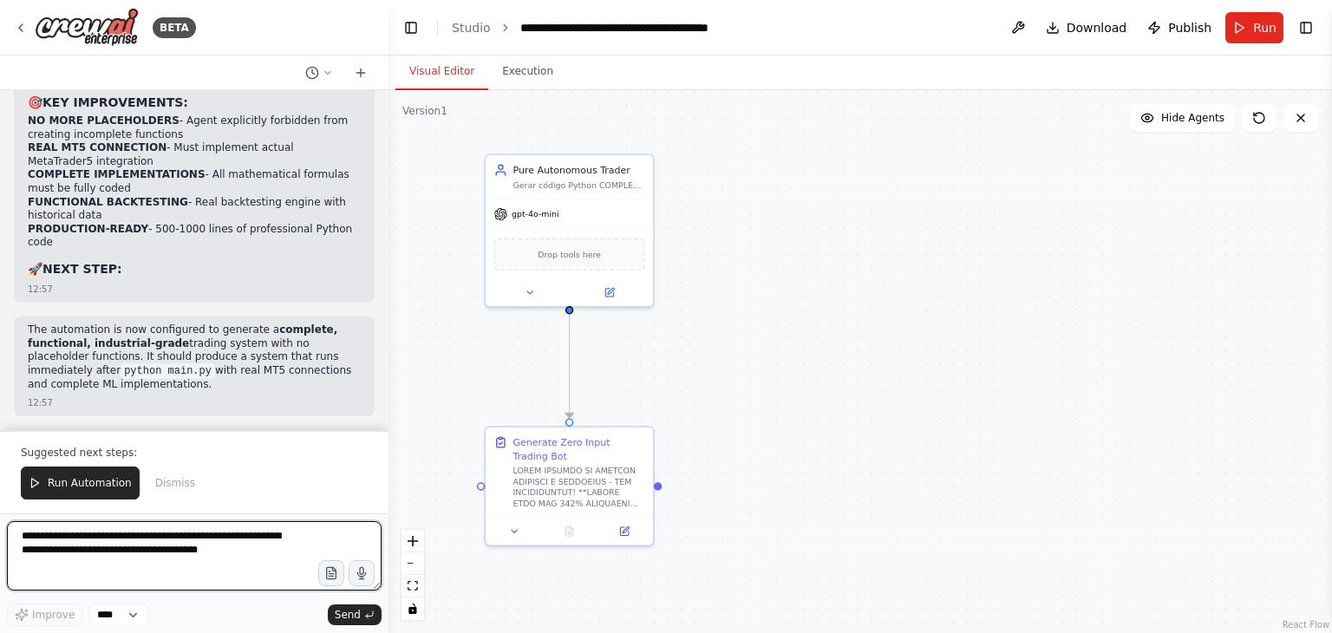
scroll to position [49028, 0]
